Goal: Task Accomplishment & Management: Complete application form

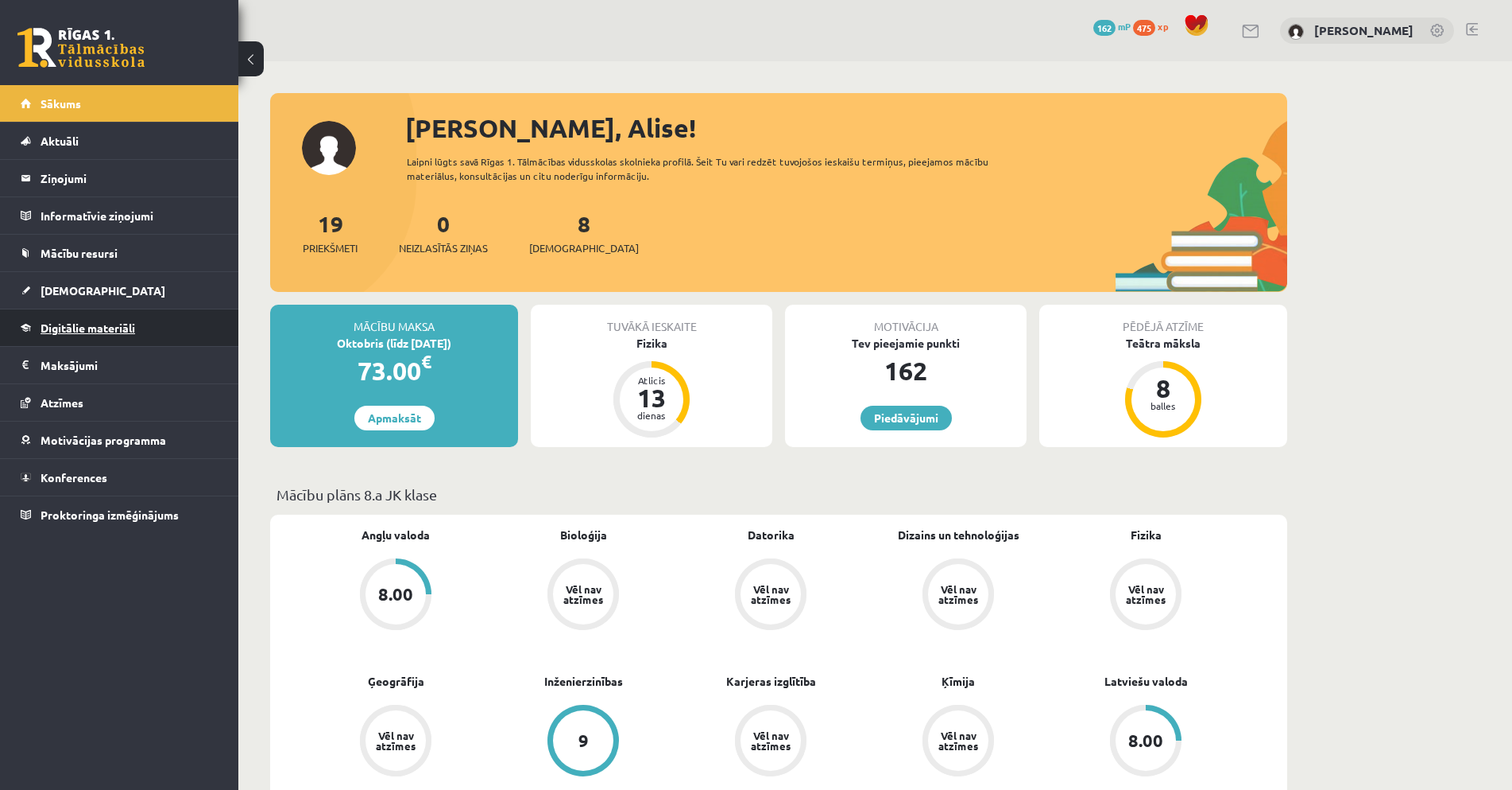
click at [77, 327] on span "Digitālie materiāli" at bounding box center [88, 327] width 95 height 15
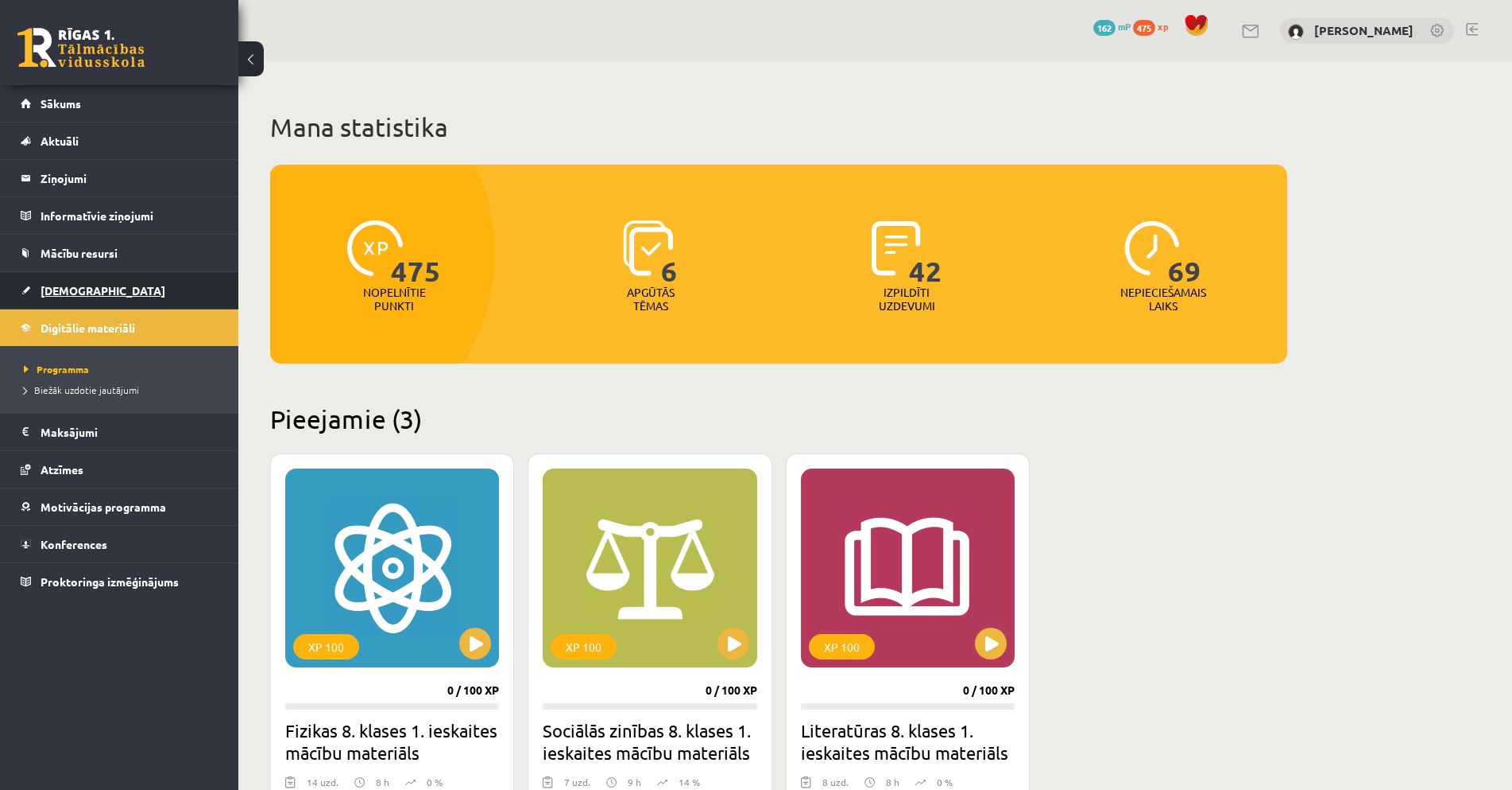
click at [81, 294] on span "[DEMOGRAPHIC_DATA]" at bounding box center [103, 290] width 125 height 15
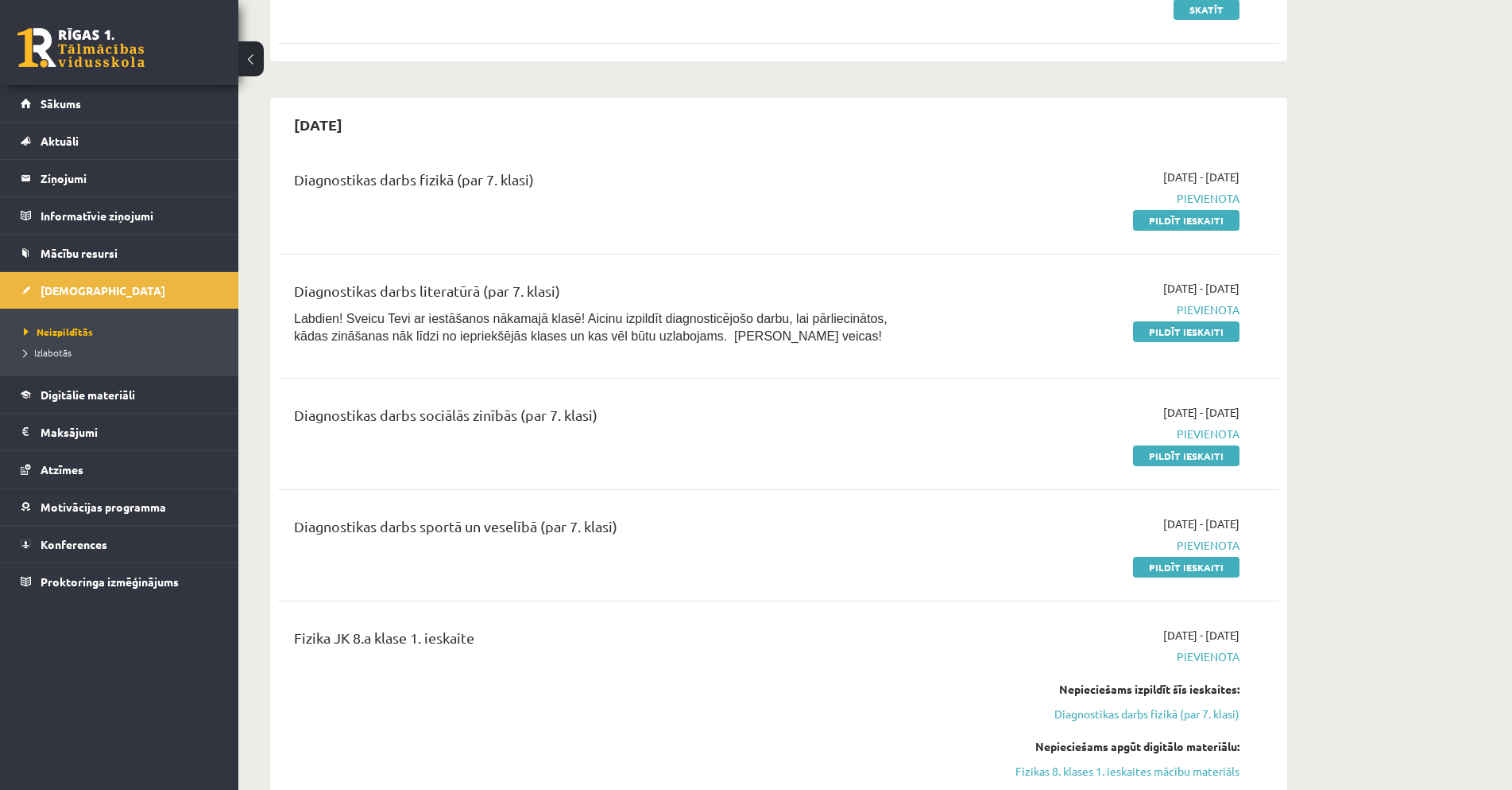
scroll to position [397, 0]
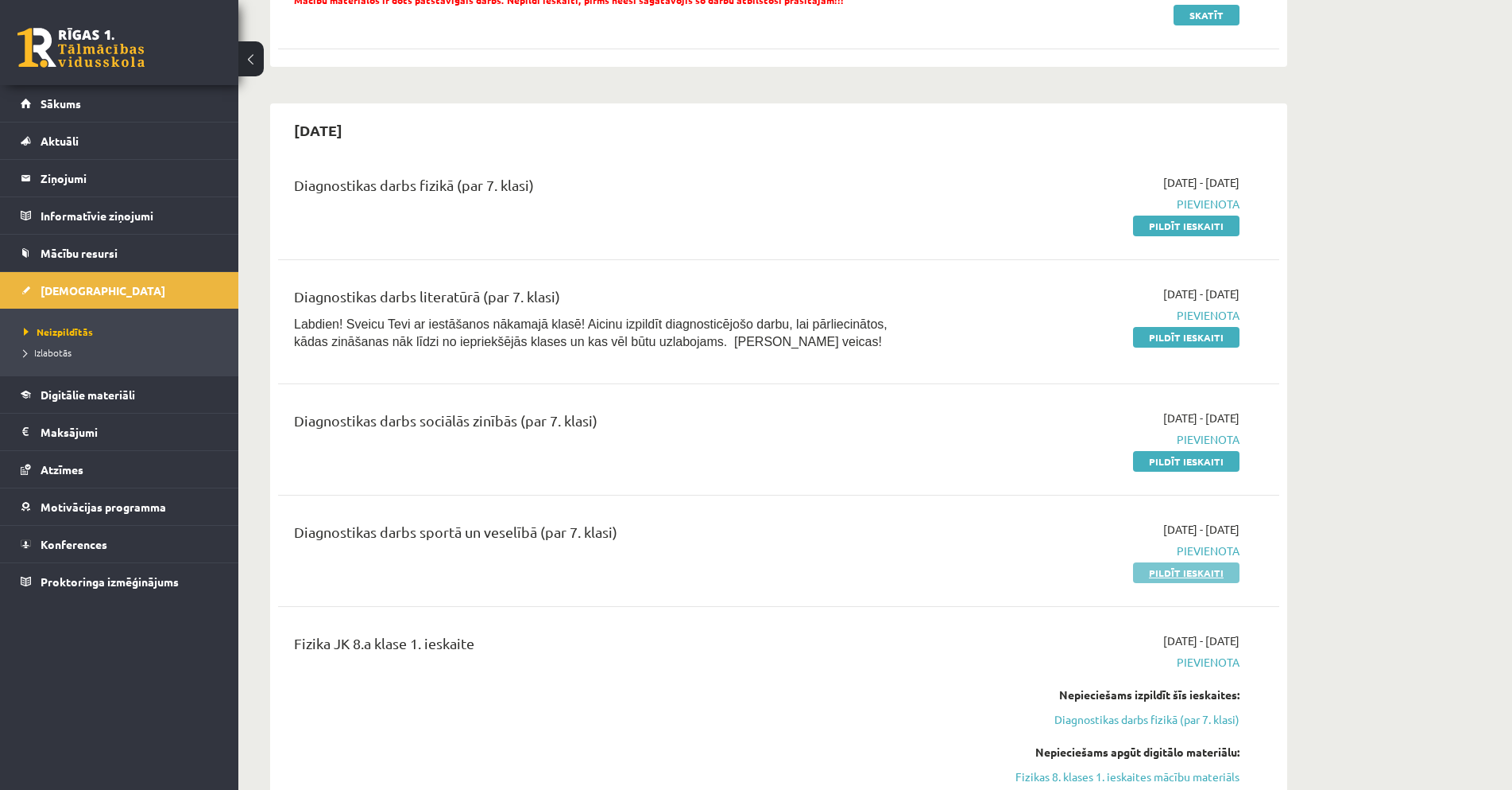
click at [1191, 574] on link "Pildīt ieskaiti" at bounding box center [1187, 572] width 106 height 21
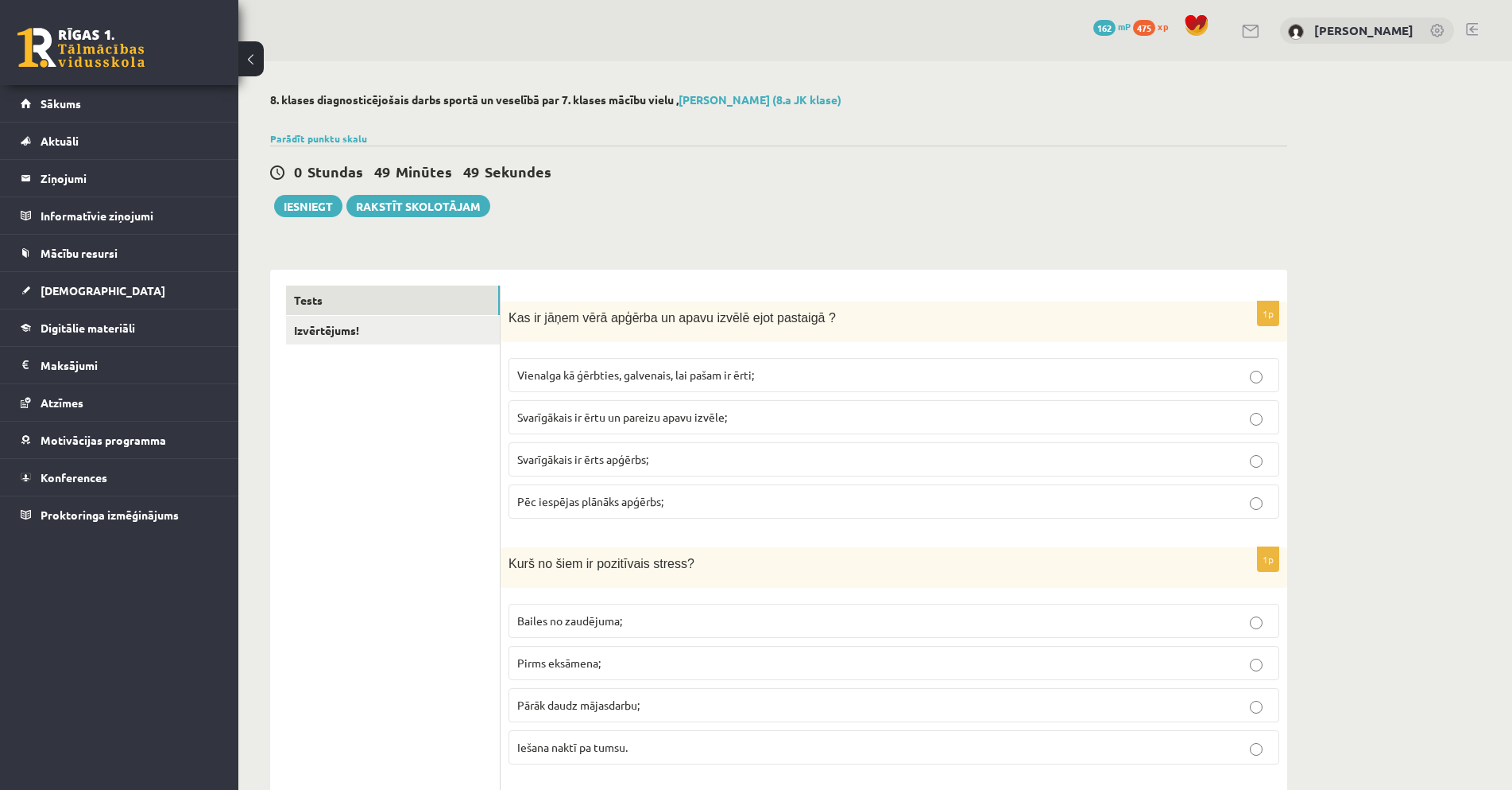
click at [871, 372] on p "Vienalga kā ģērbties, galvenais, lai pašam ir ērti;" at bounding box center [894, 375] width 753 height 17
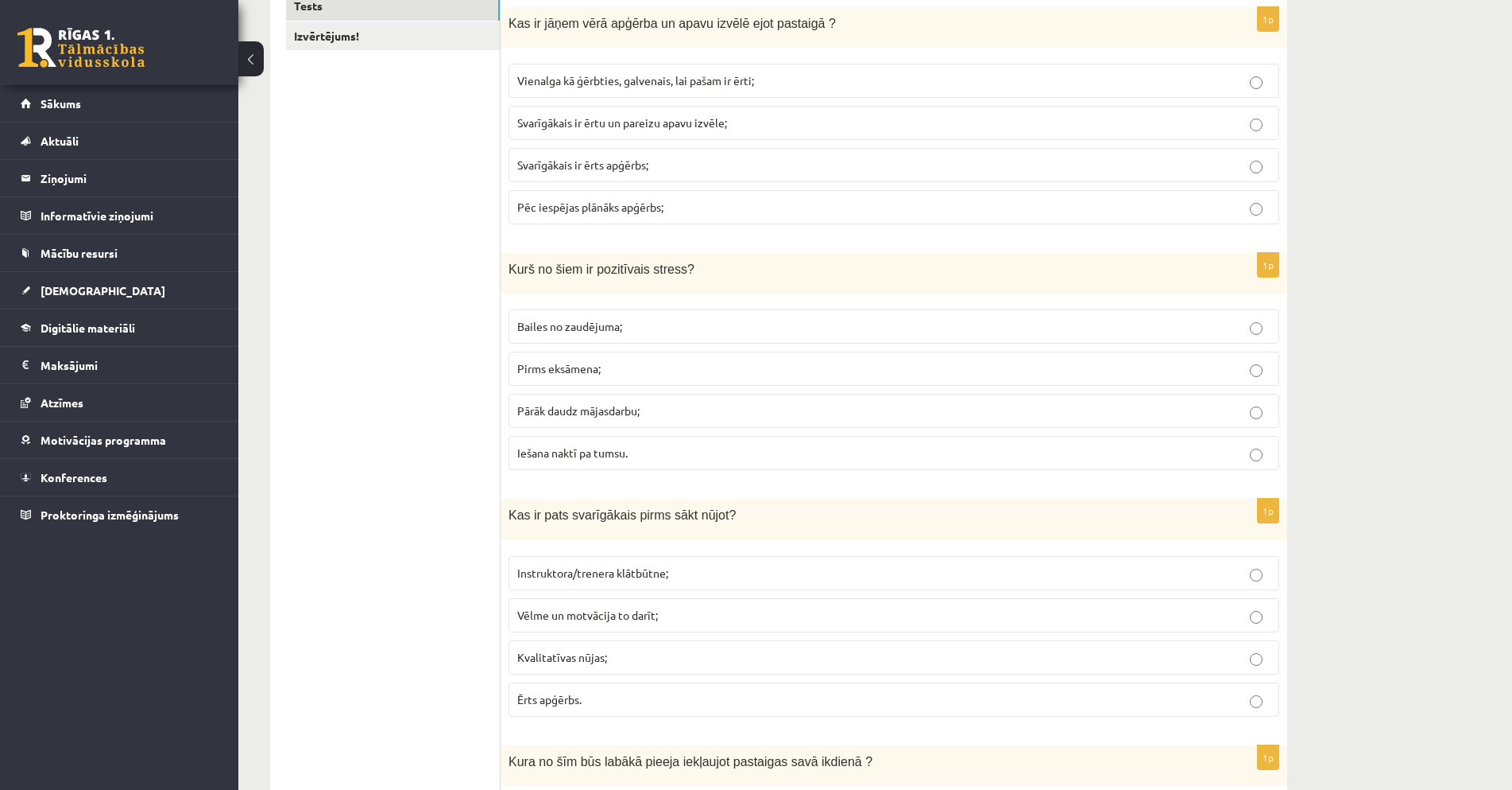
scroll to position [318, 0]
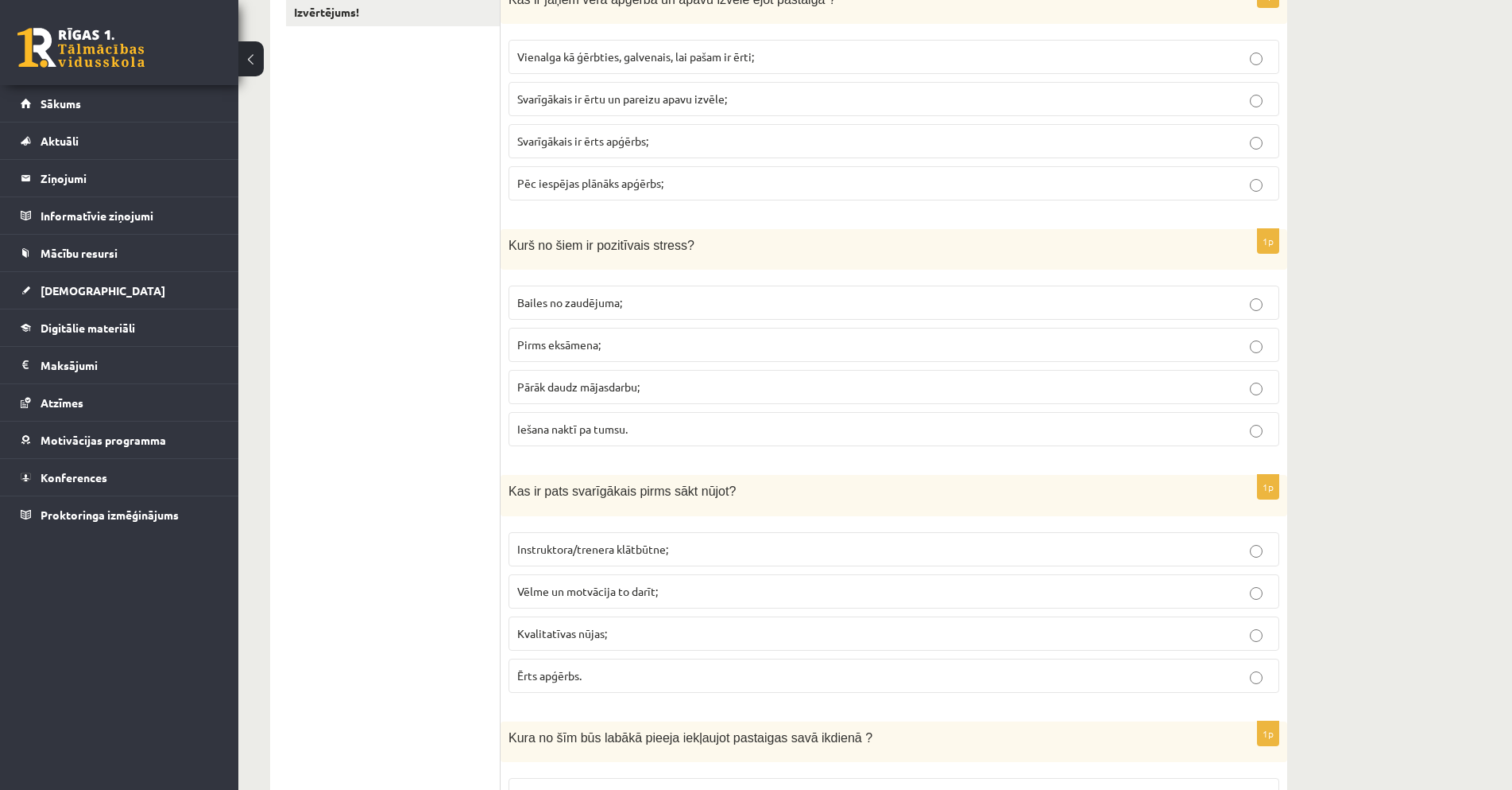
click at [1182, 345] on p "Pirms eksāmena;" at bounding box center [894, 344] width 753 height 17
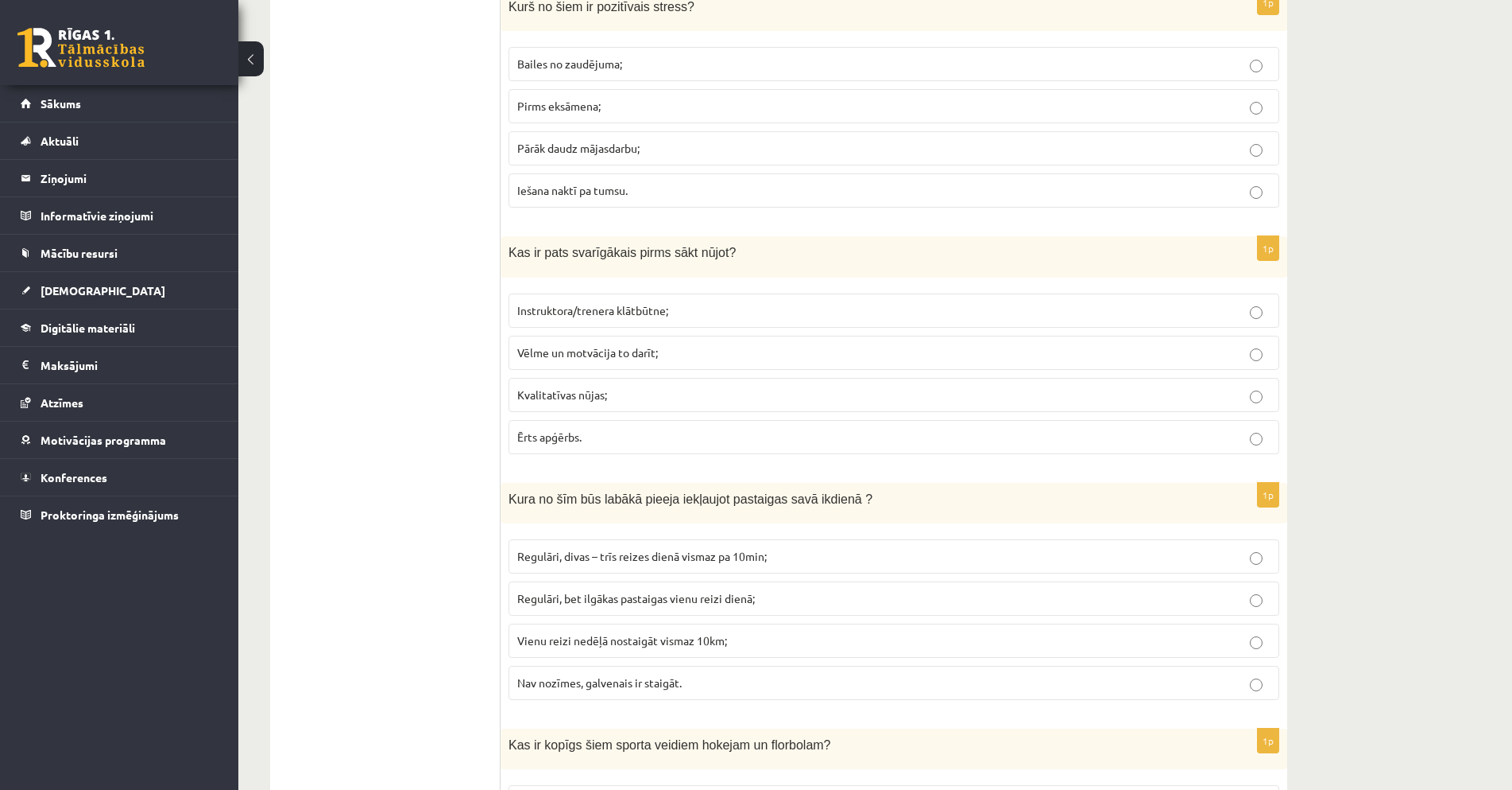
click at [1217, 355] on p "Vēlme un motvācija to darīt;" at bounding box center [894, 352] width 753 height 17
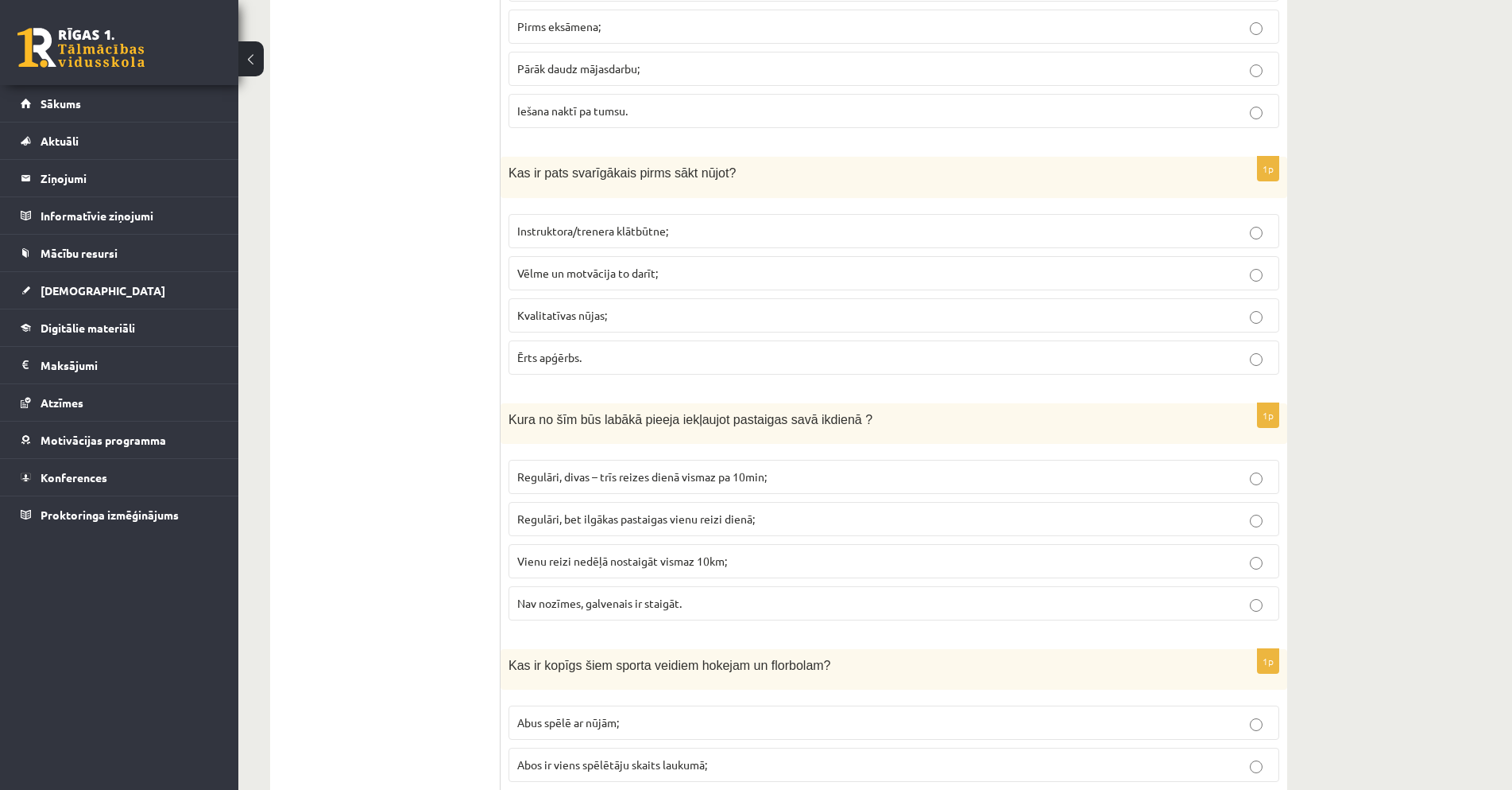
scroll to position [795, 0]
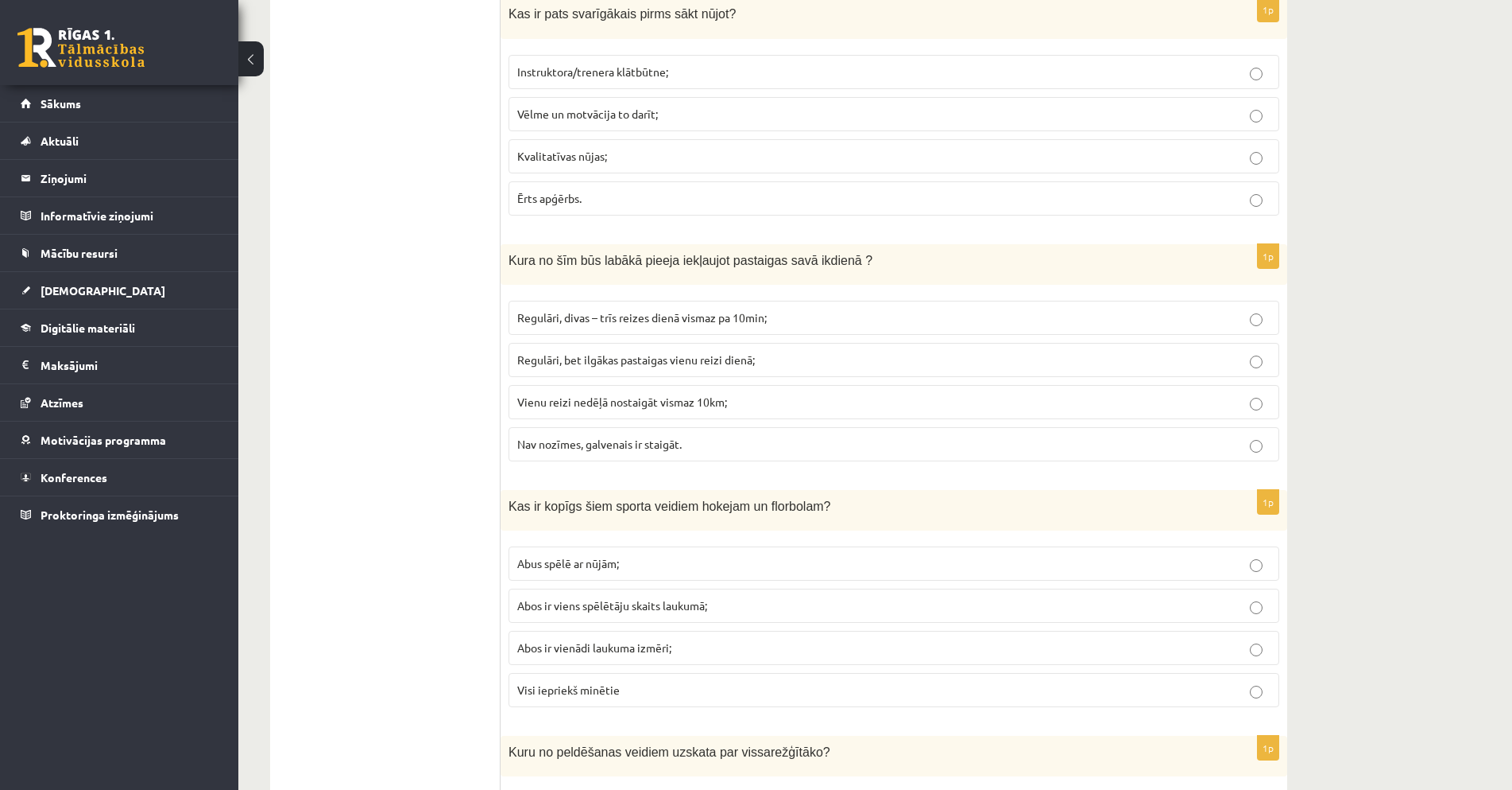
click at [887, 319] on p "Regulāri, divas – trīs reizes dienā vismaz pa 10min;" at bounding box center [894, 318] width 753 height 17
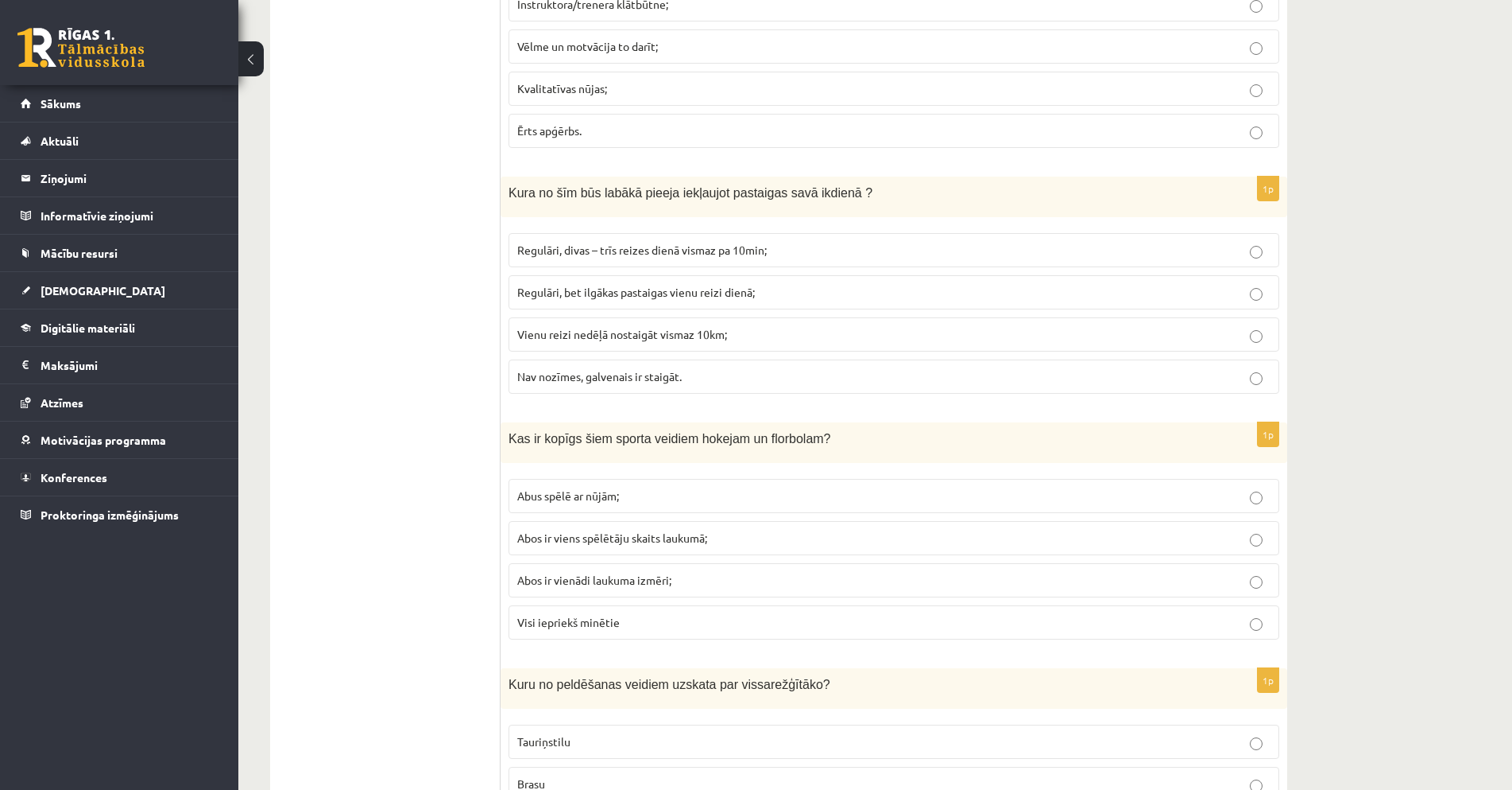
scroll to position [954, 0]
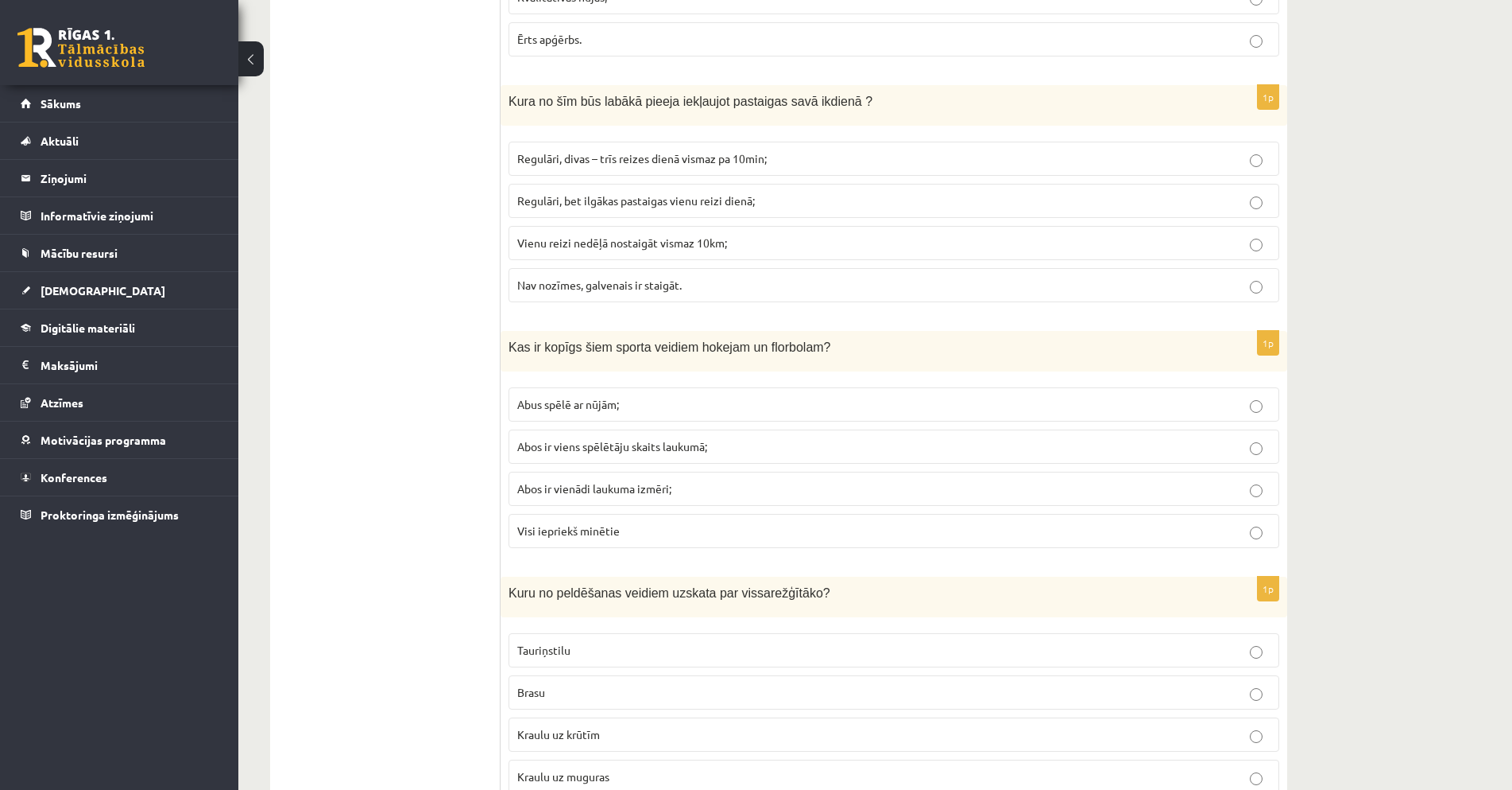
click at [706, 410] on p "Abus spēlē ar nūjām;" at bounding box center [894, 404] width 753 height 17
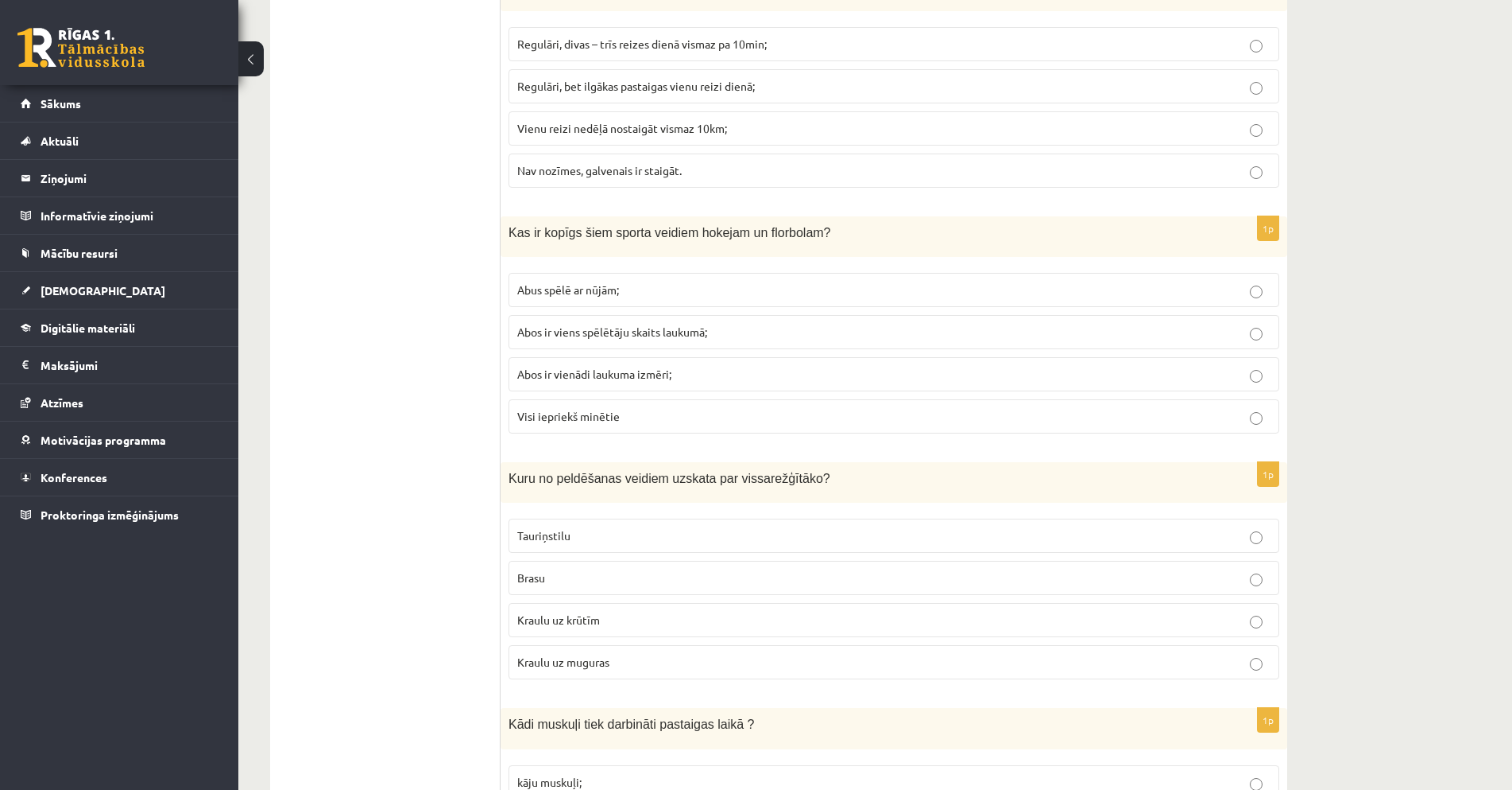
scroll to position [1192, 0]
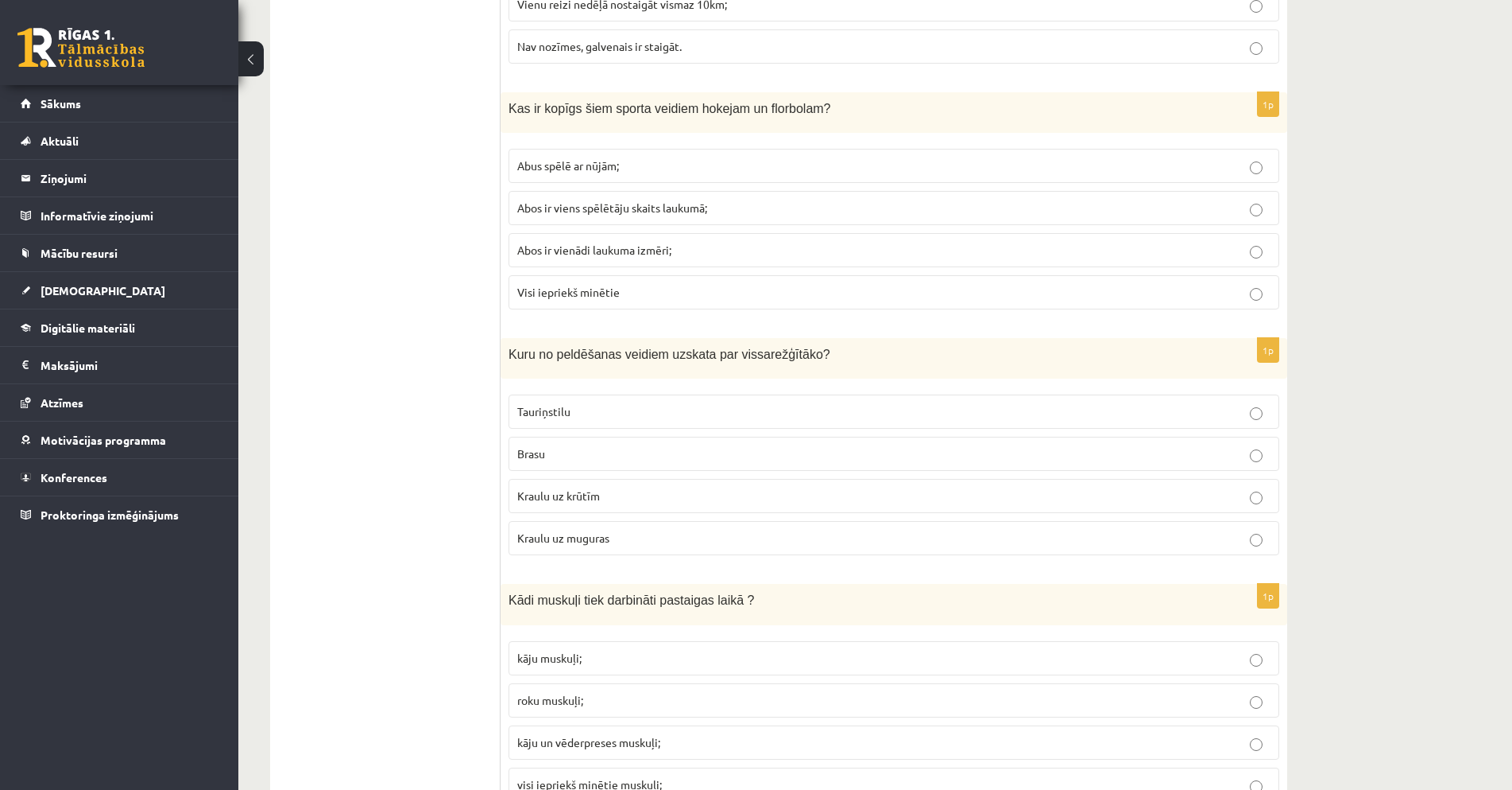
click at [733, 445] on label "Brasu" at bounding box center [894, 454] width 771 height 35
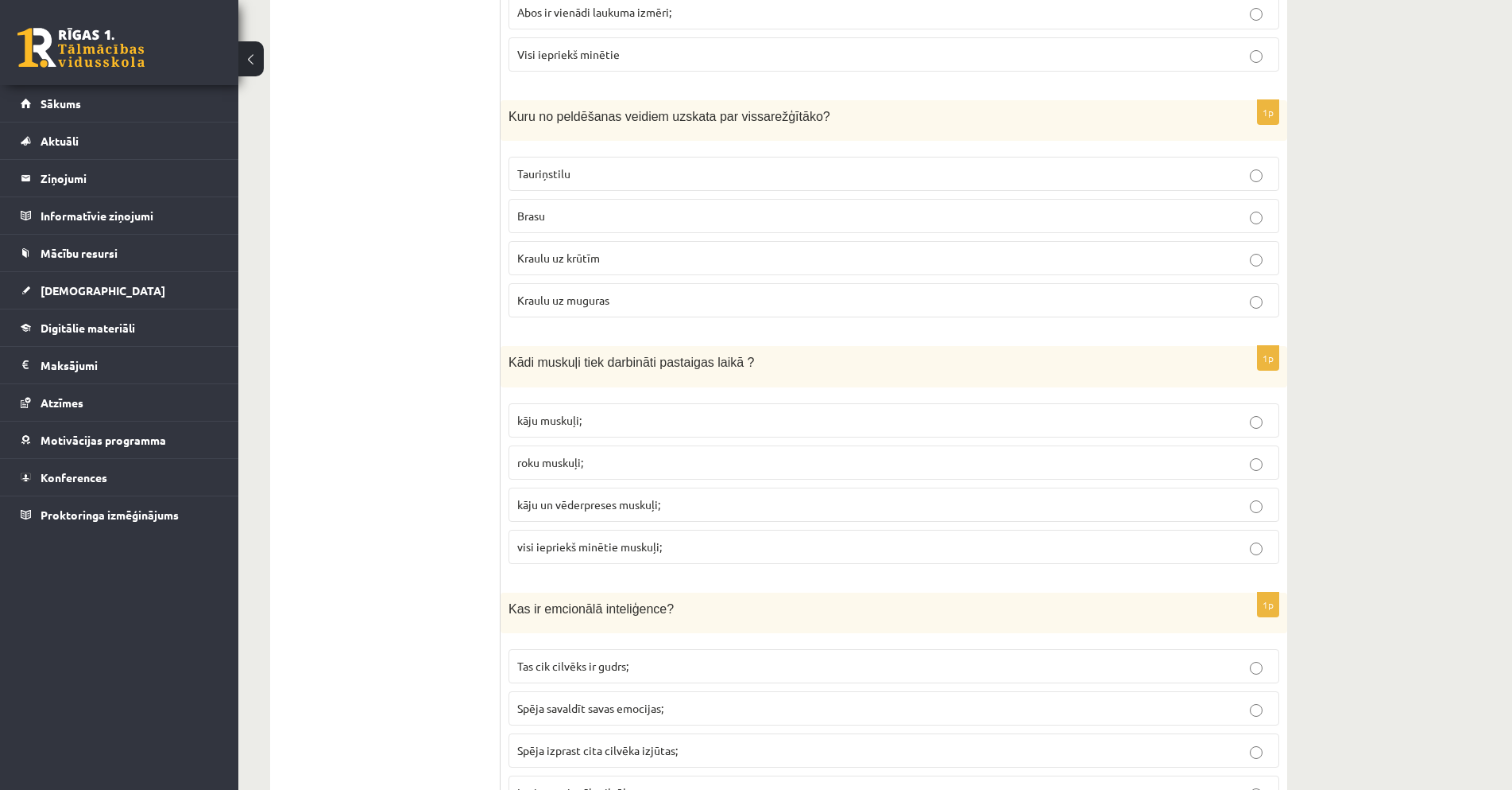
scroll to position [1431, 0]
click at [621, 418] on p "kāju muskuļi;" at bounding box center [894, 419] width 753 height 17
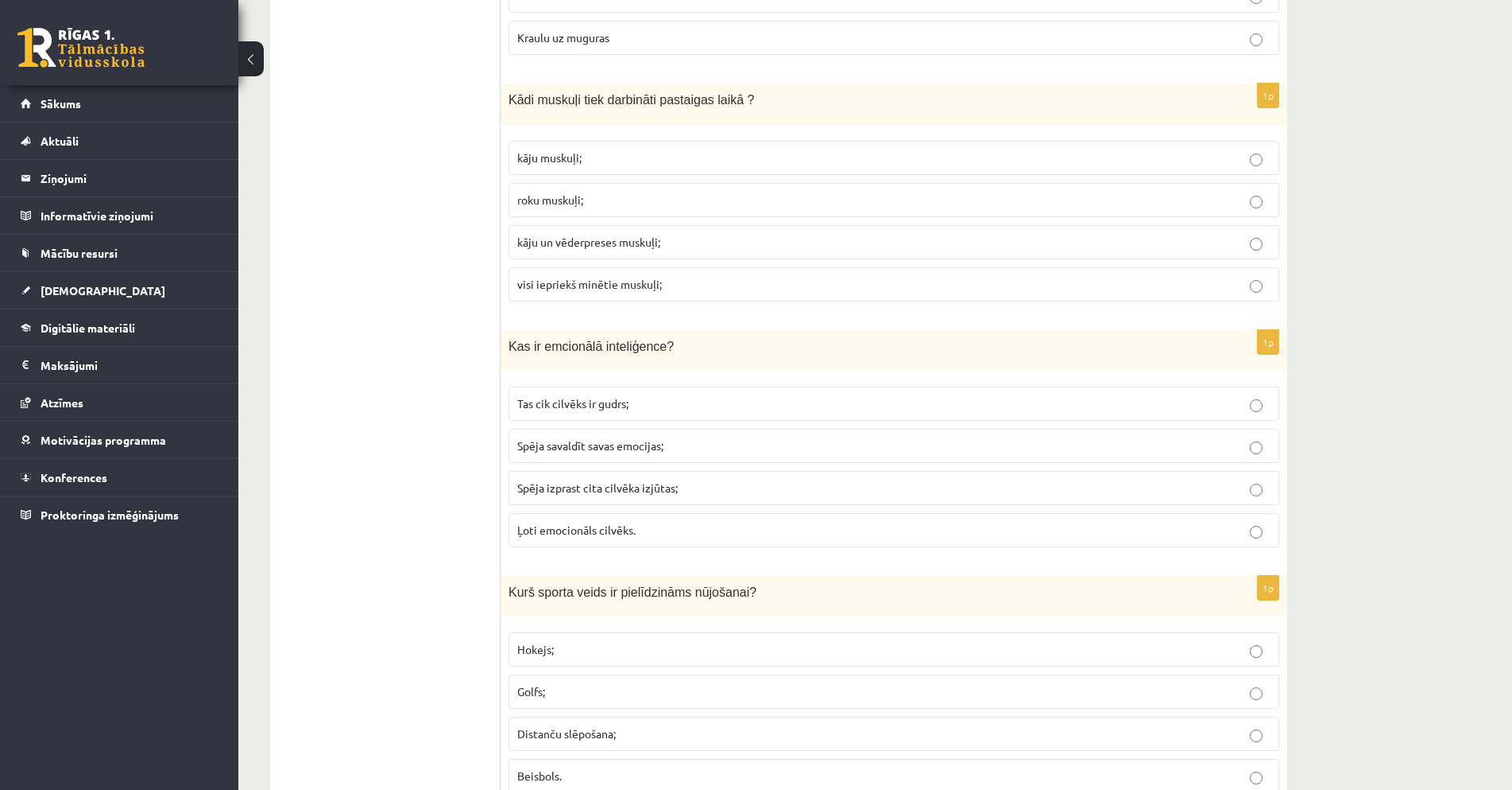
scroll to position [1750, 0]
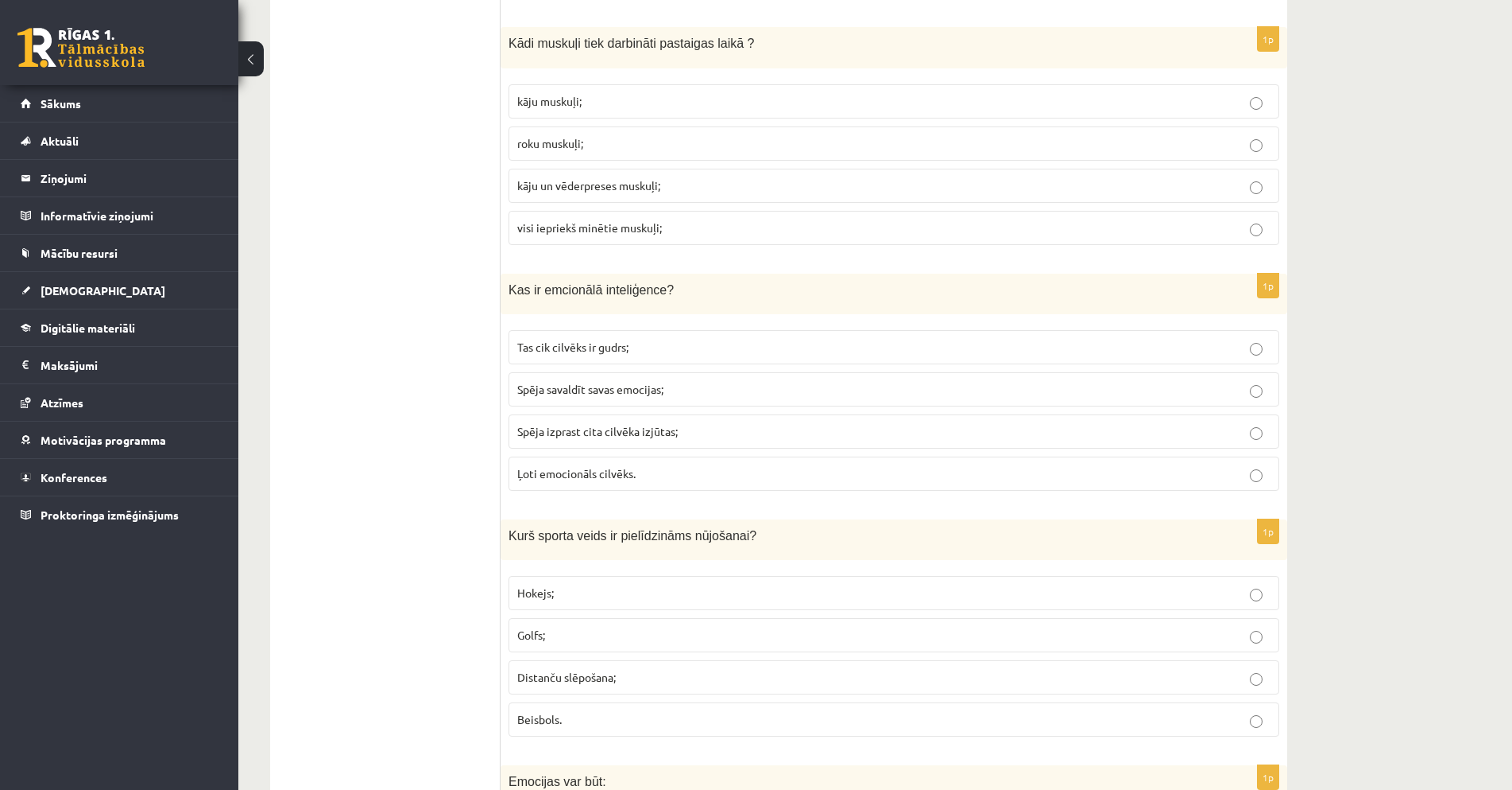
click at [712, 380] on label "Spēja savaldīt savas emocijas;" at bounding box center [894, 389] width 771 height 35
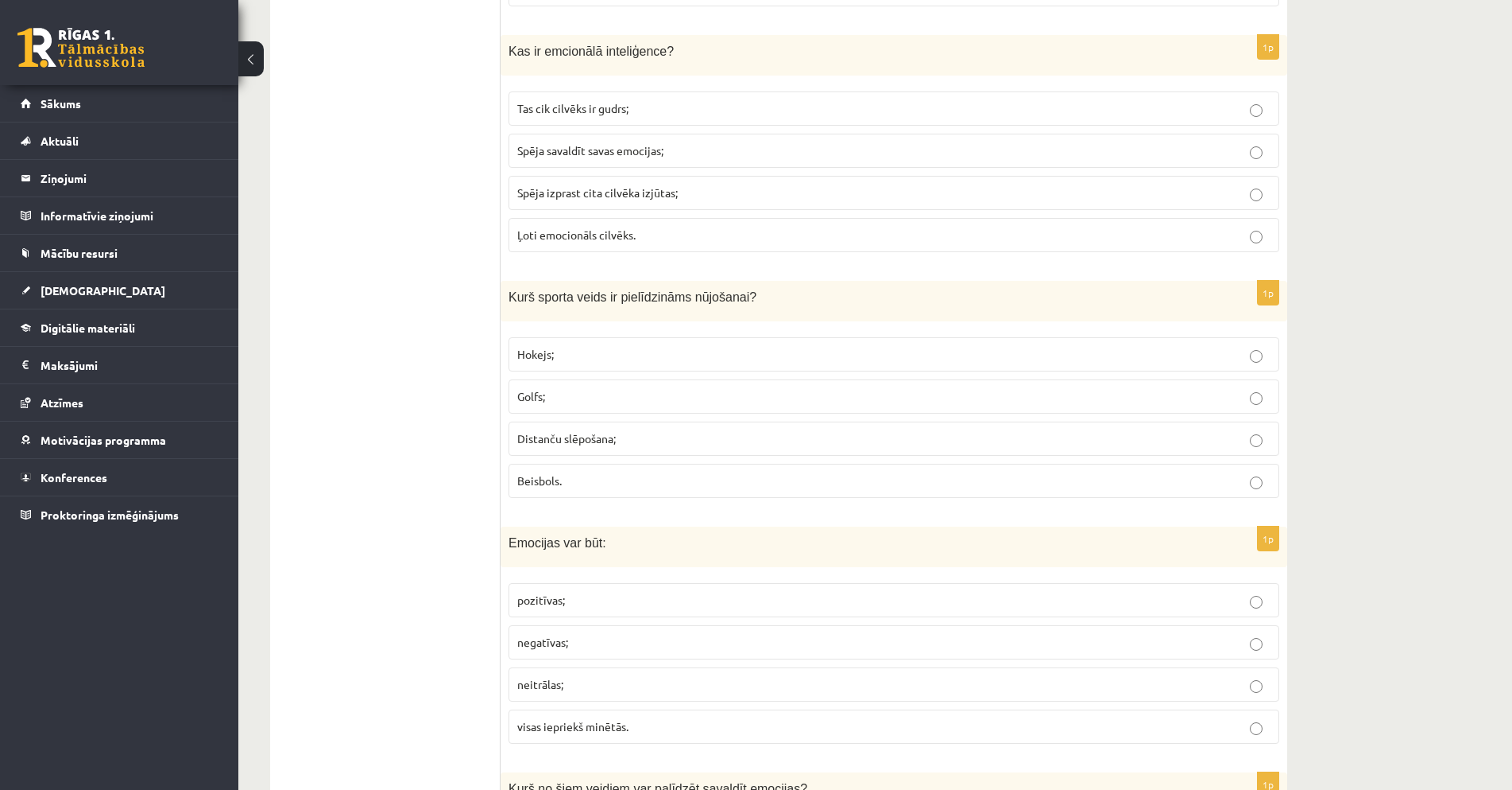
scroll to position [2067, 0]
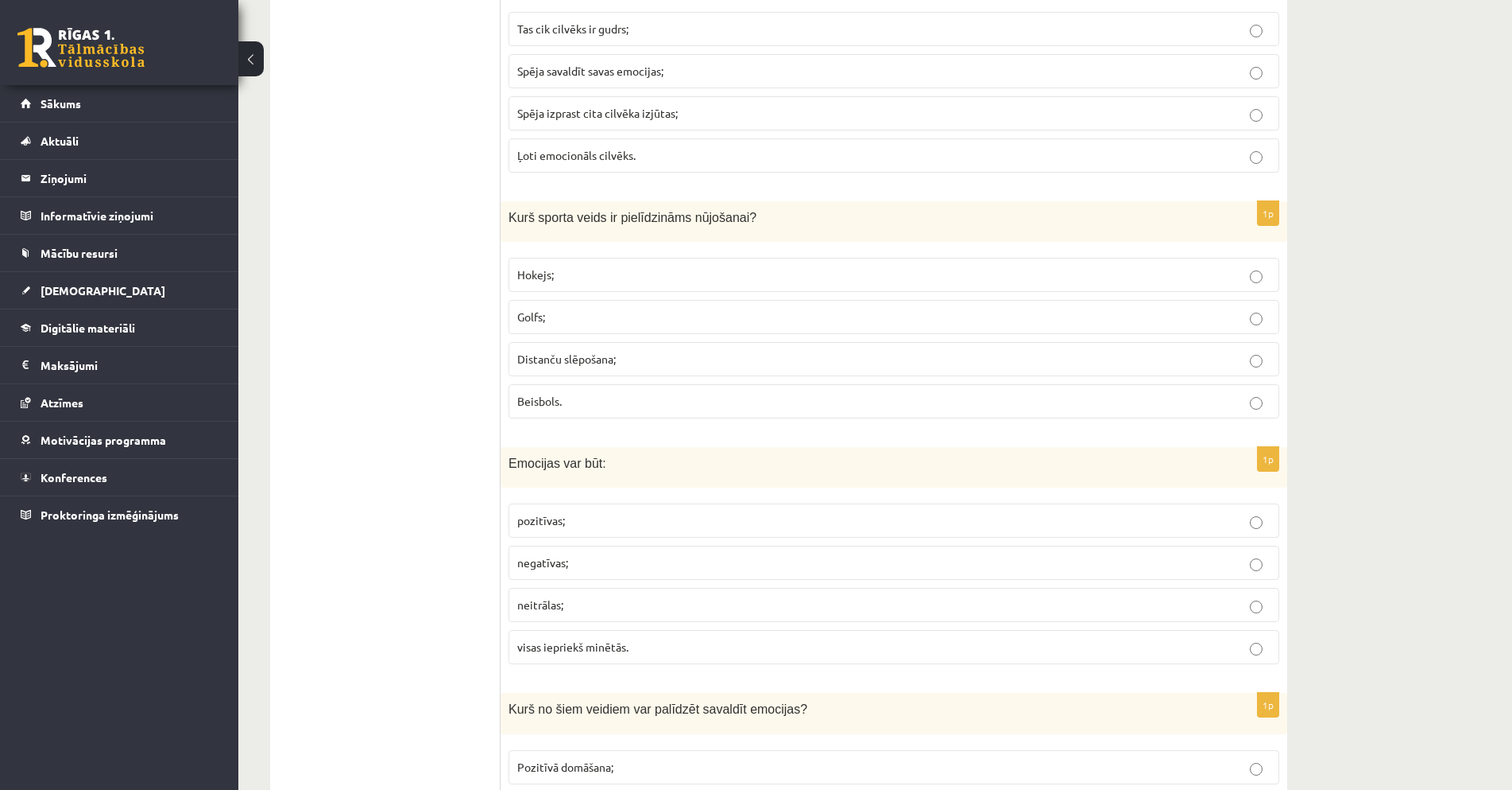
click at [691, 347] on label "Distanču slēpošana;" at bounding box center [894, 359] width 771 height 35
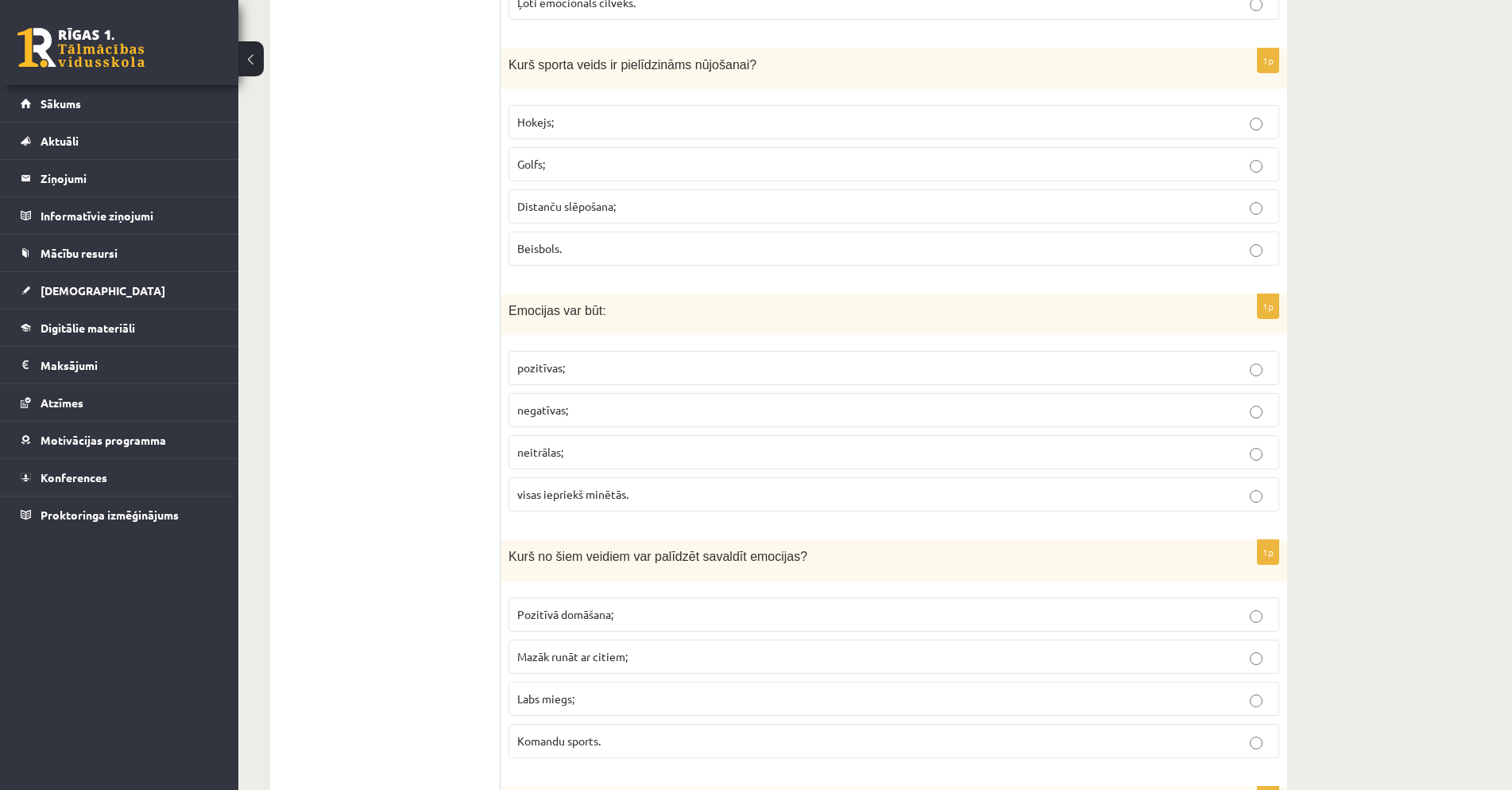
scroll to position [2226, 0]
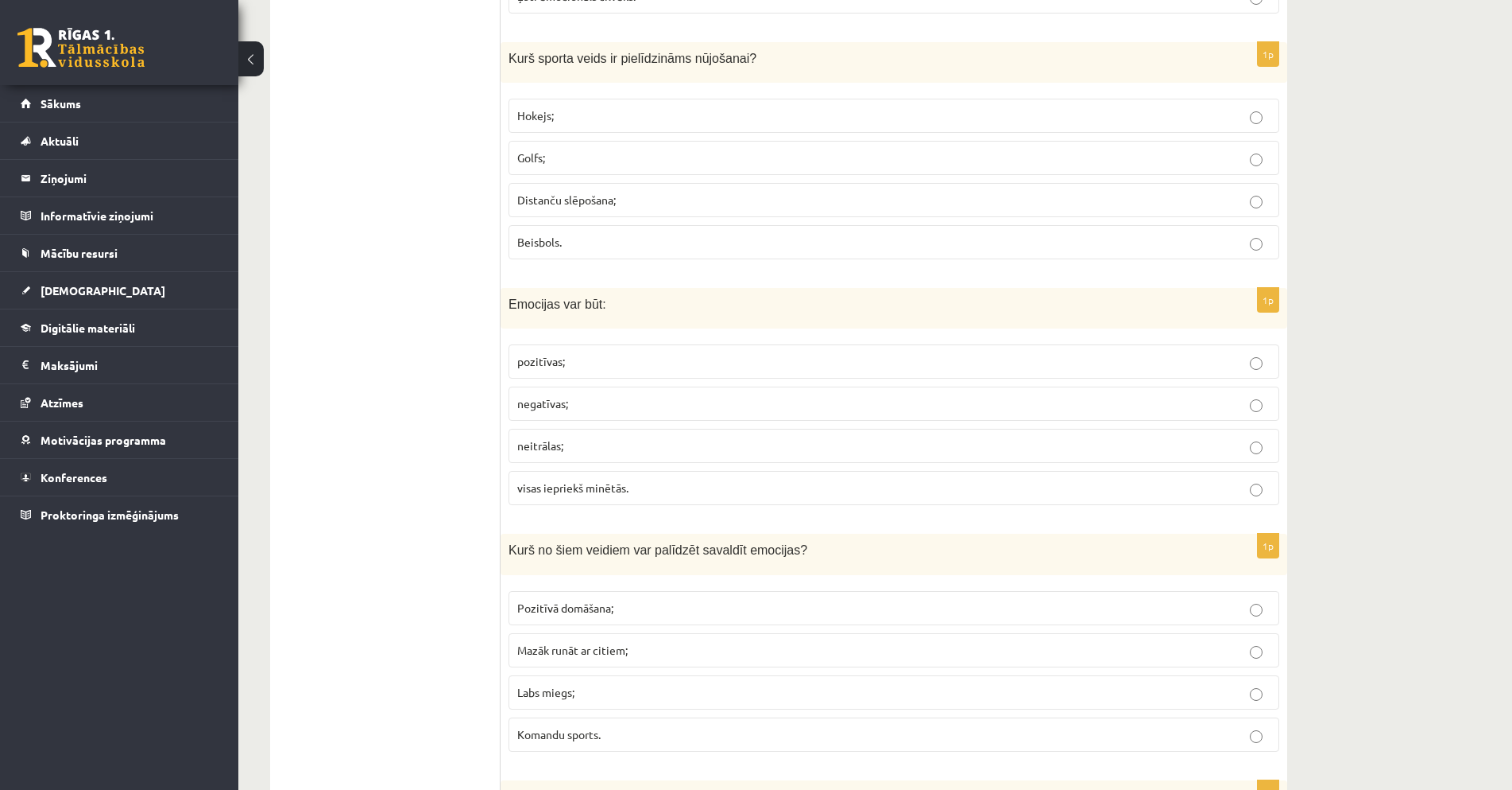
click at [769, 484] on p "visas iepriekš minētās." at bounding box center [894, 487] width 753 height 17
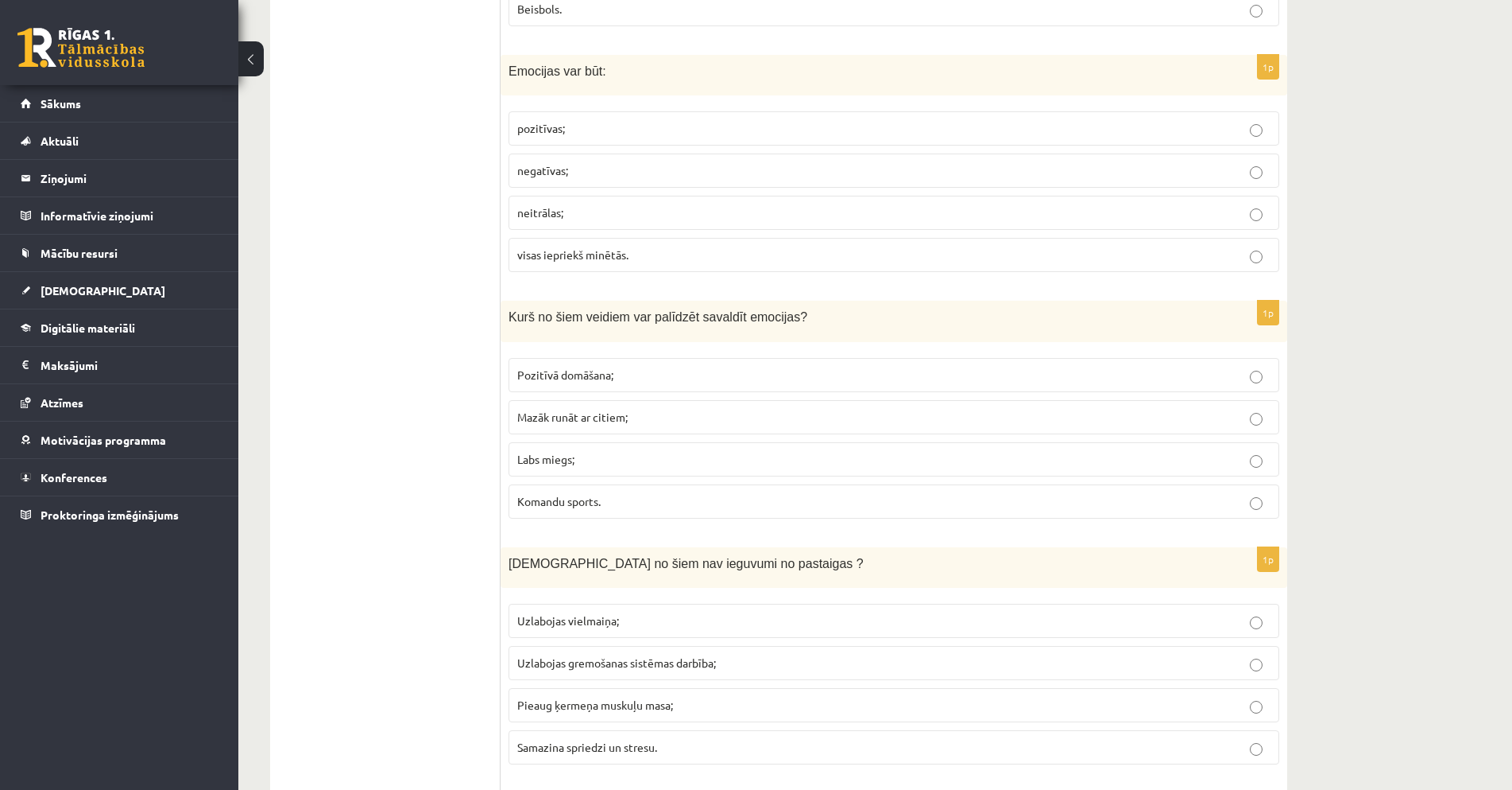
scroll to position [2465, 0]
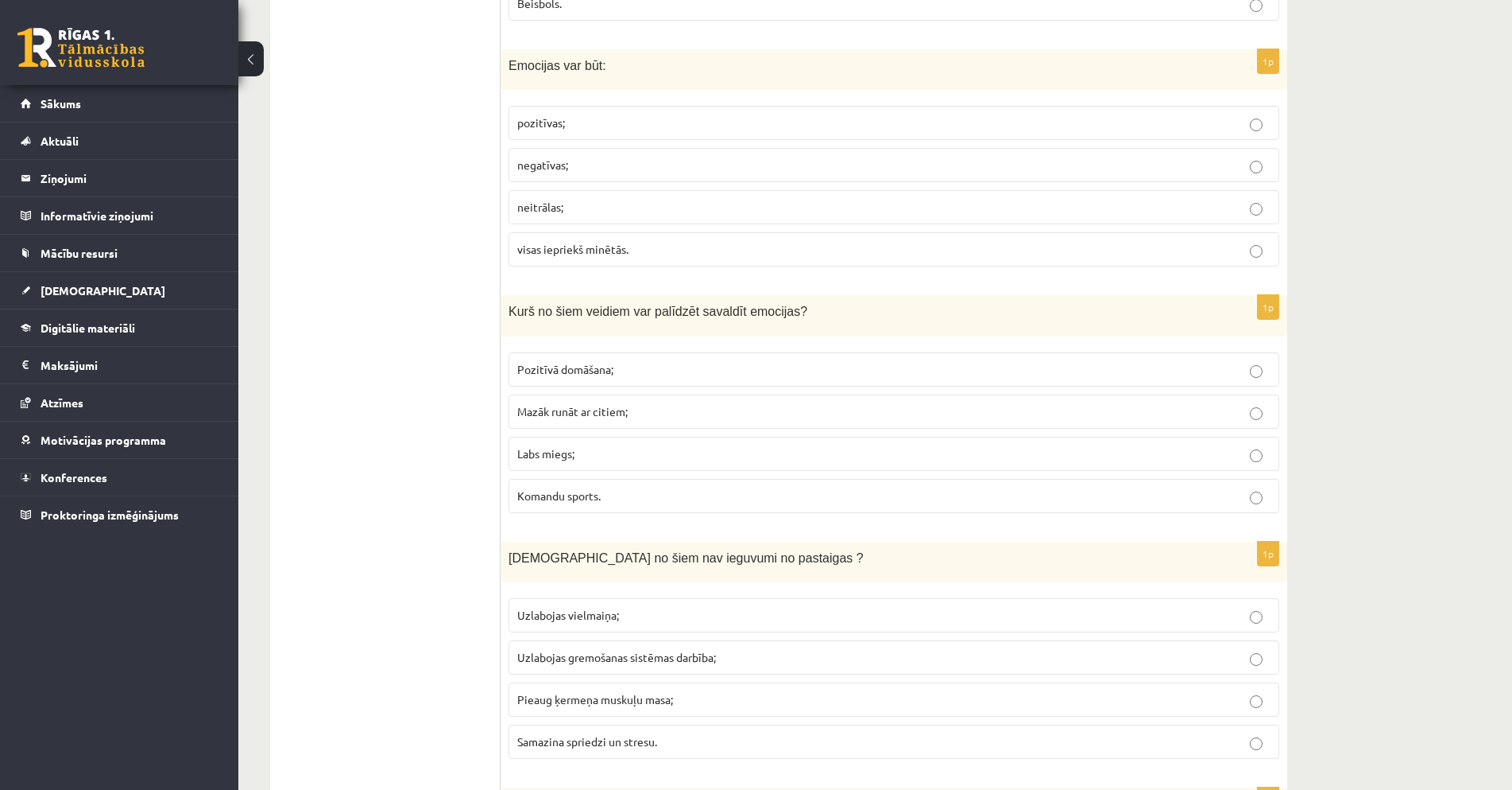
click at [884, 362] on p "Pozitīvā domāšana;" at bounding box center [894, 369] width 753 height 17
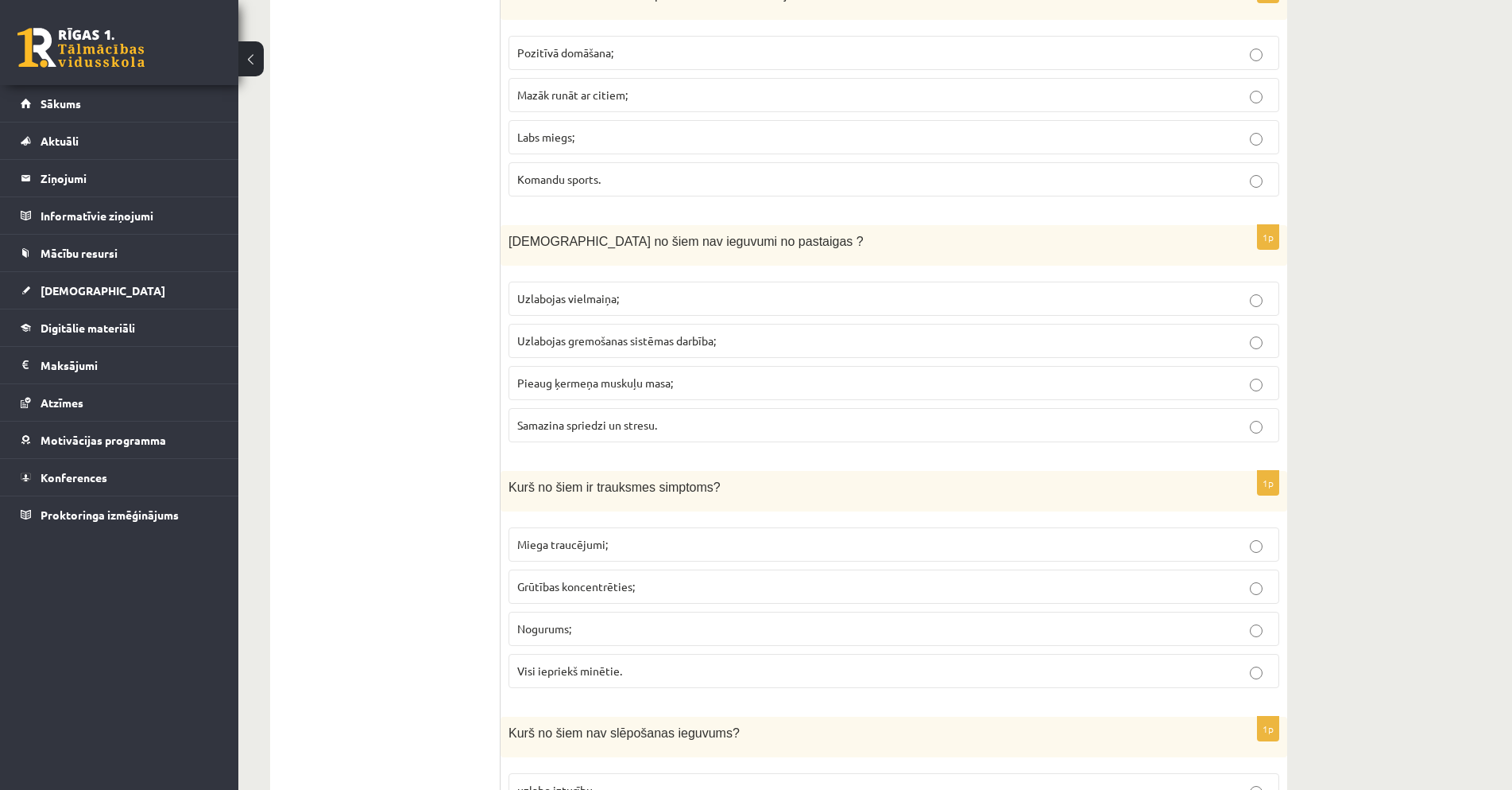
scroll to position [2783, 0]
click at [722, 379] on p "Pieaug ķermeņa muskuļu masa;" at bounding box center [894, 381] width 753 height 17
click at [698, 542] on p "Miega traucējumi;" at bounding box center [894, 542] width 753 height 17
click at [689, 660] on label "Visi iepriekš minētie." at bounding box center [894, 669] width 771 height 35
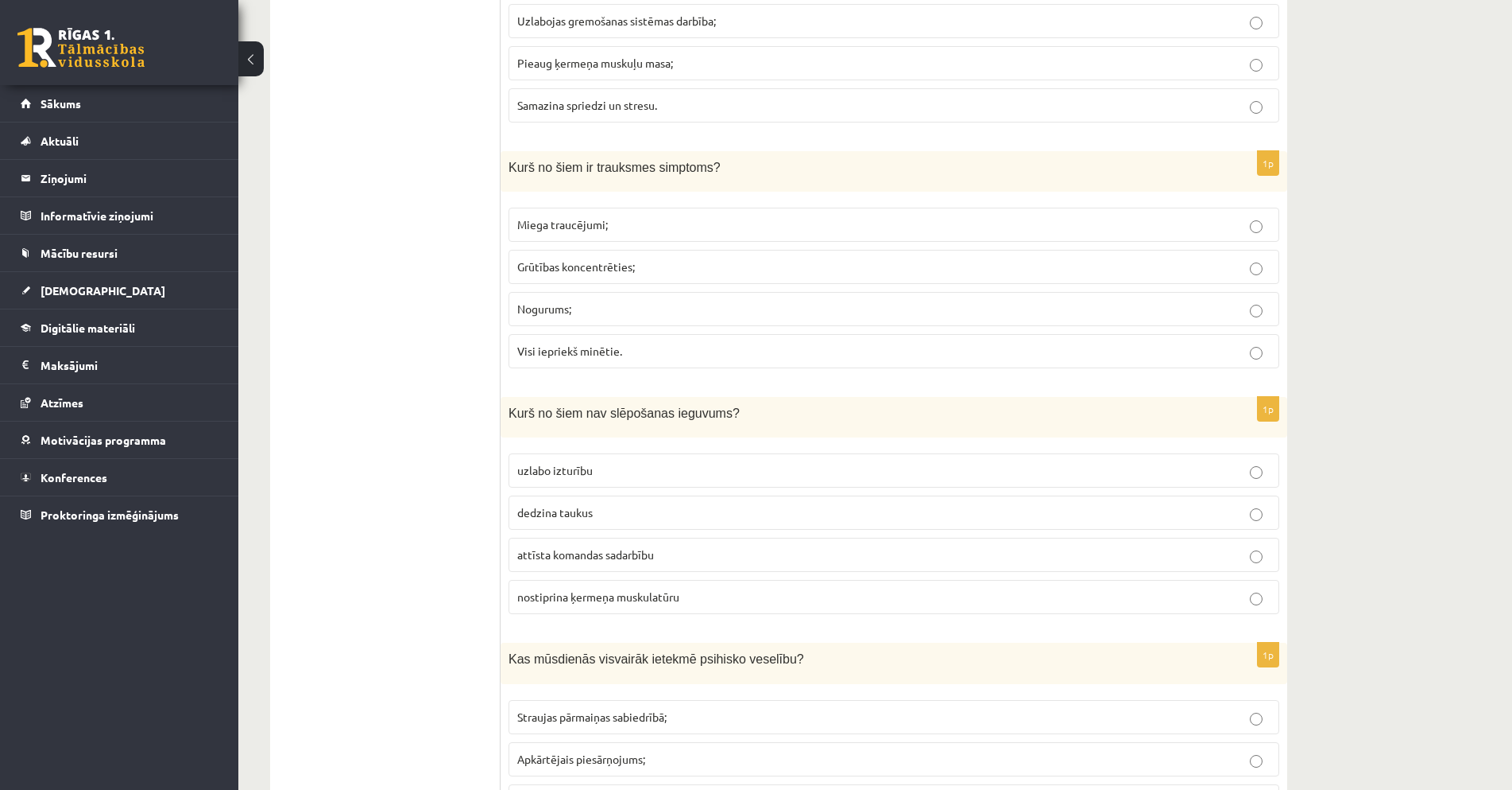
click at [703, 565] on label "attīsta komandas sadarbību" at bounding box center [894, 554] width 771 height 35
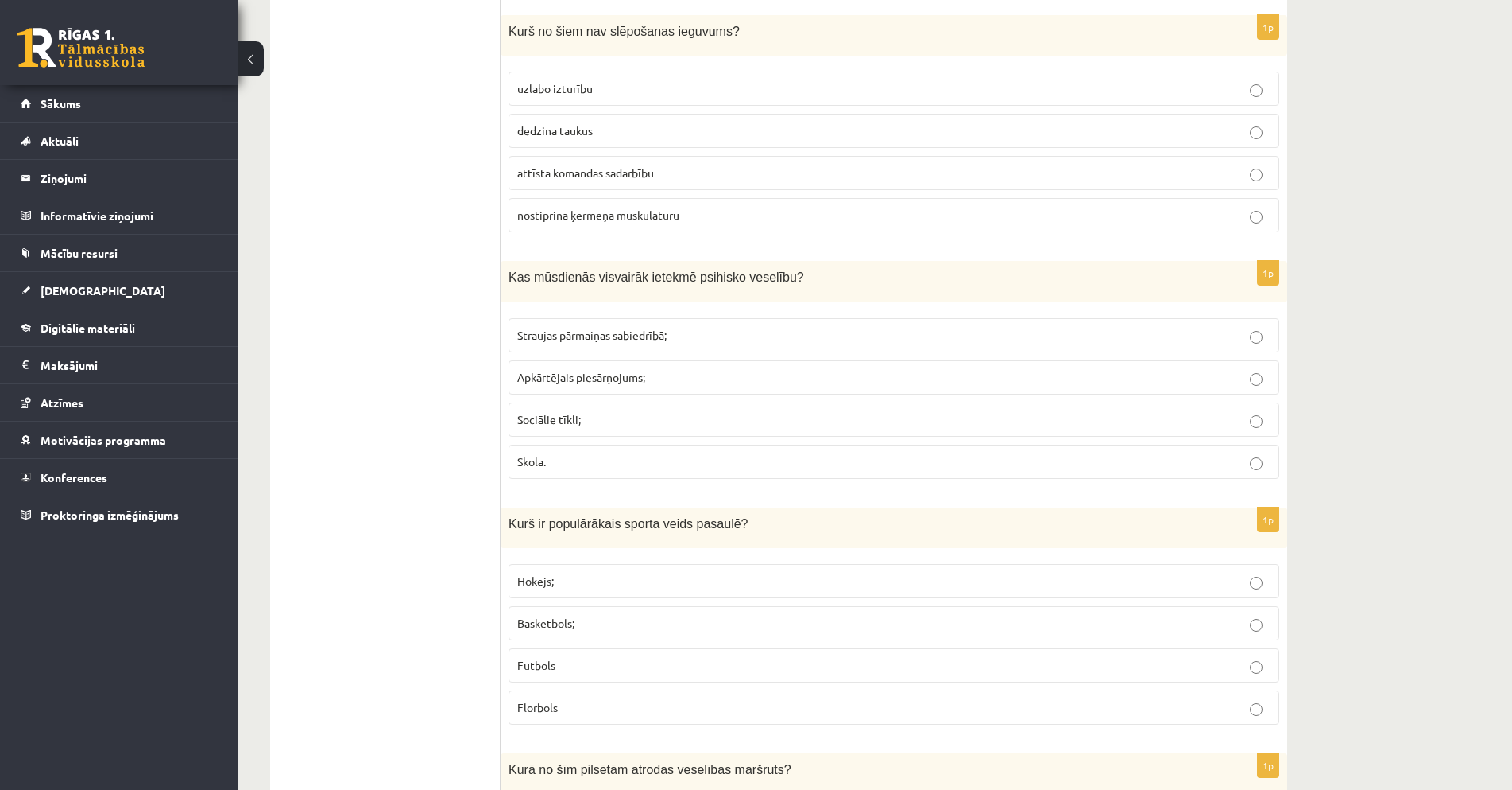
scroll to position [3498, 0]
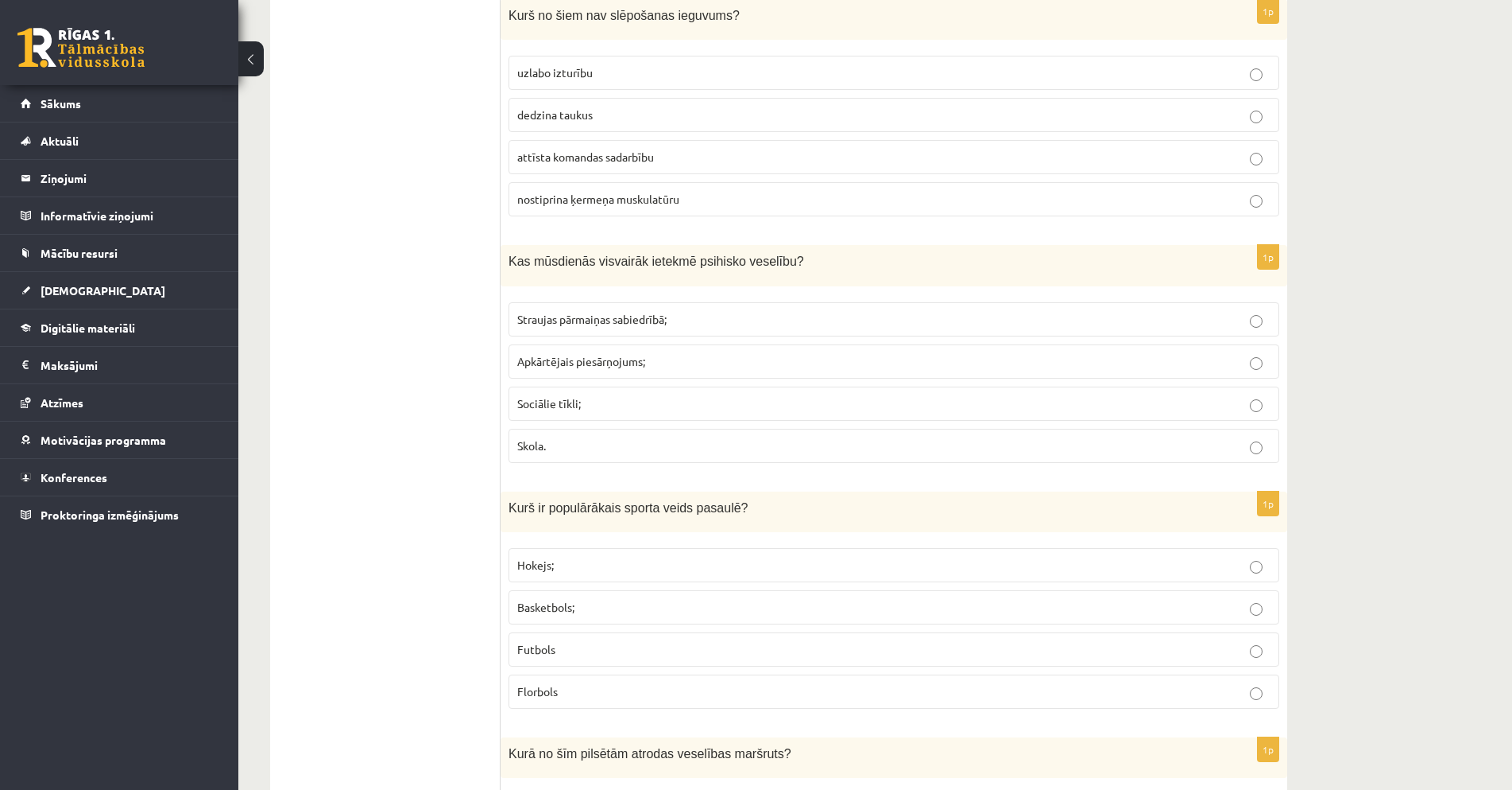
click at [734, 411] on p "Sociālie tīkli;" at bounding box center [894, 403] width 753 height 17
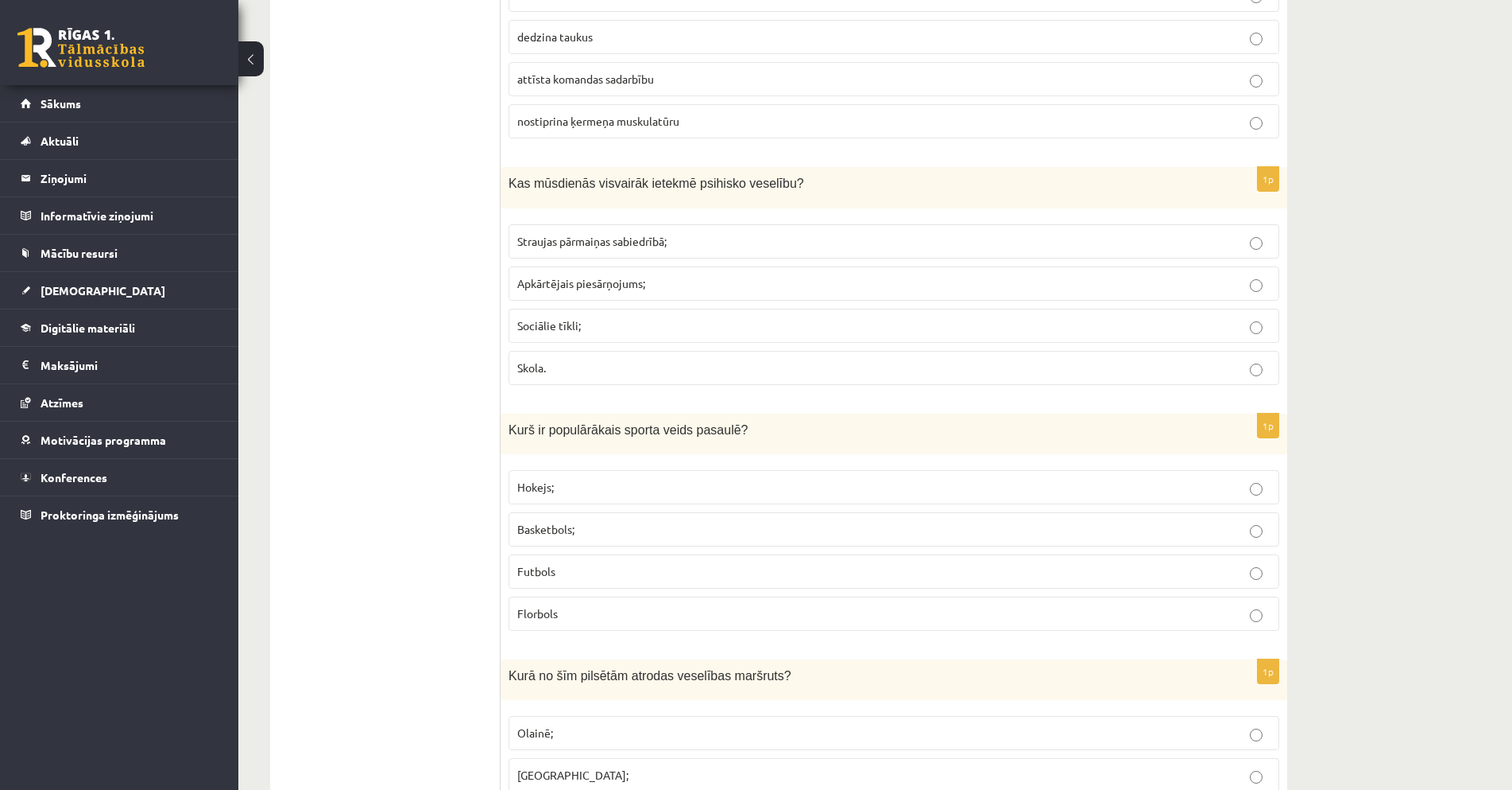
scroll to position [3658, 0]
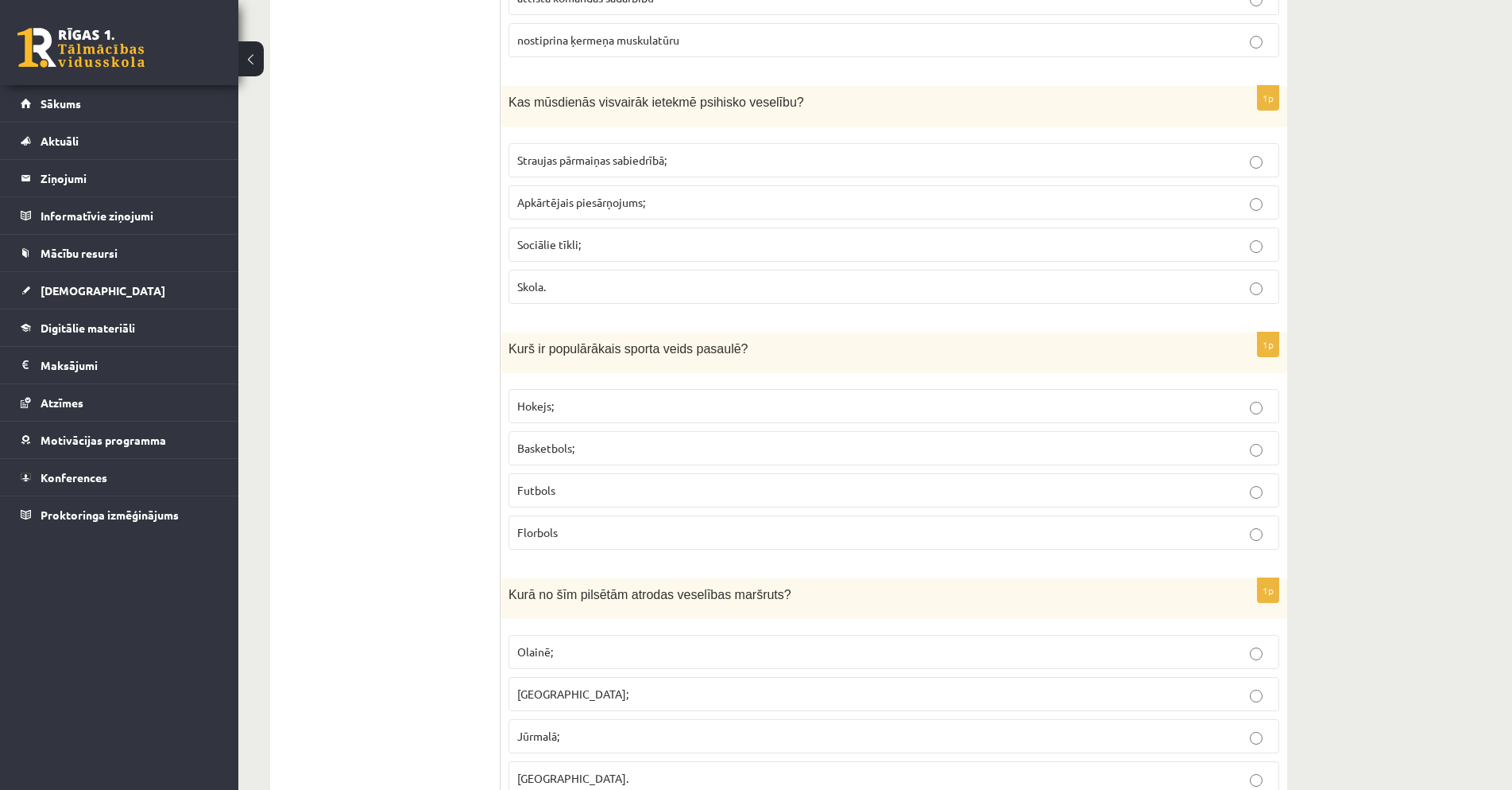
click at [913, 494] on p "Futbols" at bounding box center [894, 490] width 753 height 17
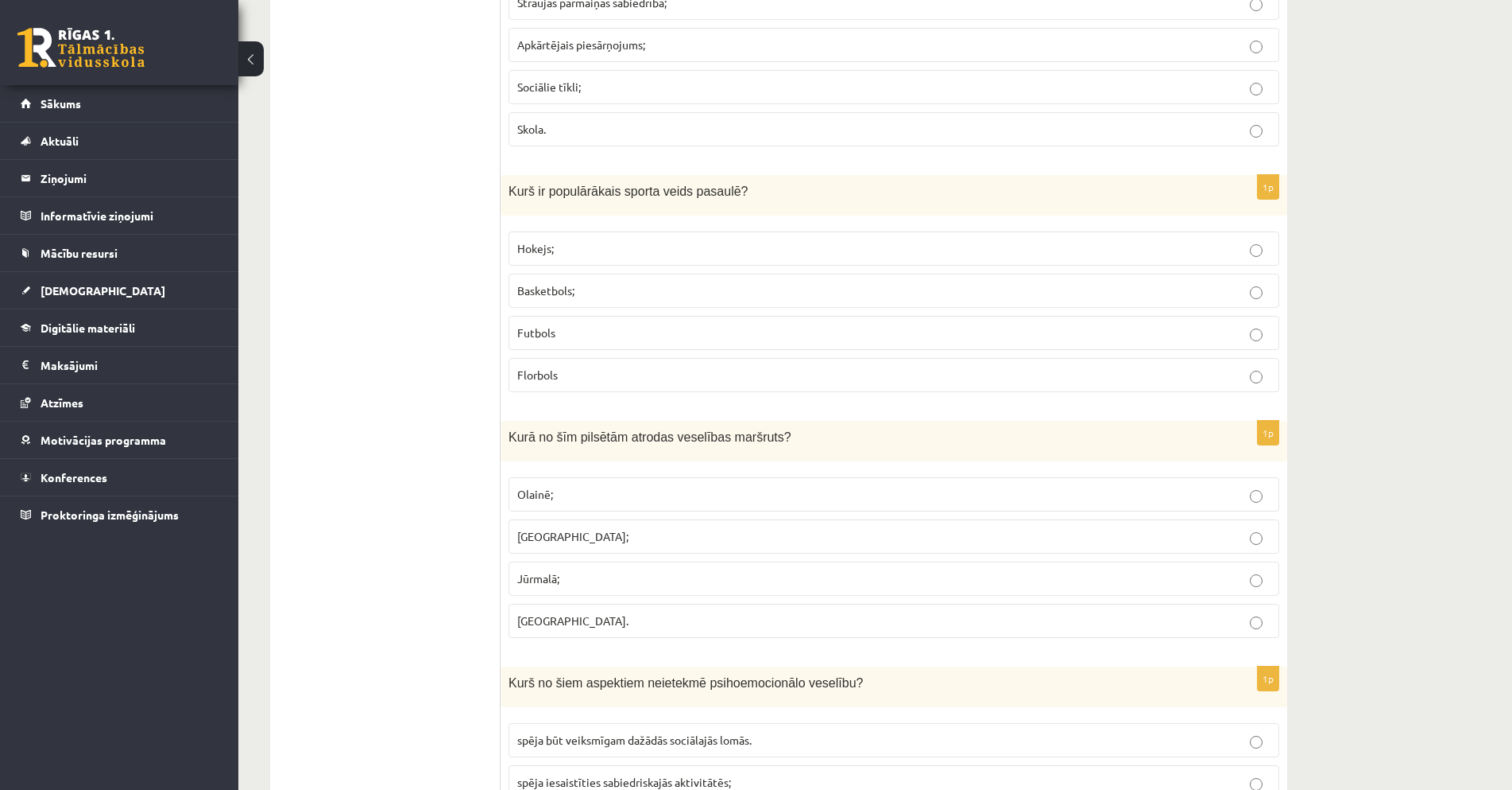
scroll to position [3817, 0]
click at [825, 577] on p "Jūrmalā;" at bounding box center [894, 576] width 753 height 17
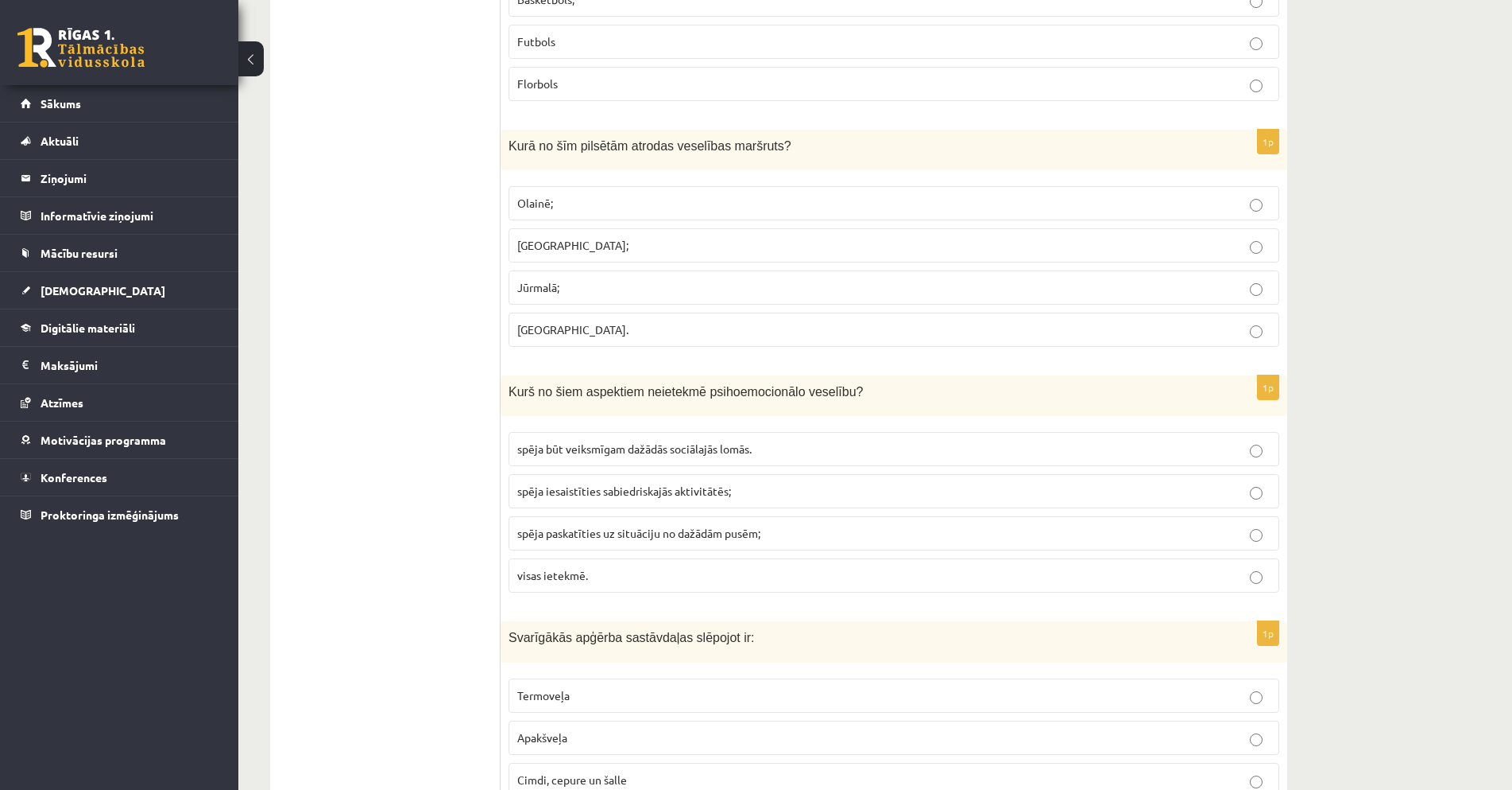
scroll to position [4134, 0]
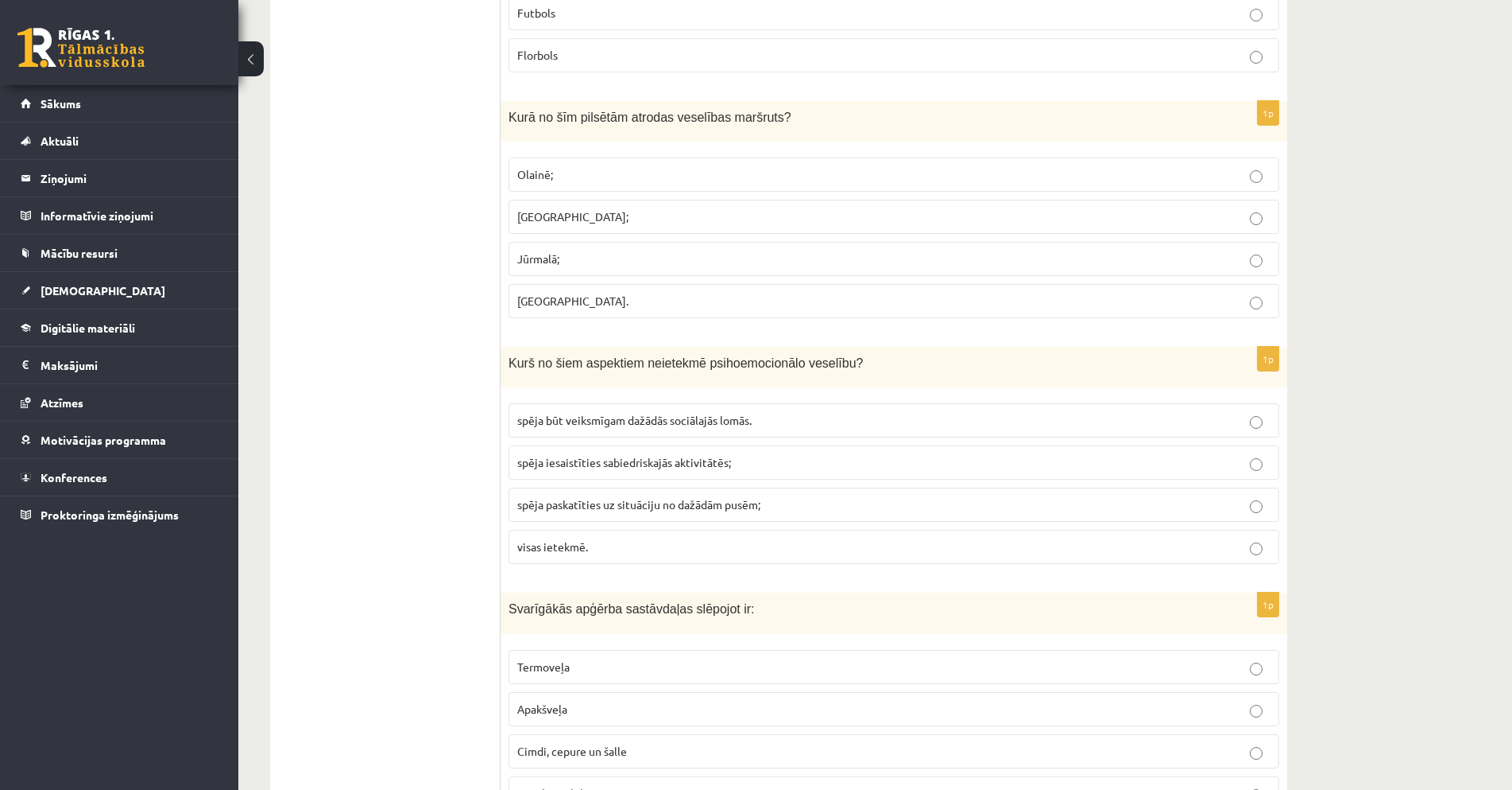
click at [784, 462] on p "spēja iesaistīties sabiedriskajās aktivitātēs;" at bounding box center [894, 462] width 753 height 17
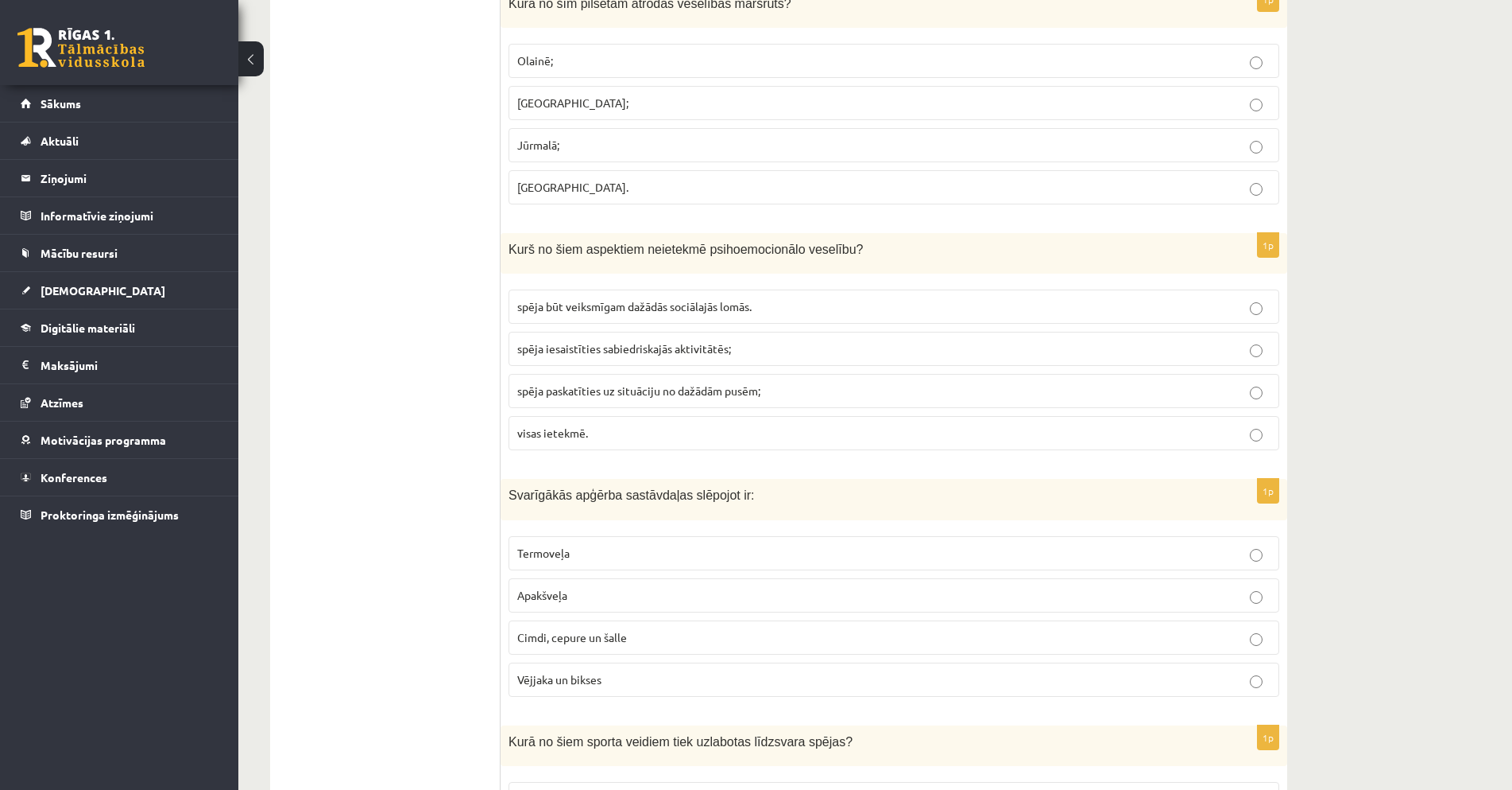
scroll to position [4453, 0]
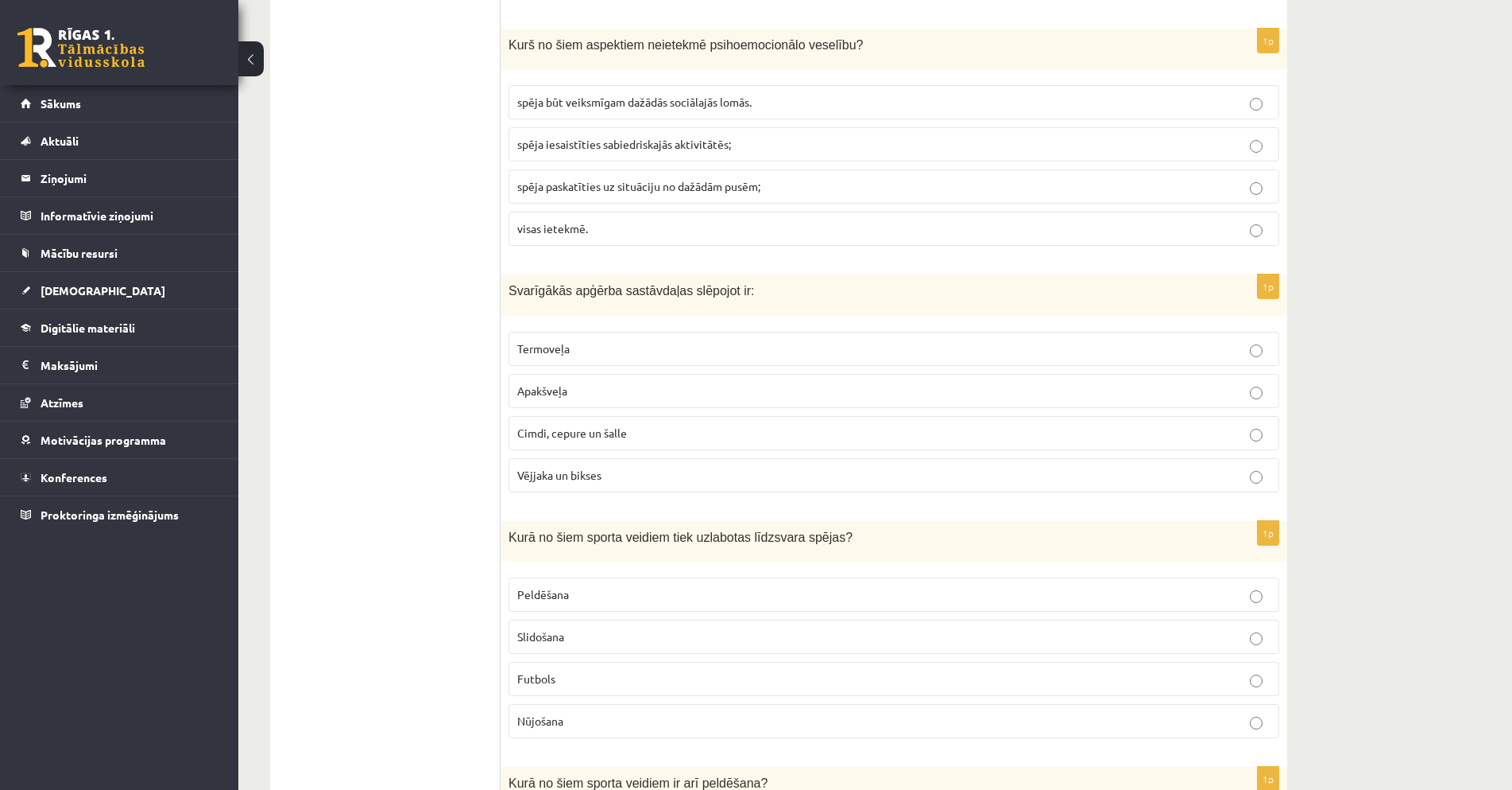
click at [613, 480] on p "Vējjaka un bikses" at bounding box center [894, 474] width 753 height 17
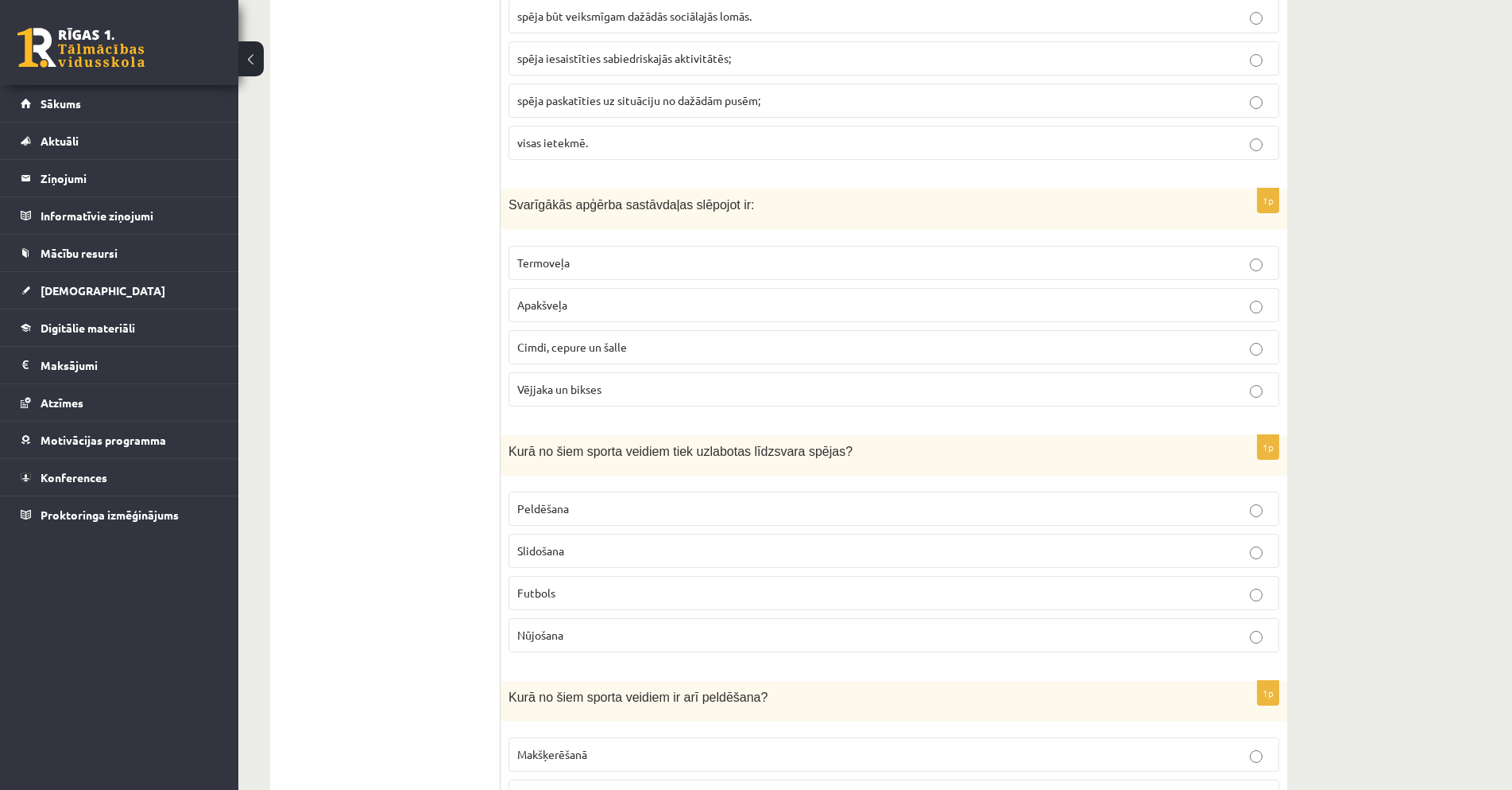
scroll to position [4692, 0]
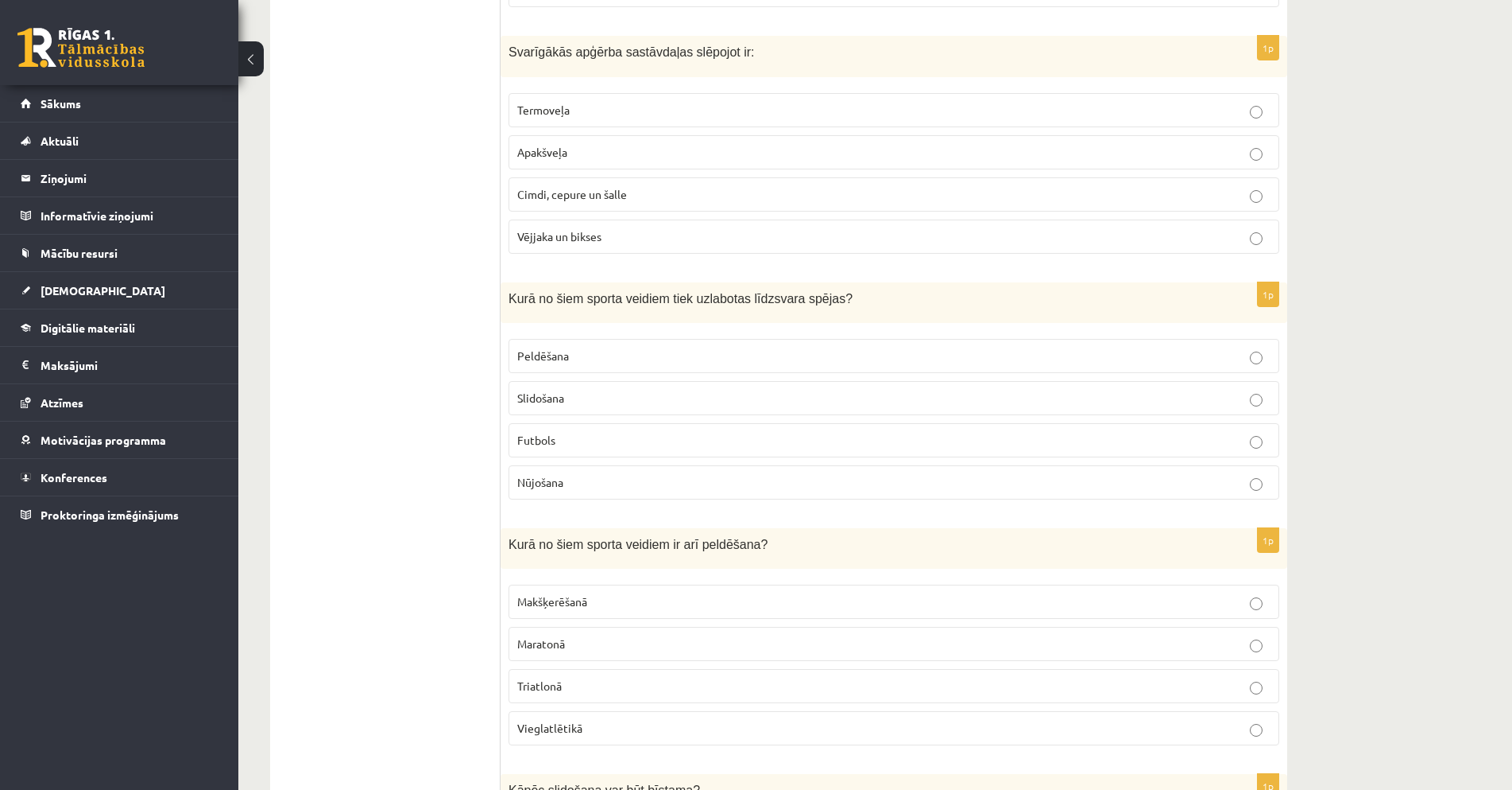
click at [601, 389] on label "Slidošana" at bounding box center [894, 397] width 771 height 35
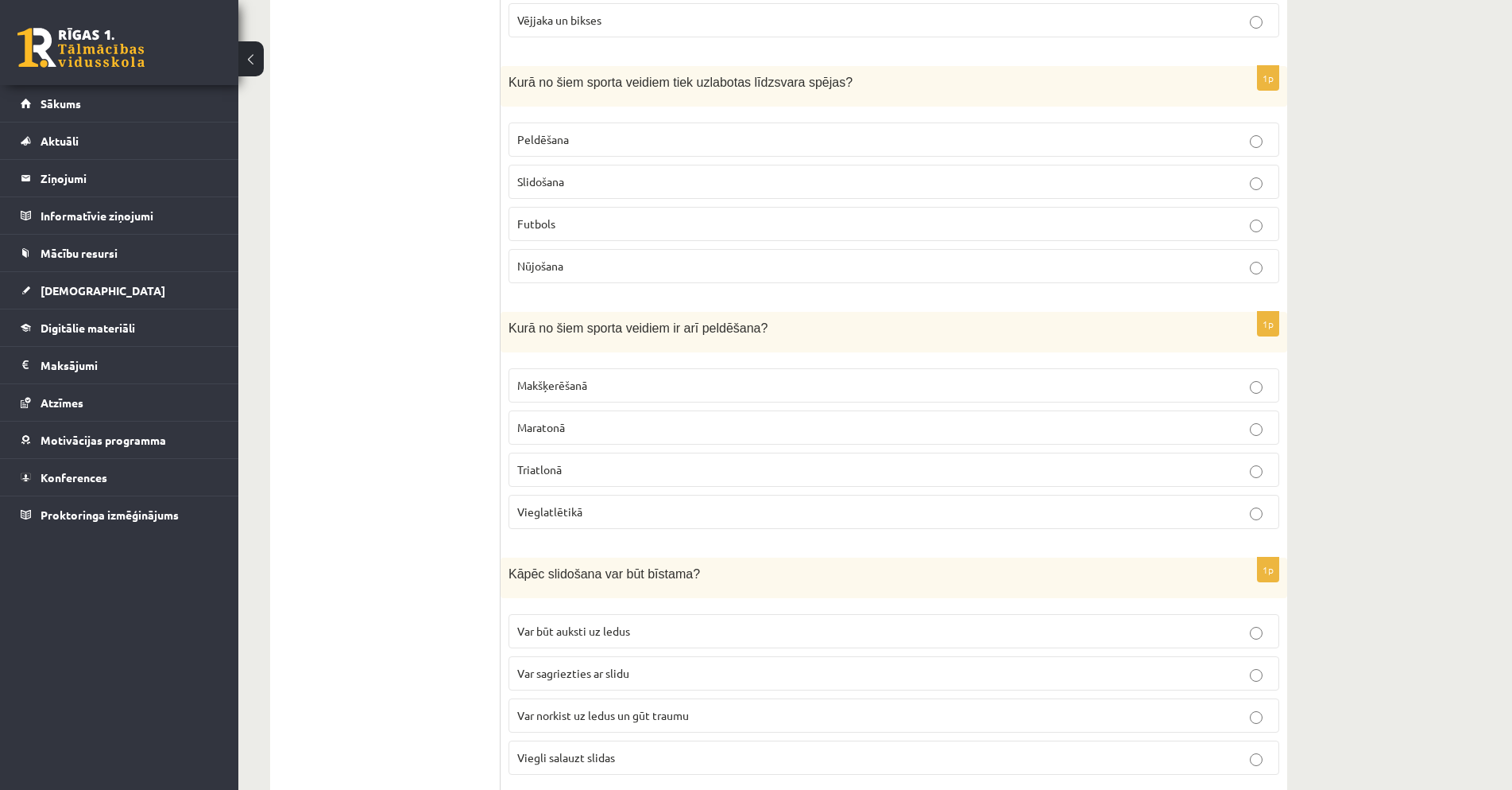
scroll to position [4930, 0]
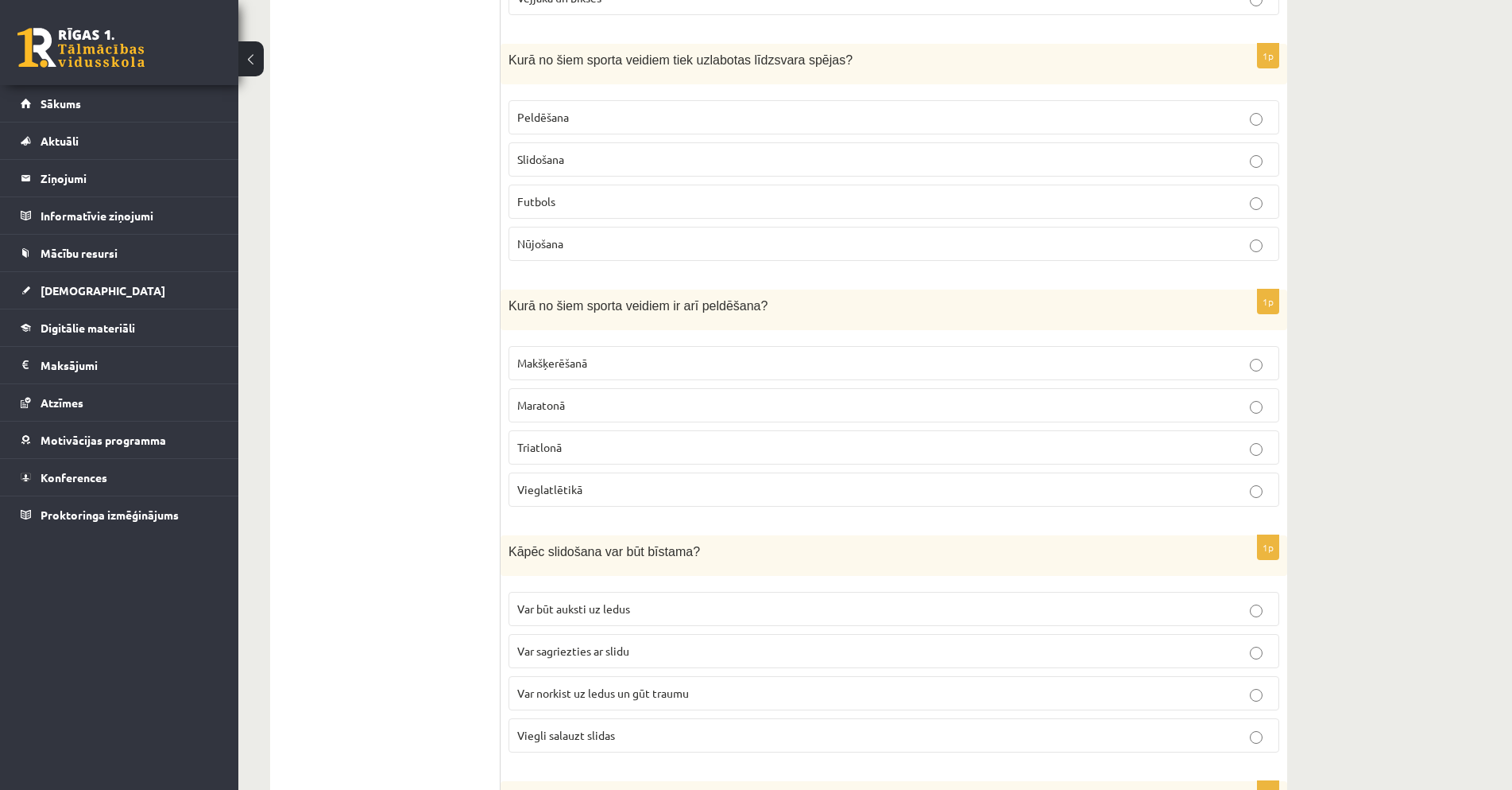
click at [720, 409] on p "Maratonā" at bounding box center [894, 404] width 753 height 17
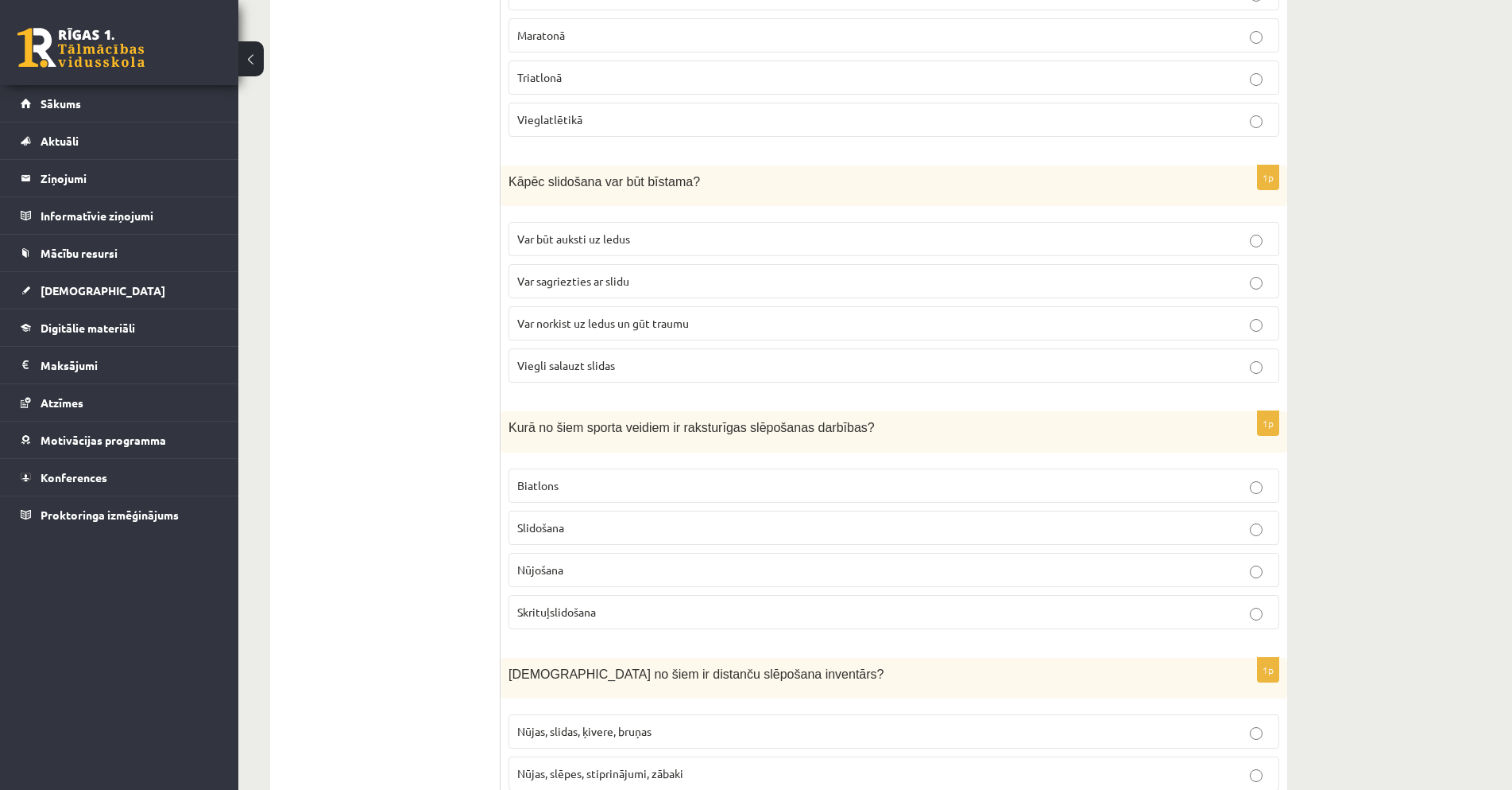
scroll to position [5328, 0]
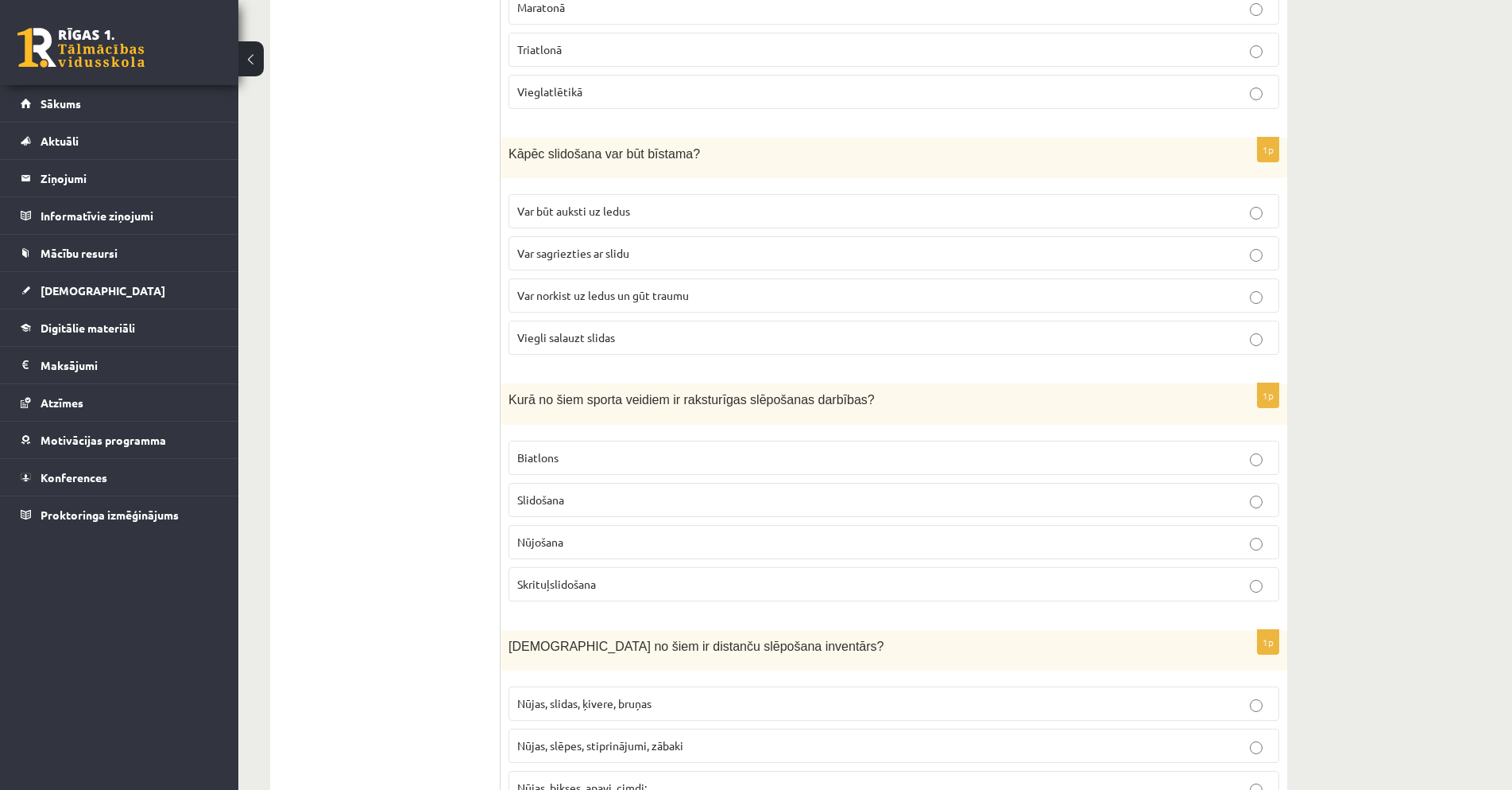
click at [884, 298] on p "Var norkist uz ledus un gūt traumu" at bounding box center [894, 295] width 753 height 17
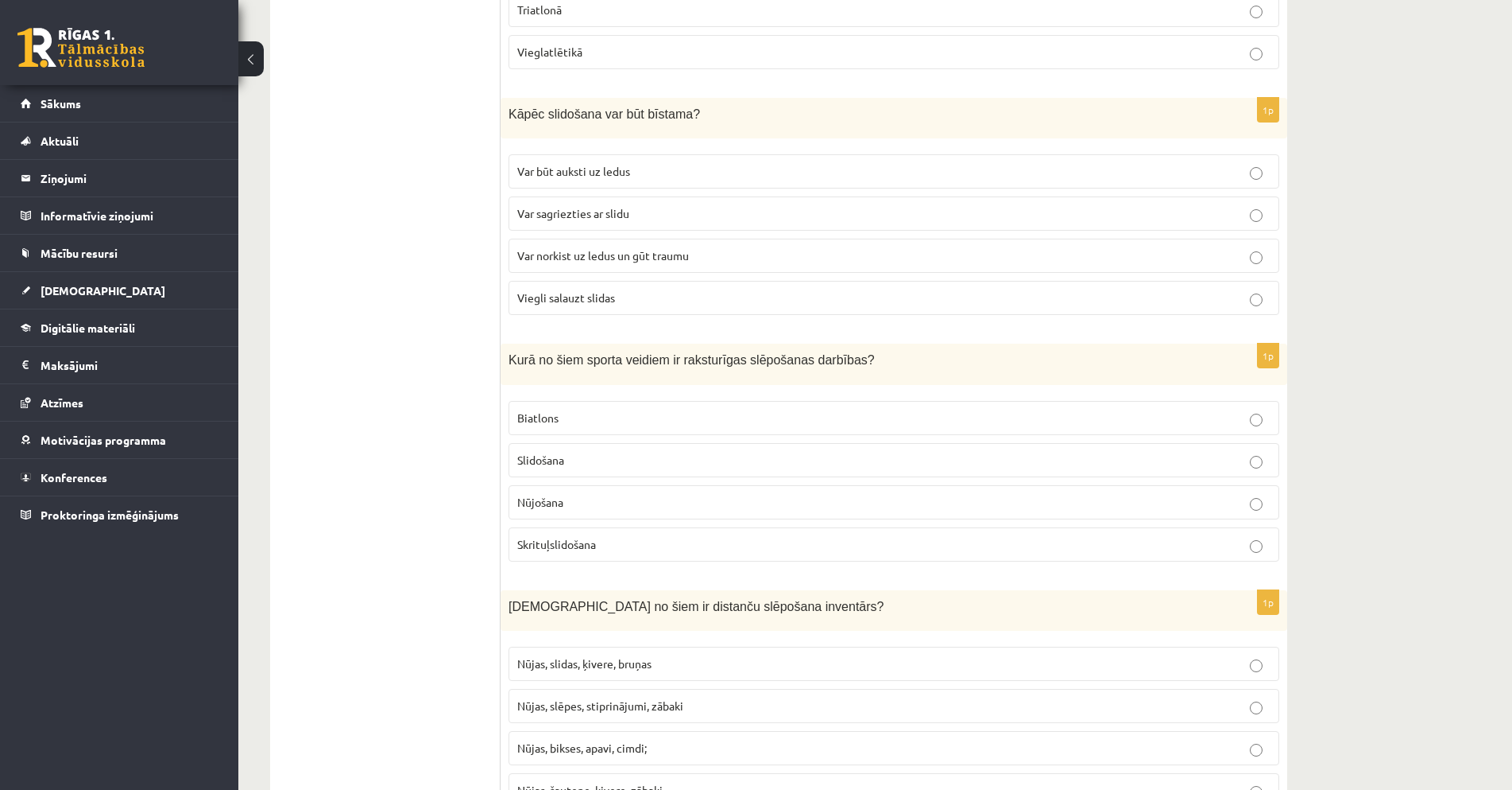
scroll to position [5566, 0]
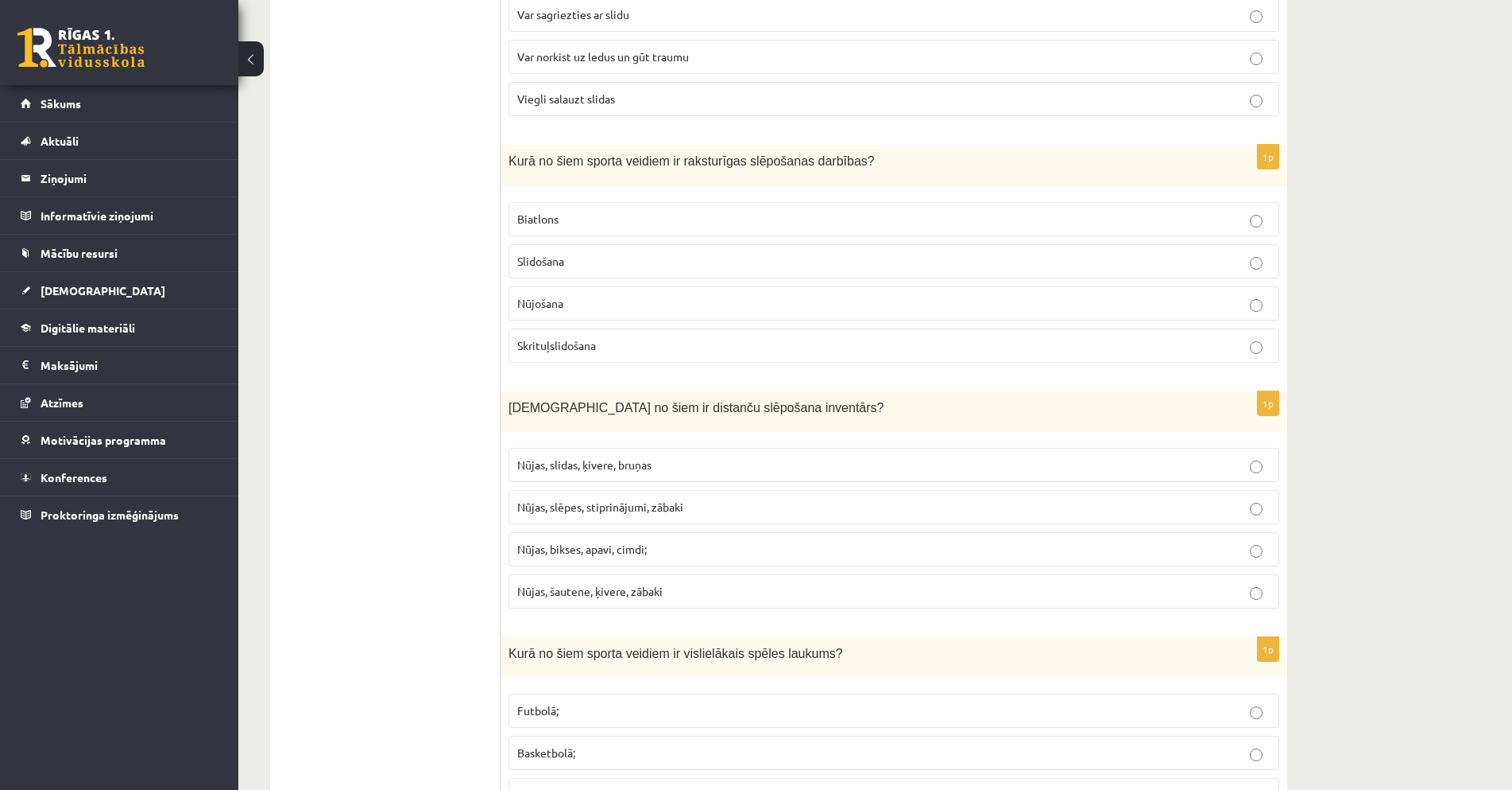
click at [587, 304] on p "Nūjošana" at bounding box center [894, 303] width 753 height 17
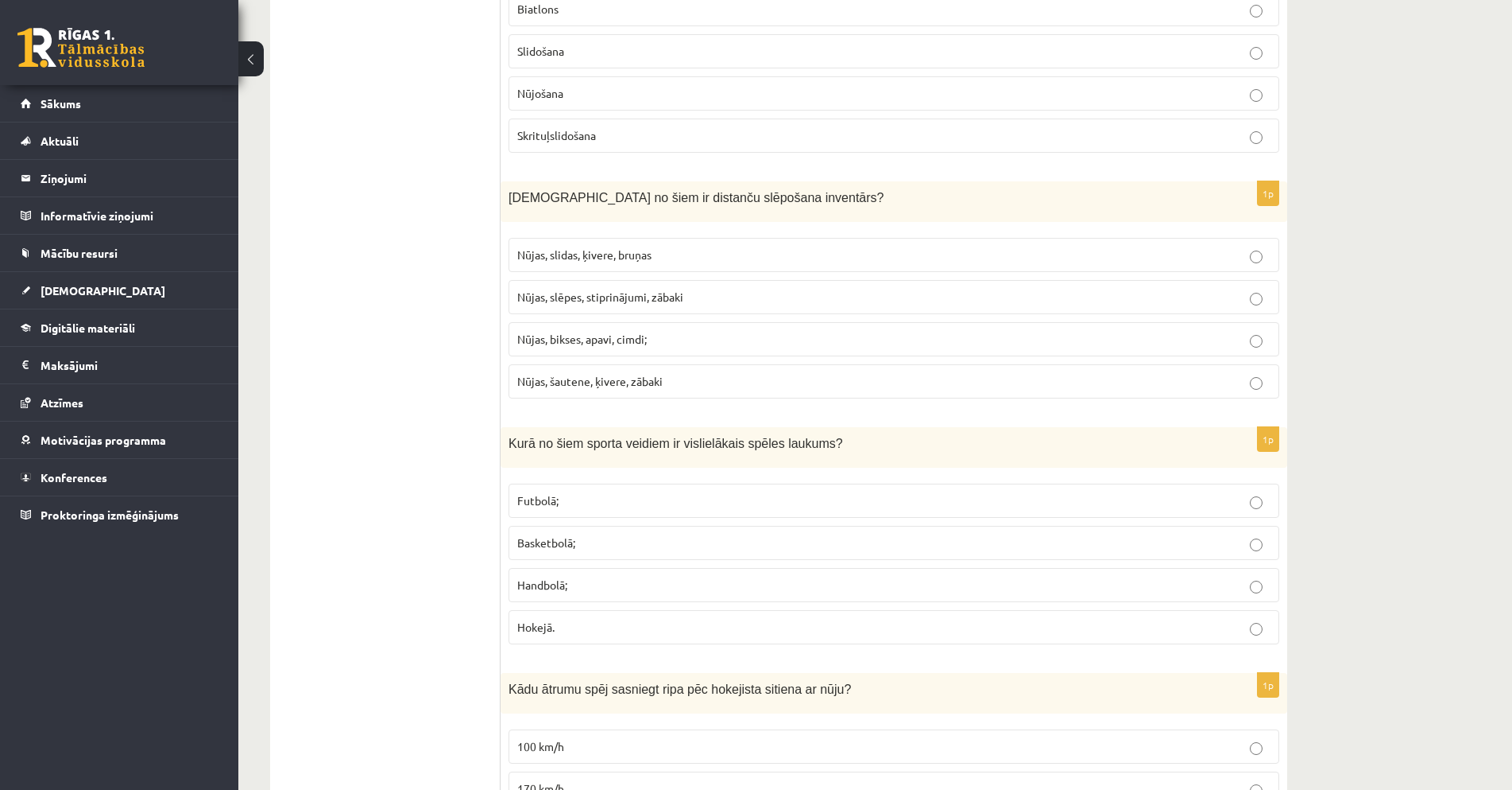
scroll to position [5804, 0]
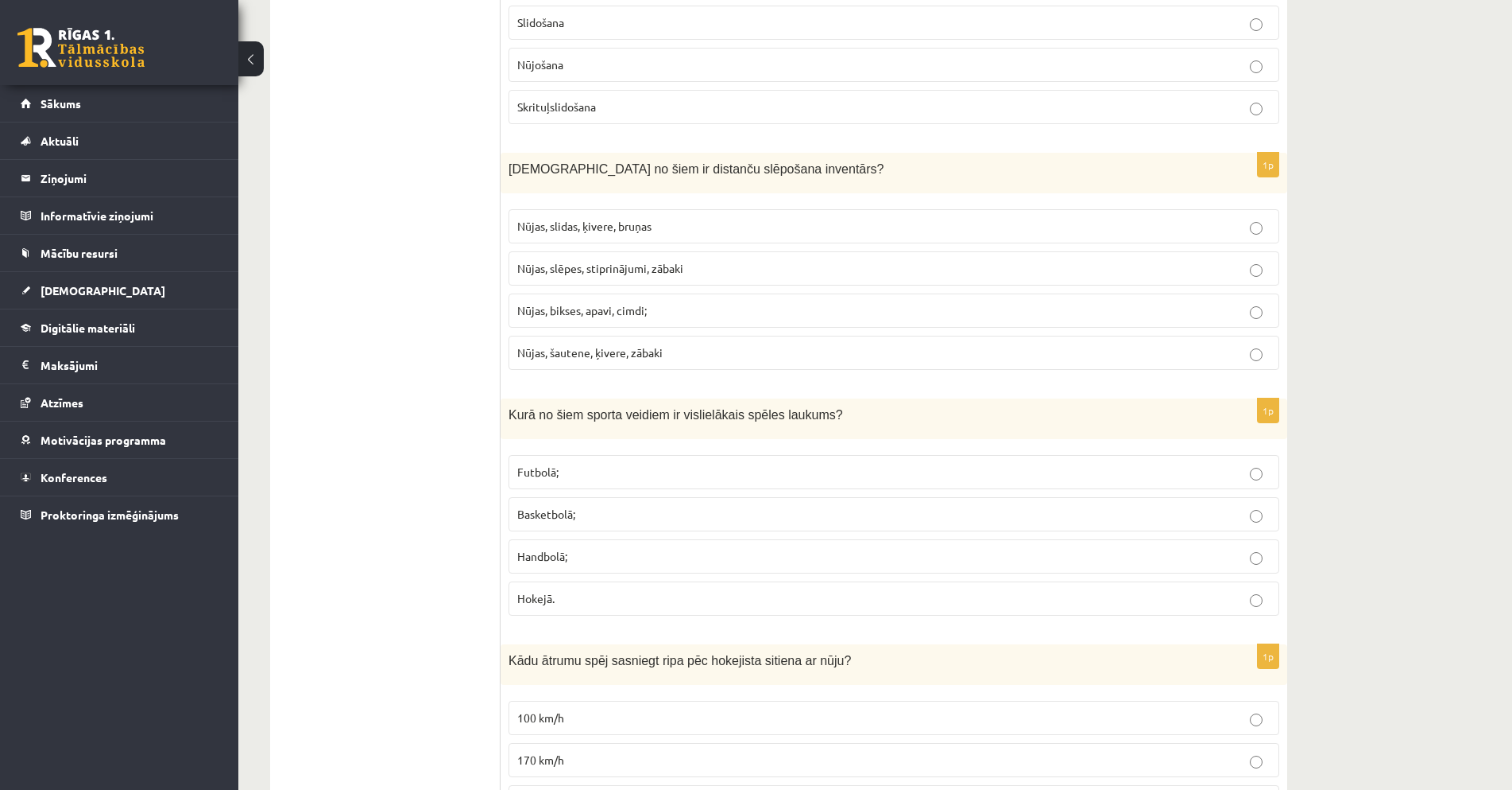
click at [646, 281] on label "Nūjas, slēpes, stiprinājumi, zābaki" at bounding box center [894, 268] width 771 height 35
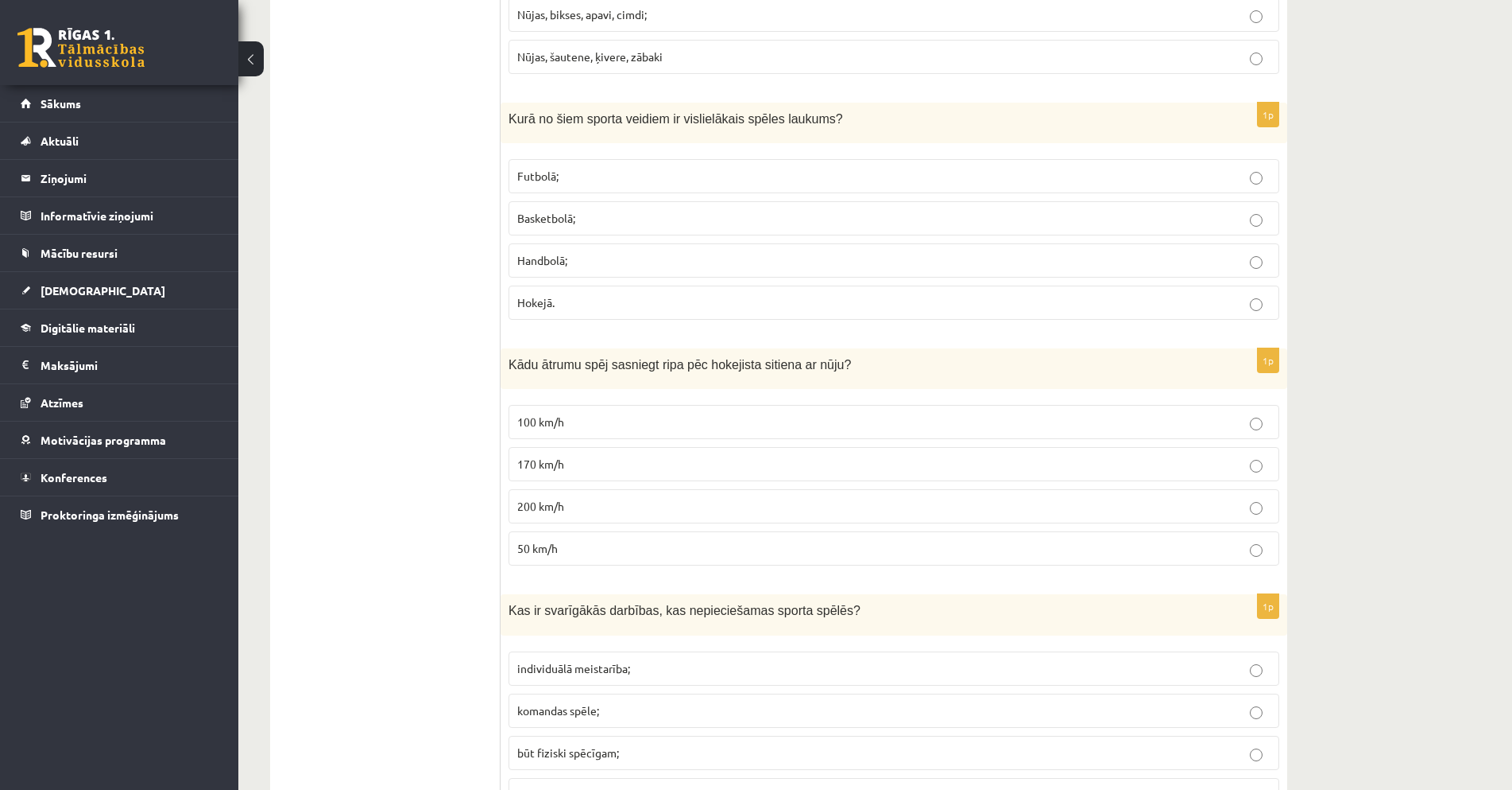
scroll to position [6123, 0]
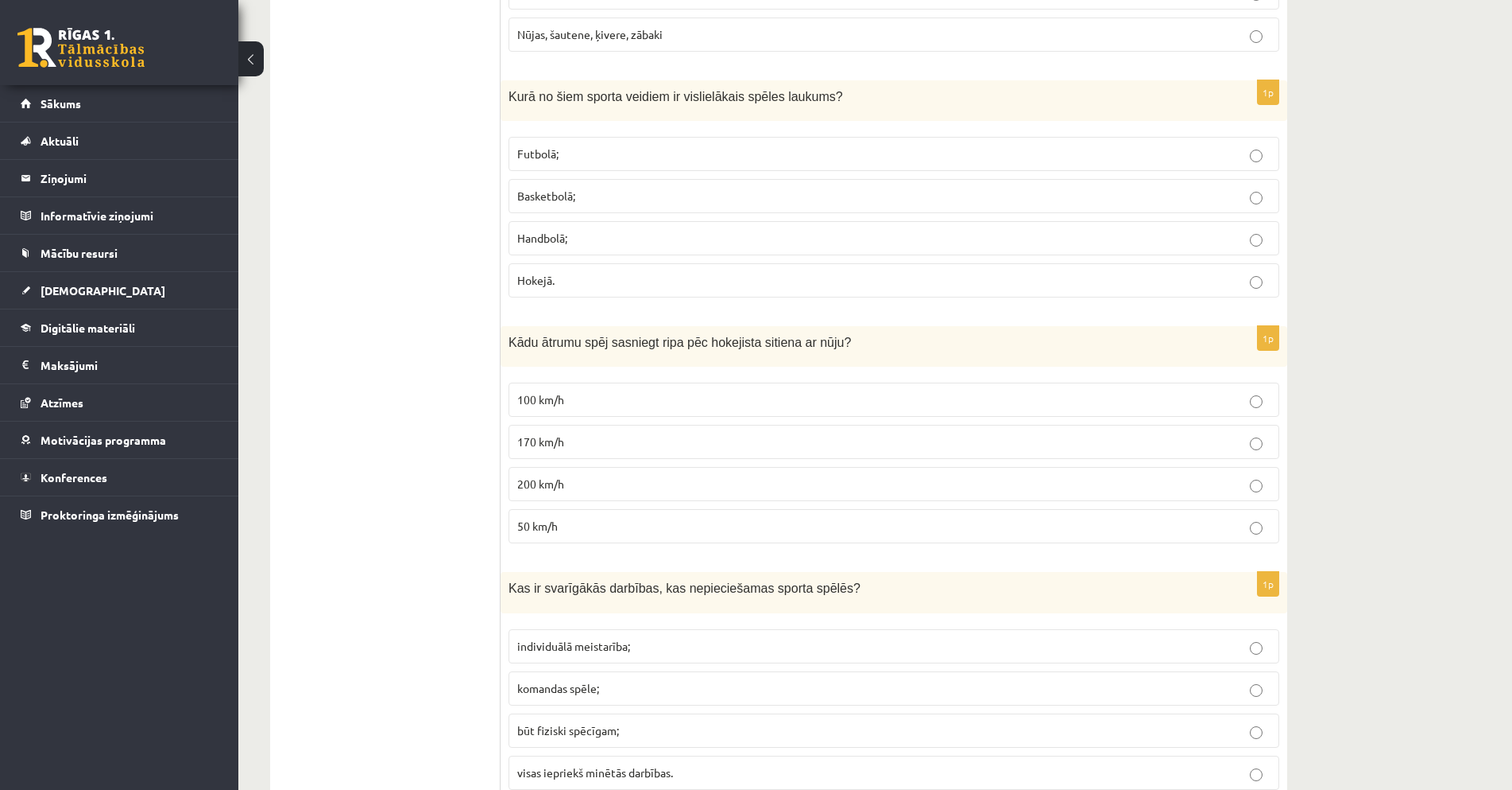
click at [927, 227] on label "Handbolā;" at bounding box center [894, 238] width 771 height 35
drag, startPoint x: 565, startPoint y: 239, endPoint x: 516, endPoint y: 239, distance: 49.0
click at [516, 239] on label "Handbolā;" at bounding box center [894, 238] width 771 height 35
click at [801, 156] on p "Futbolā;" at bounding box center [894, 154] width 753 height 17
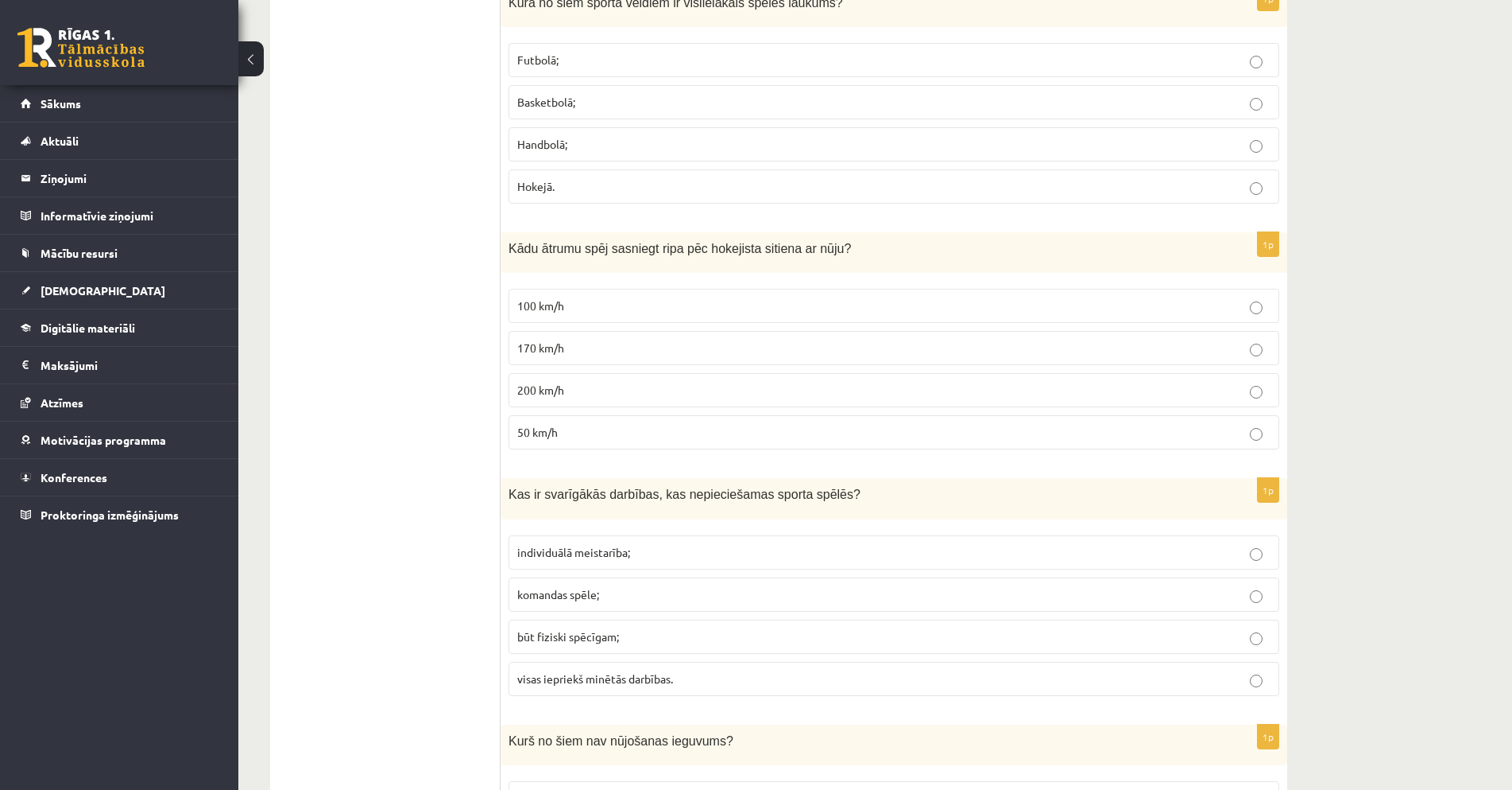
scroll to position [6361, 0]
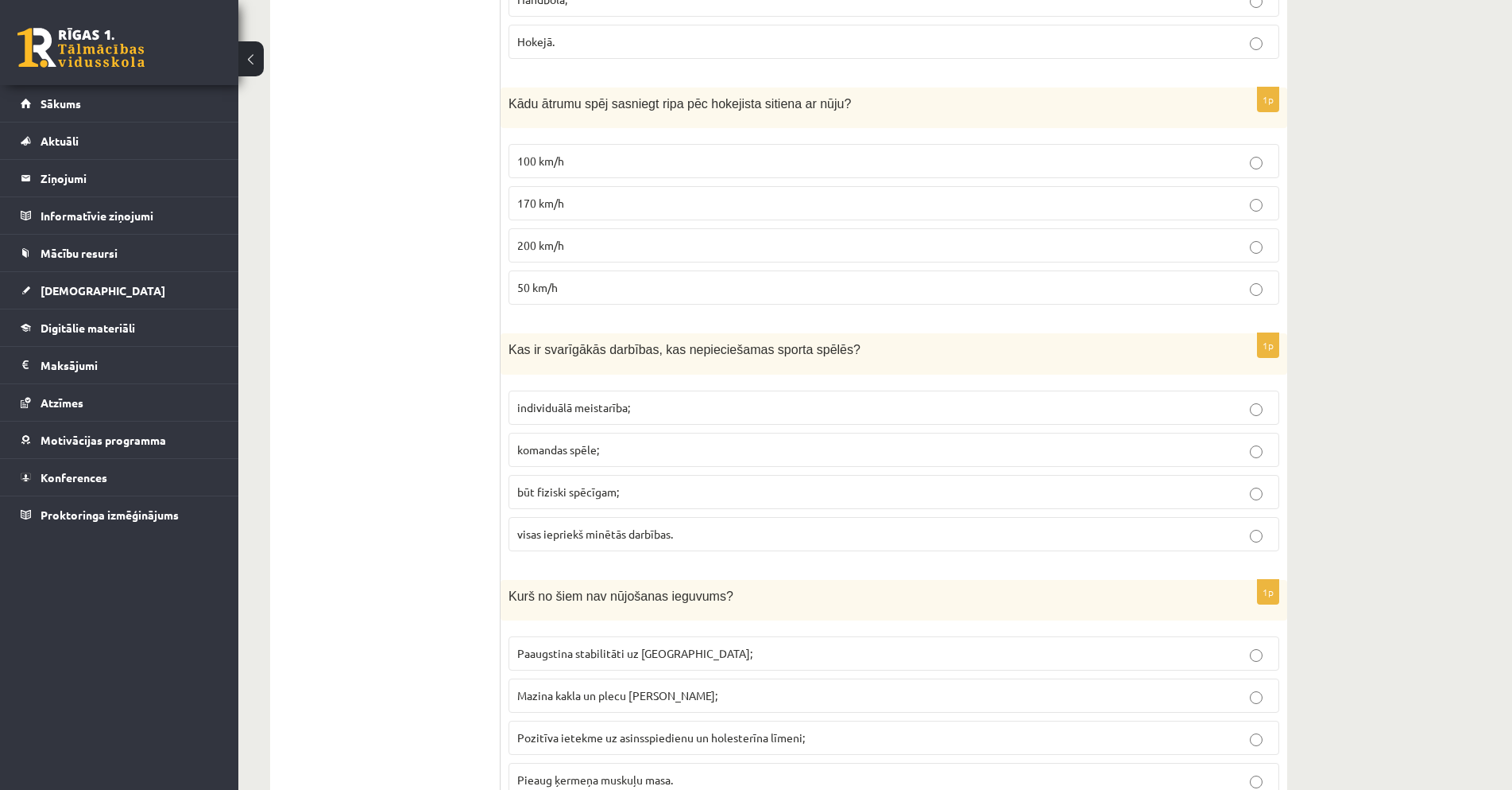
click at [1179, 193] on label "170 km/h" at bounding box center [894, 203] width 771 height 35
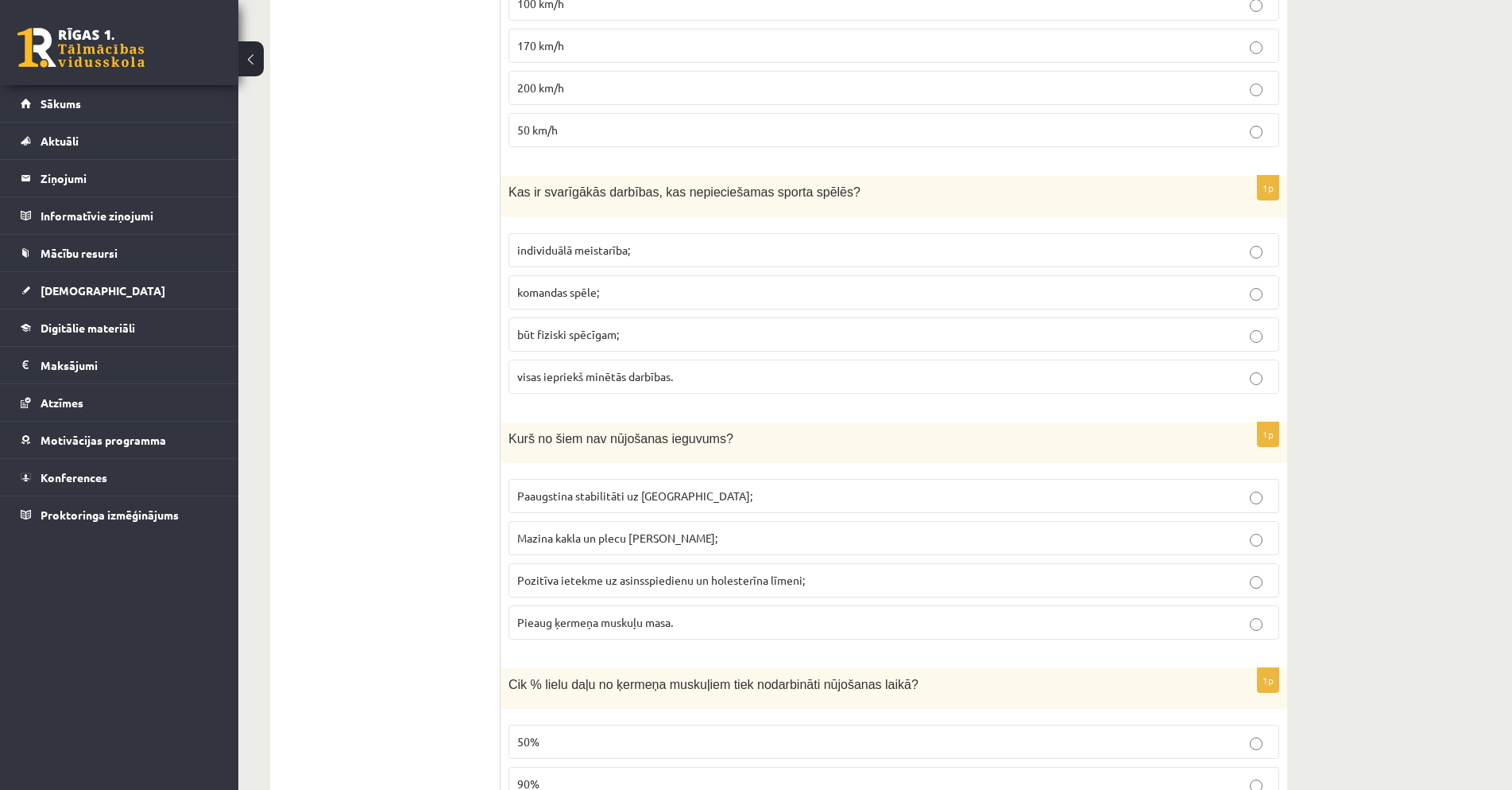
scroll to position [6520, 0]
click at [1241, 135] on p "50 km/h" at bounding box center [894, 128] width 753 height 17
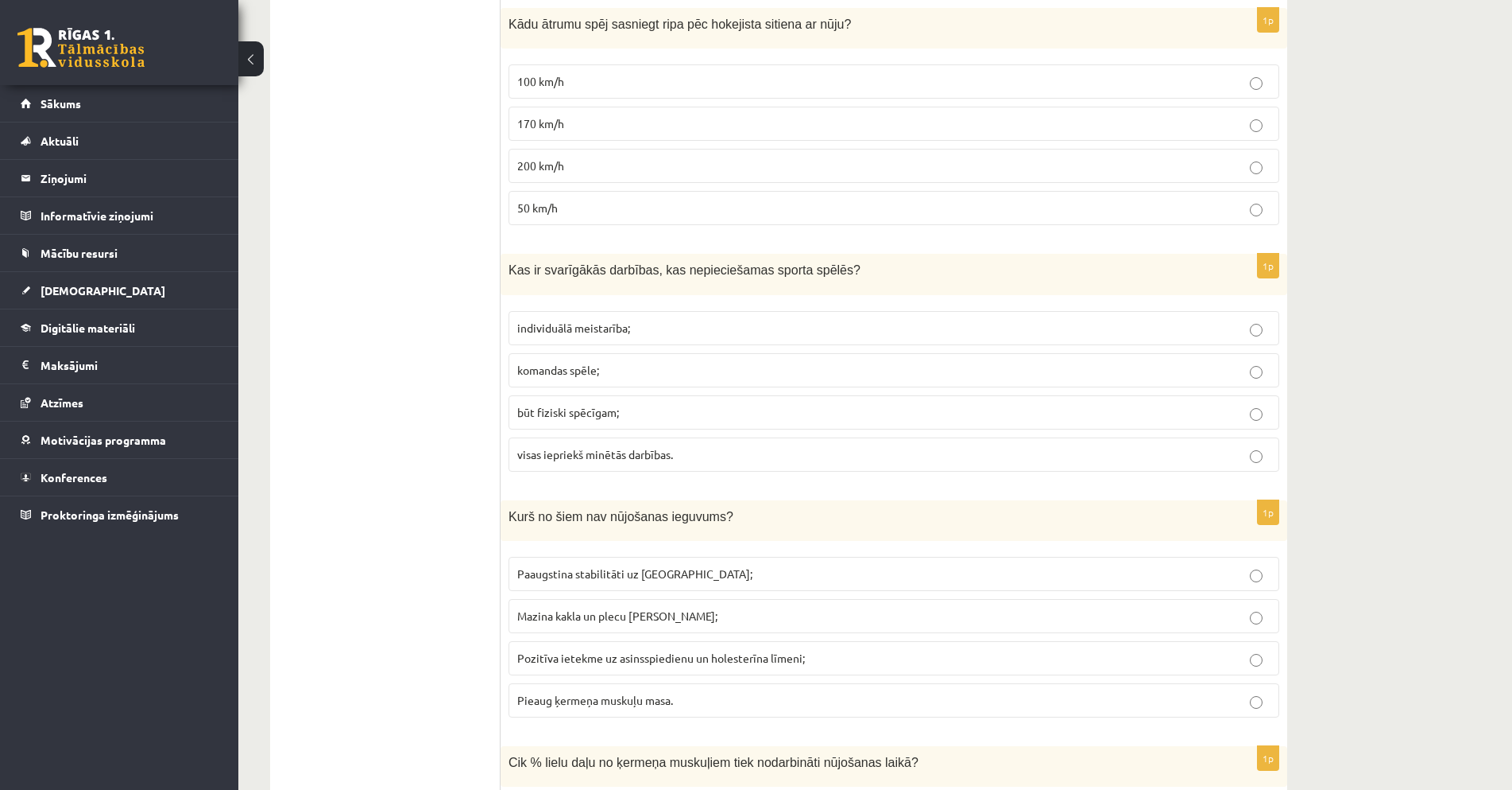
click at [1179, 74] on p "100 km/h" at bounding box center [894, 81] width 753 height 17
click at [1142, 405] on p "būt fiziski spēcīgam;" at bounding box center [894, 412] width 753 height 17
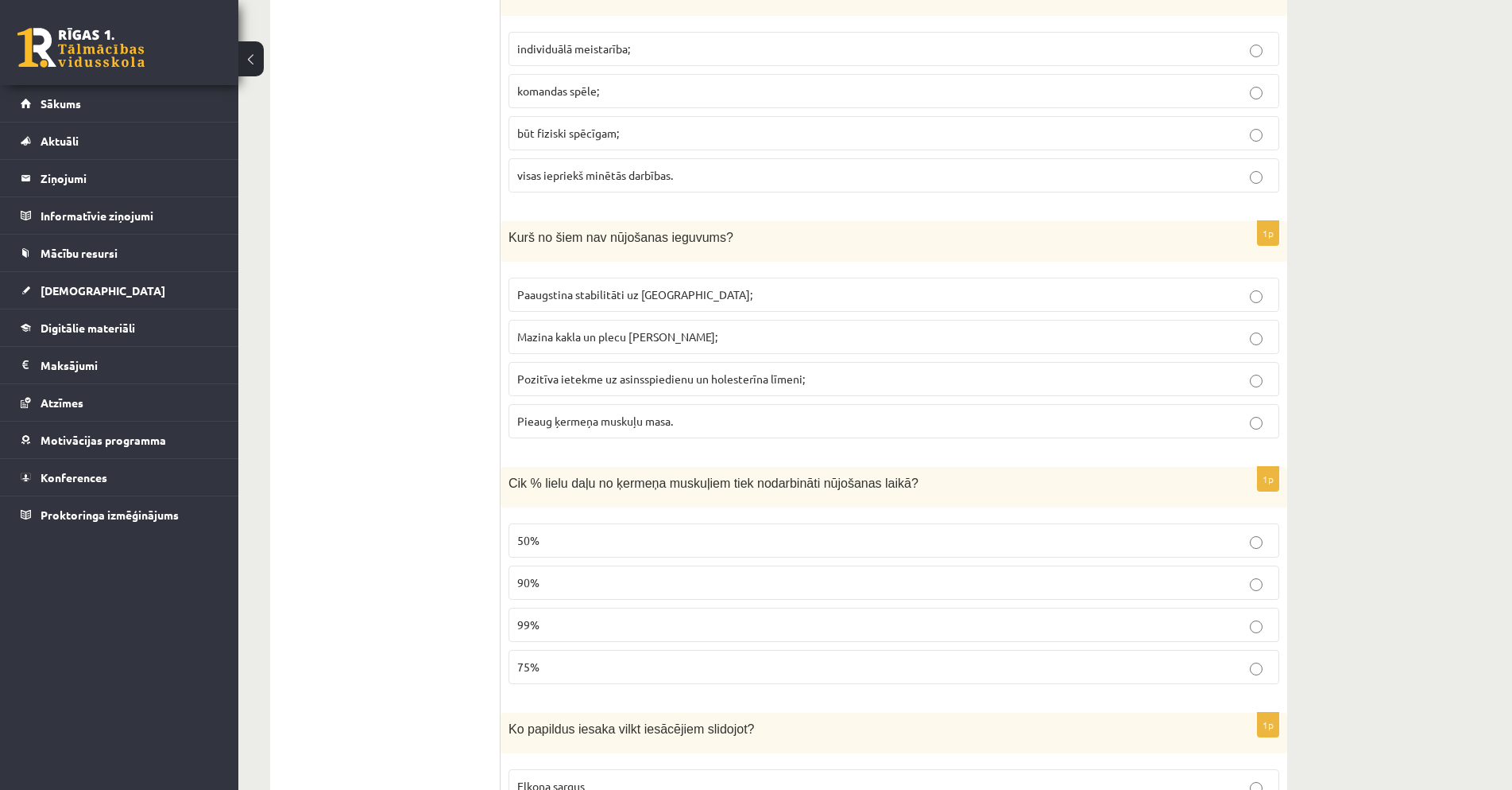
scroll to position [6839, 0]
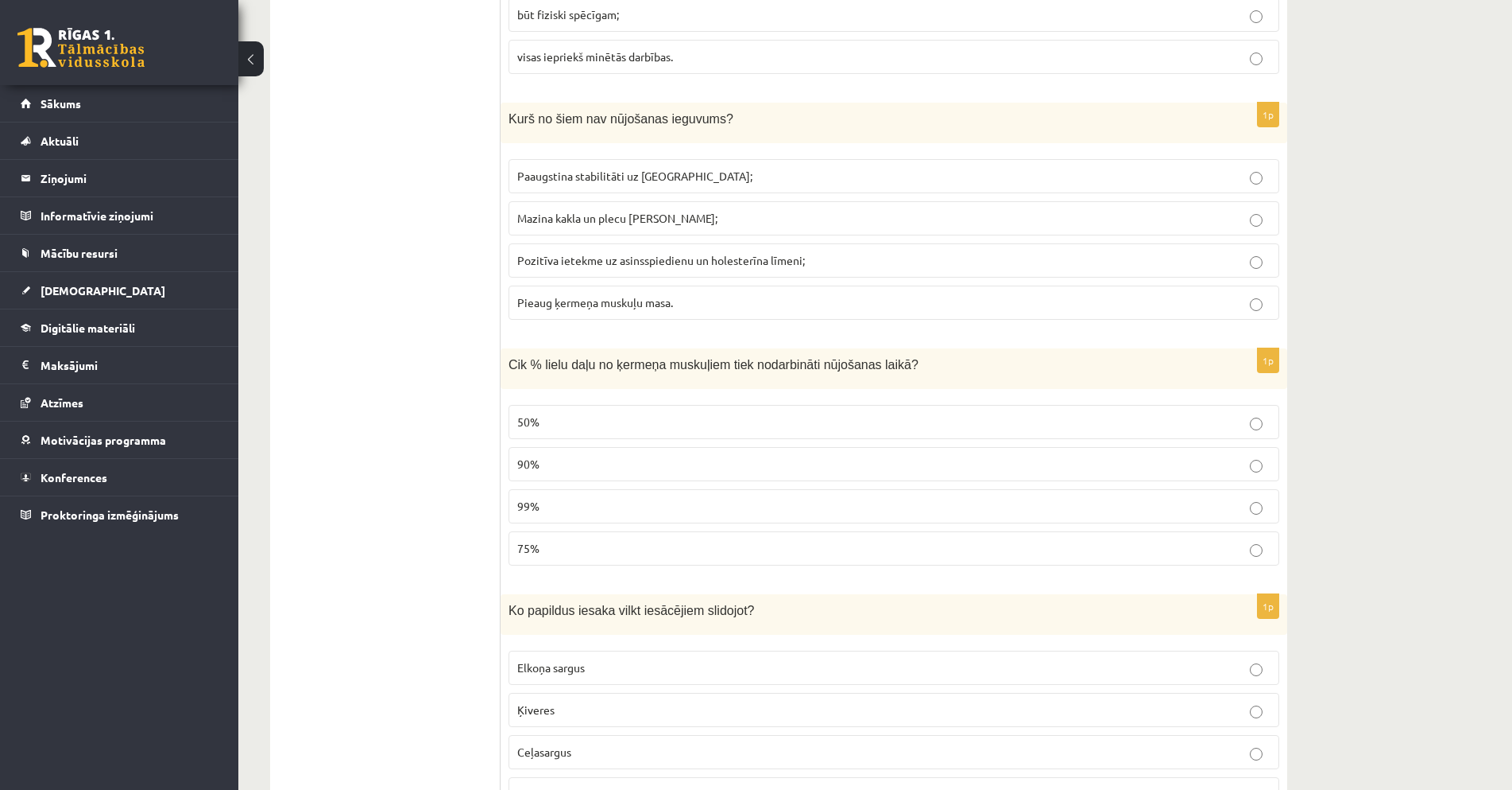
click at [1234, 314] on label "Pieaug ķermeņa muskuļu masa." at bounding box center [894, 302] width 771 height 35
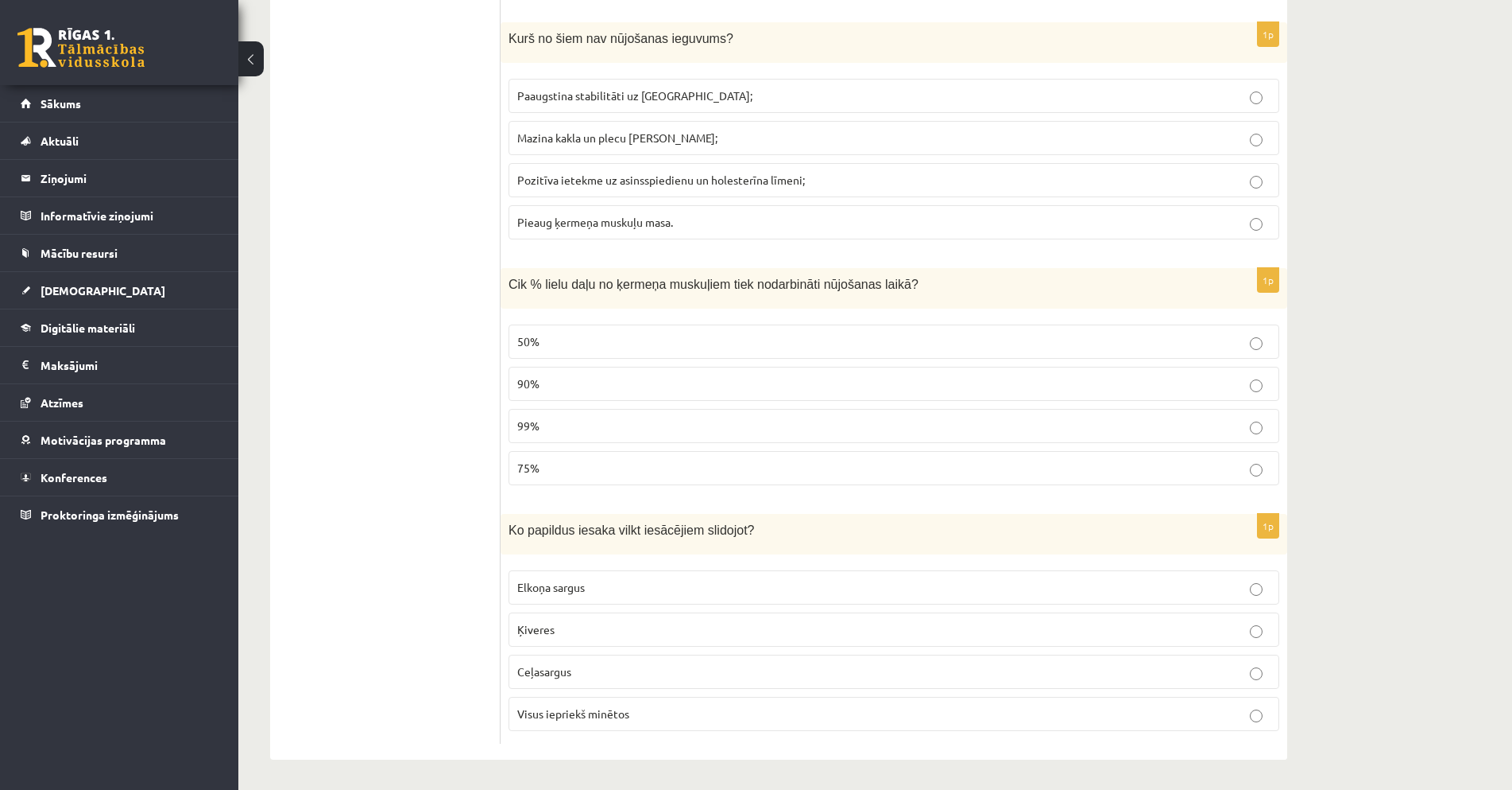
scroll to position [6921, 0]
click at [776, 377] on p "90%" at bounding box center [894, 382] width 753 height 17
drag, startPoint x: 570, startPoint y: 671, endPoint x: 508, endPoint y: 670, distance: 62.0
click at [508, 670] on div "1p Ko papildus iesaka vilkt iesācējiem slidojot? Elkoņa sargus Ķiveres Ceļasarg…" at bounding box center [894, 626] width 787 height 230
click at [592, 708] on span "Visus iepriekš minētos" at bounding box center [574, 711] width 112 height 15
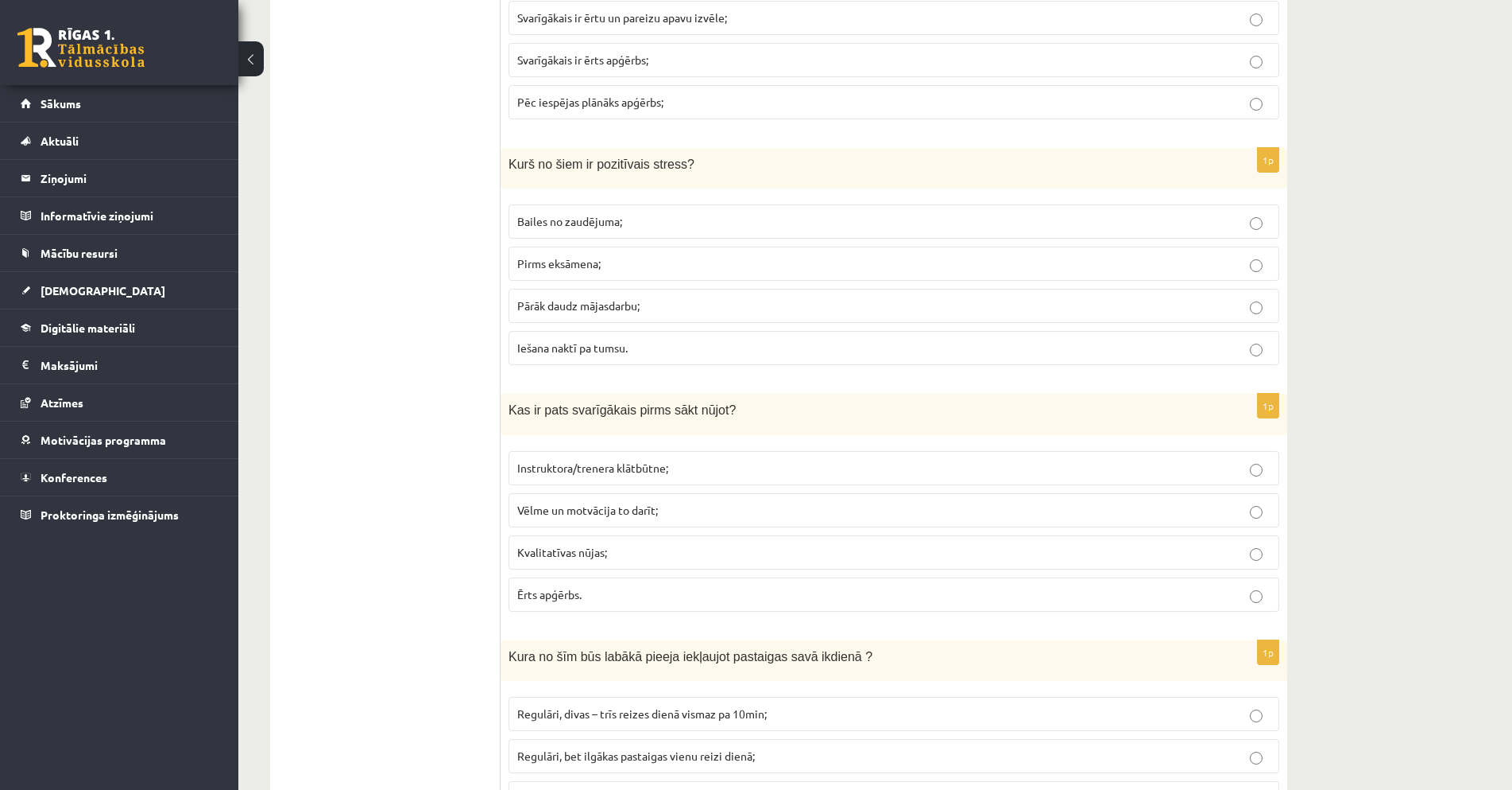
scroll to position [0, 0]
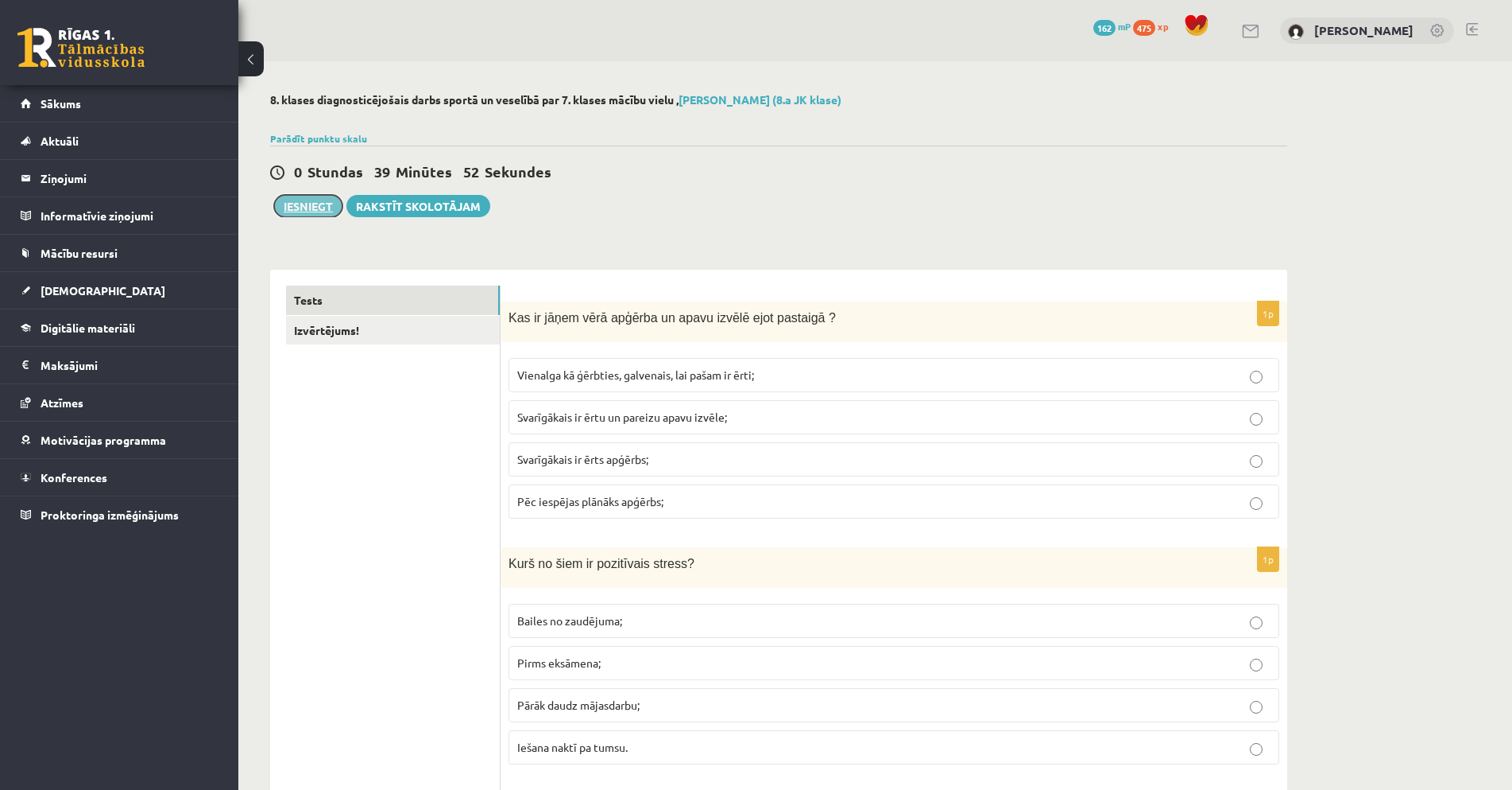
click at [323, 207] on button "Iesniegt" at bounding box center [308, 206] width 68 height 23
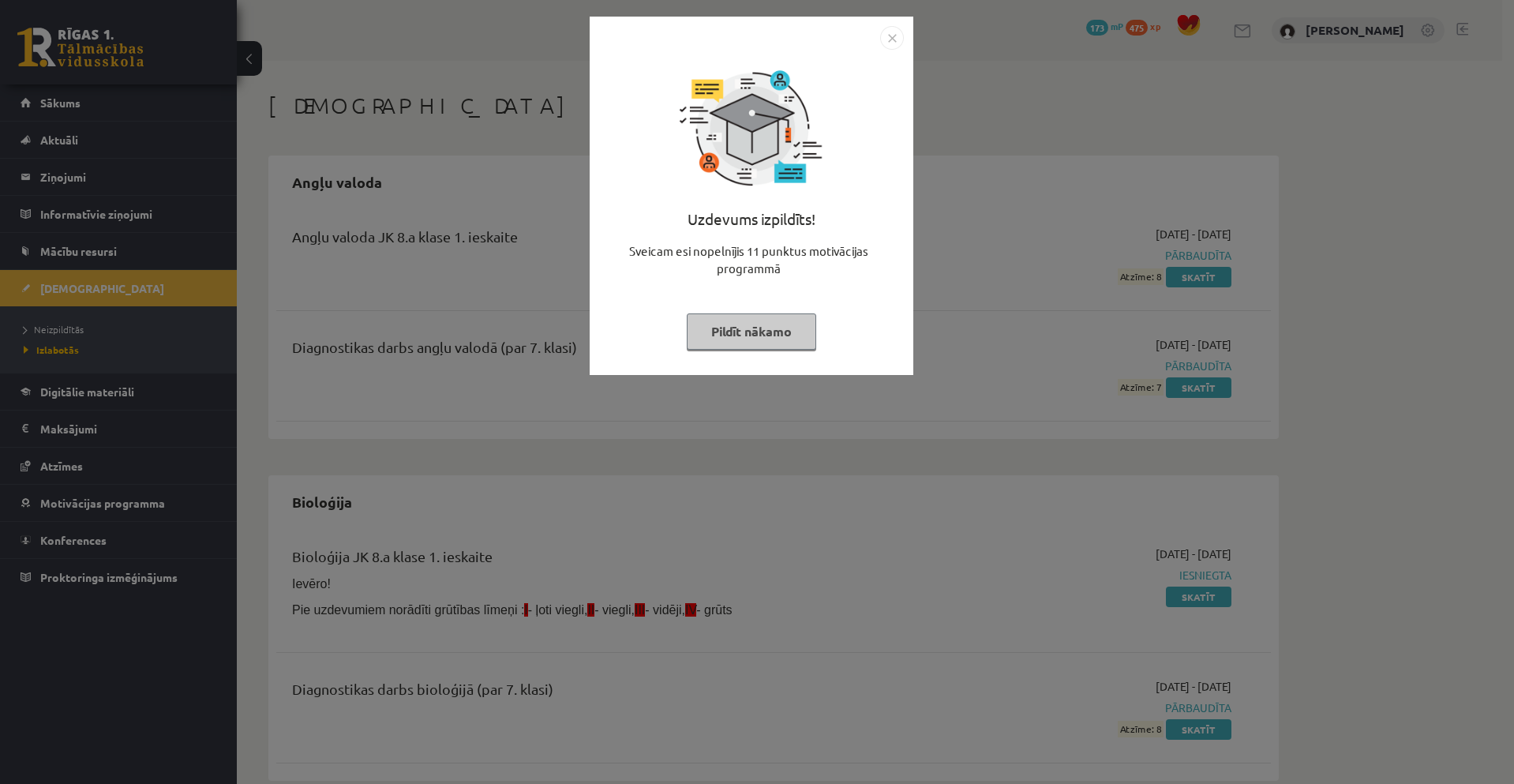
click at [895, 35] on img "Close" at bounding box center [892, 38] width 24 height 23
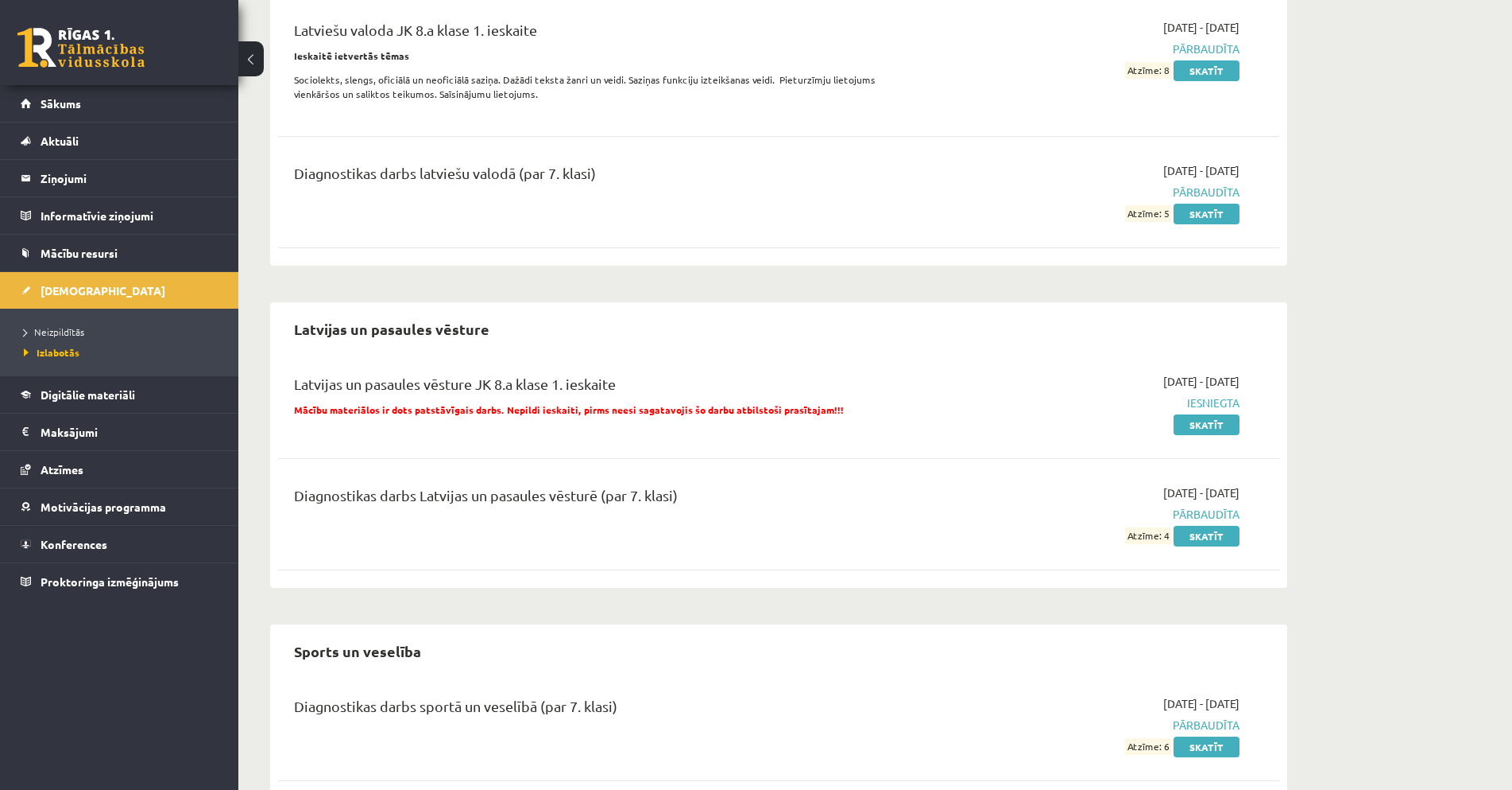
scroll to position [915, 0]
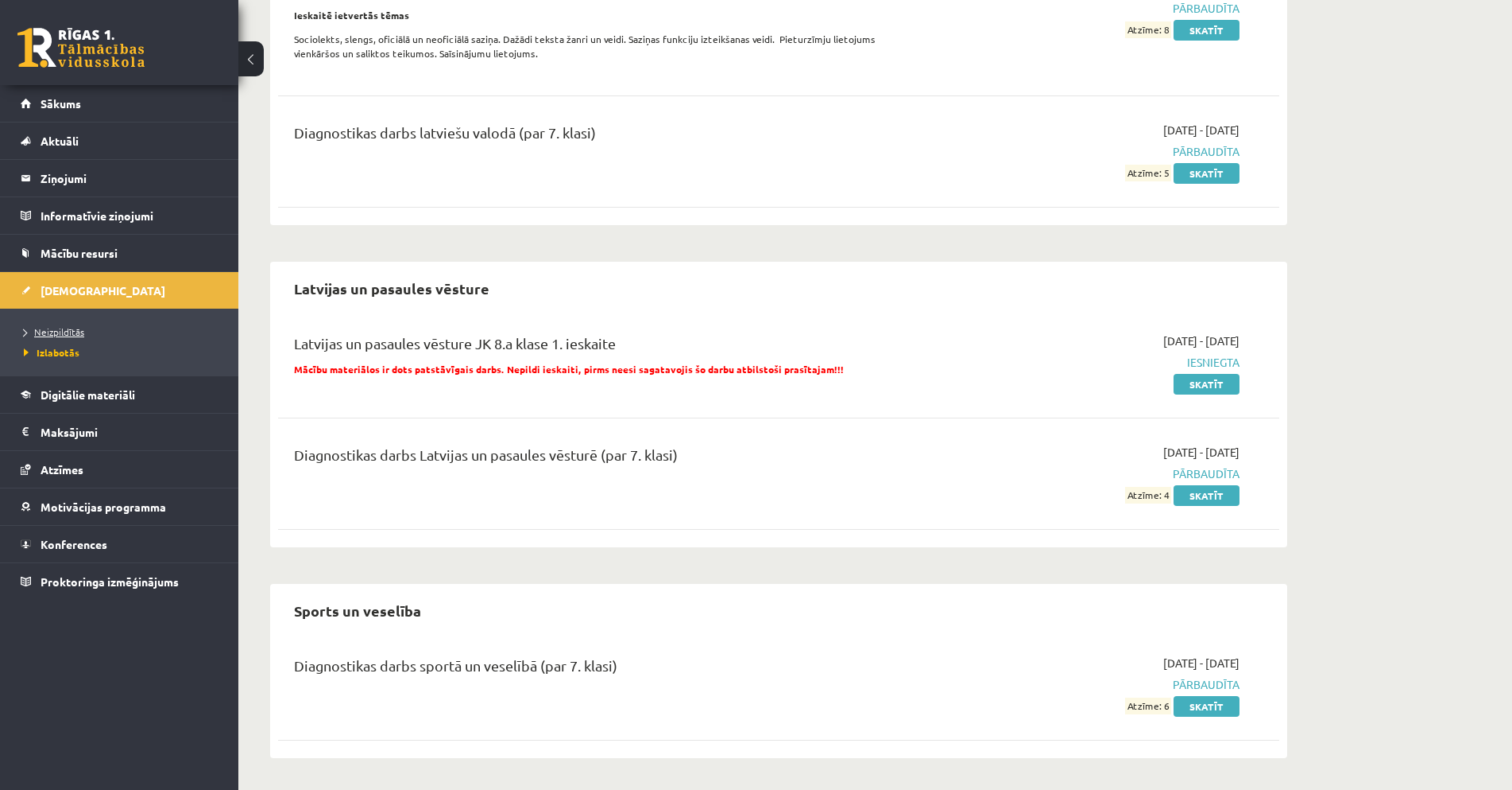
click at [69, 330] on span "Neizpildītās" at bounding box center [53, 331] width 60 height 13
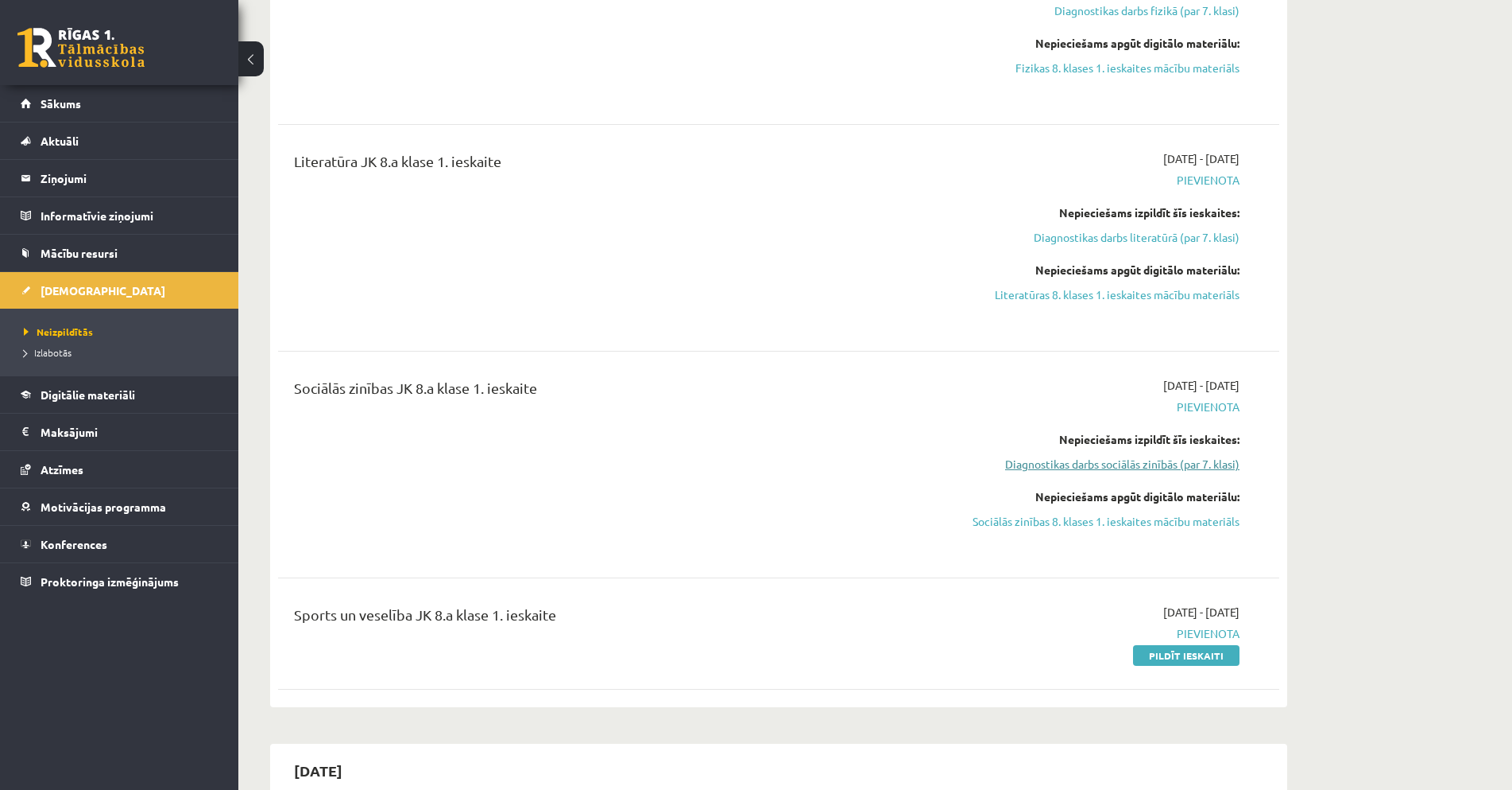
scroll to position [756, 0]
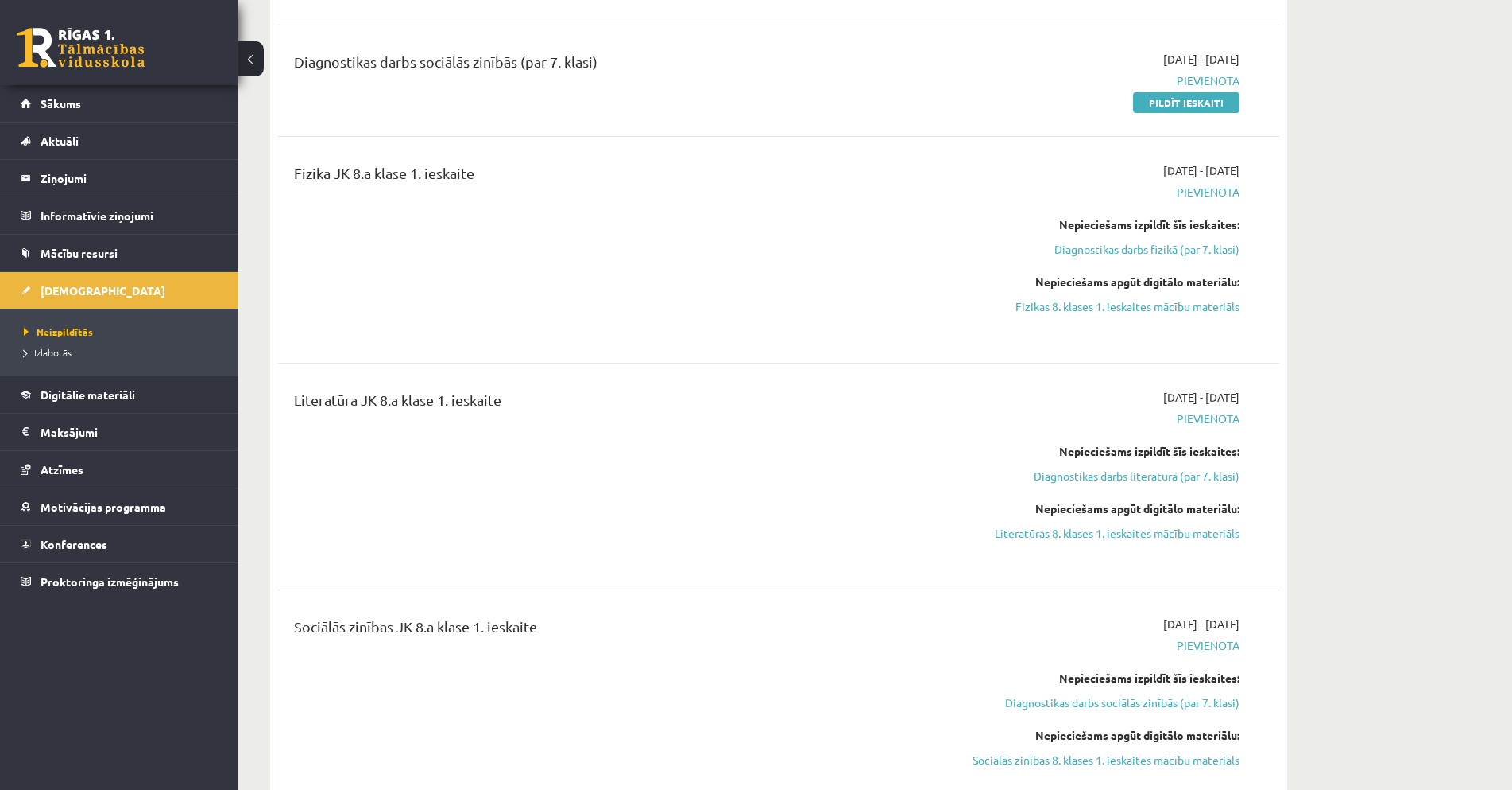
drag, startPoint x: 957, startPoint y: 2, endPoint x: 277, endPoint y: 10, distance: 680.0
